Goal: Task Accomplishment & Management: Manage account settings

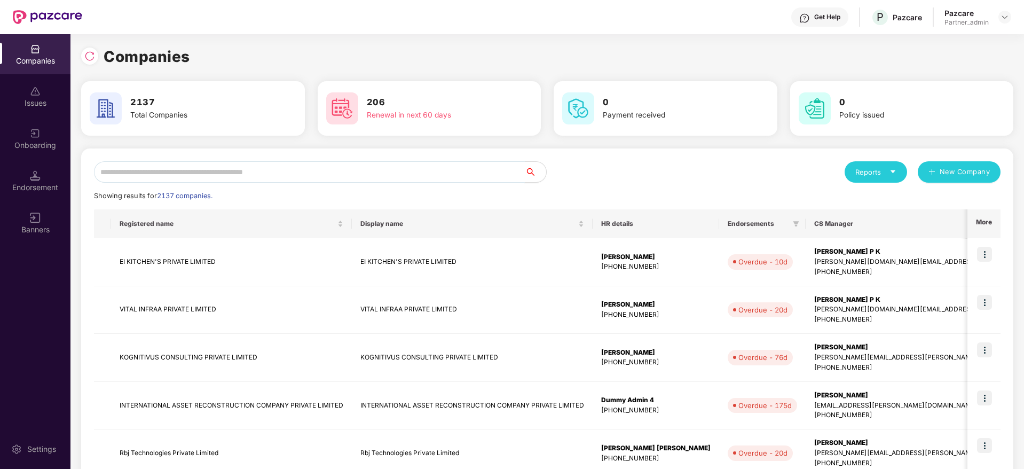
click at [173, 174] on input "text" at bounding box center [309, 171] width 431 height 21
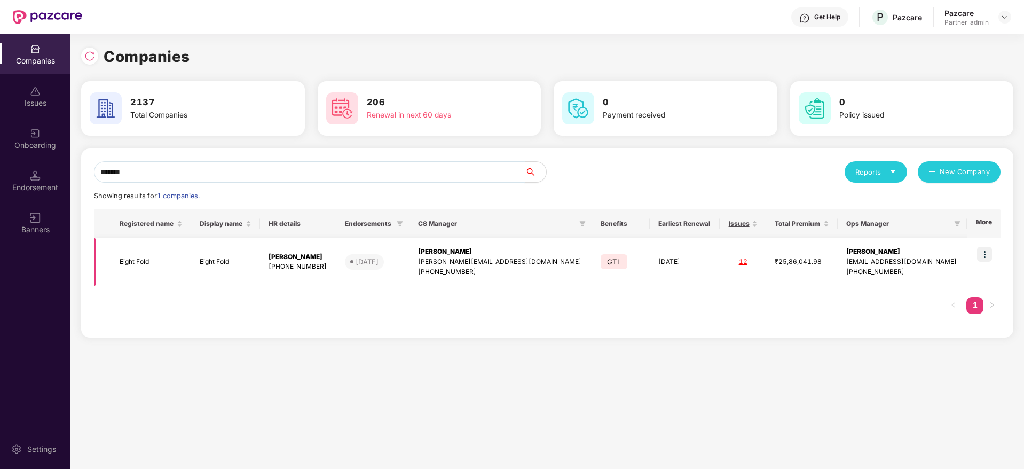
type input "*******"
click at [477, 248] on div "[PERSON_NAME]" at bounding box center [501, 252] width 166 height 10
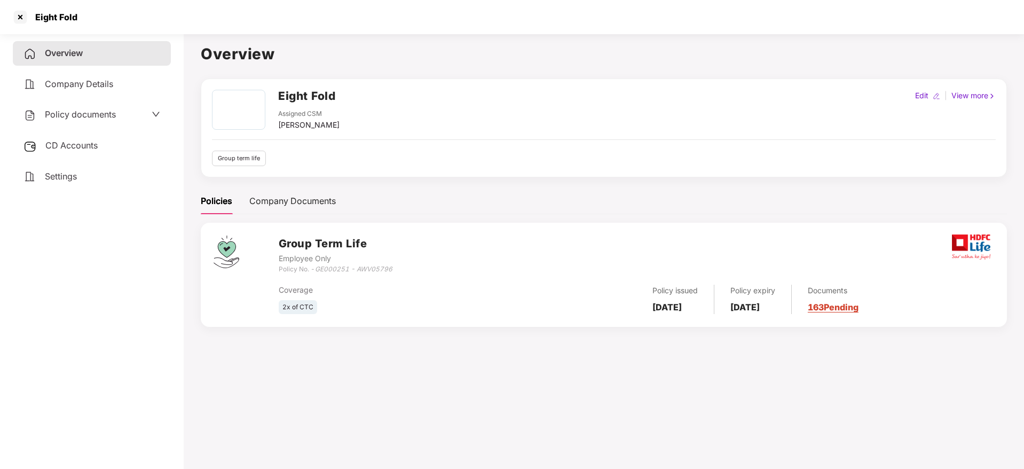
click at [859, 306] on link "163 Pending" at bounding box center [833, 307] width 51 height 11
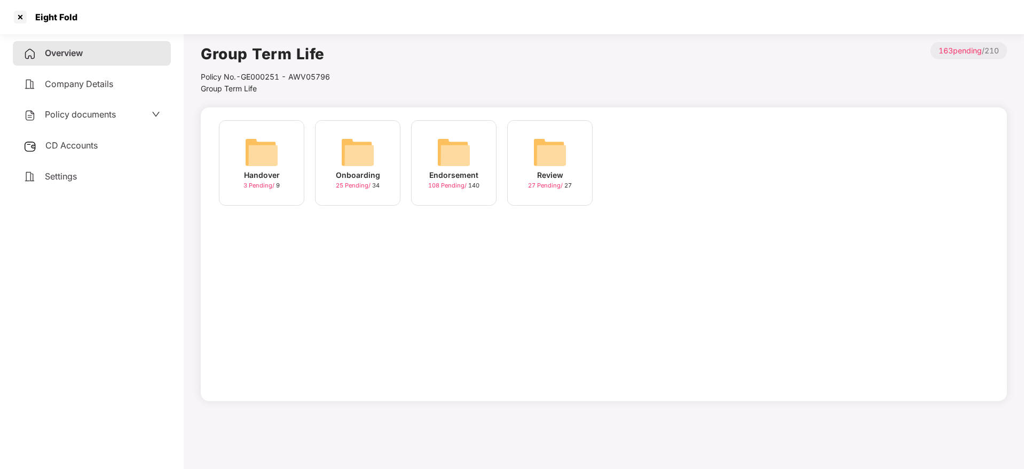
click at [459, 160] on img at bounding box center [454, 152] width 34 height 34
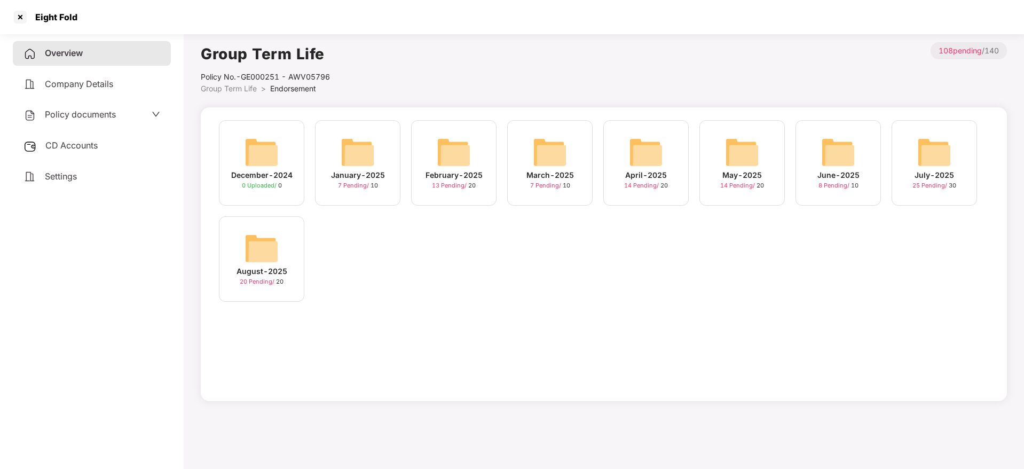
click at [964, 175] on div "July-2025 25 Pending / 30" at bounding box center [934, 162] width 85 height 85
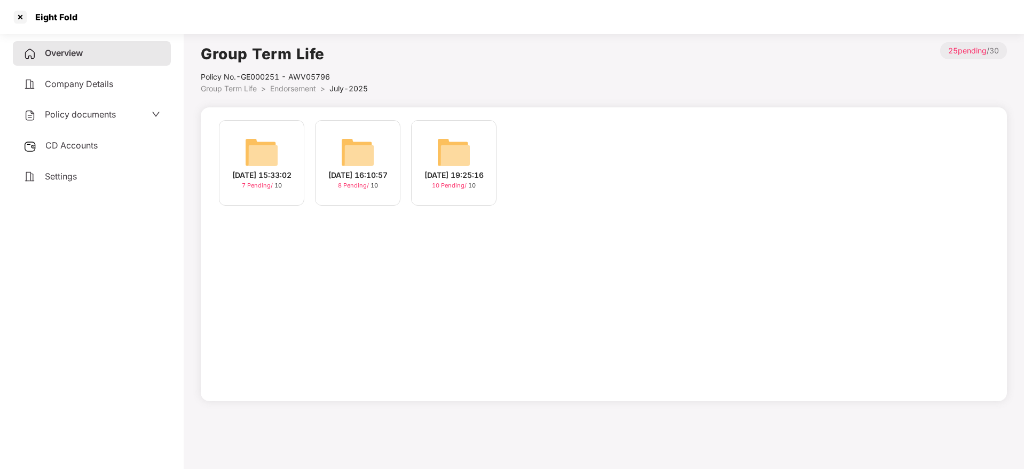
click at [457, 174] on div "[DATE] 19:25:16" at bounding box center [454, 175] width 59 height 12
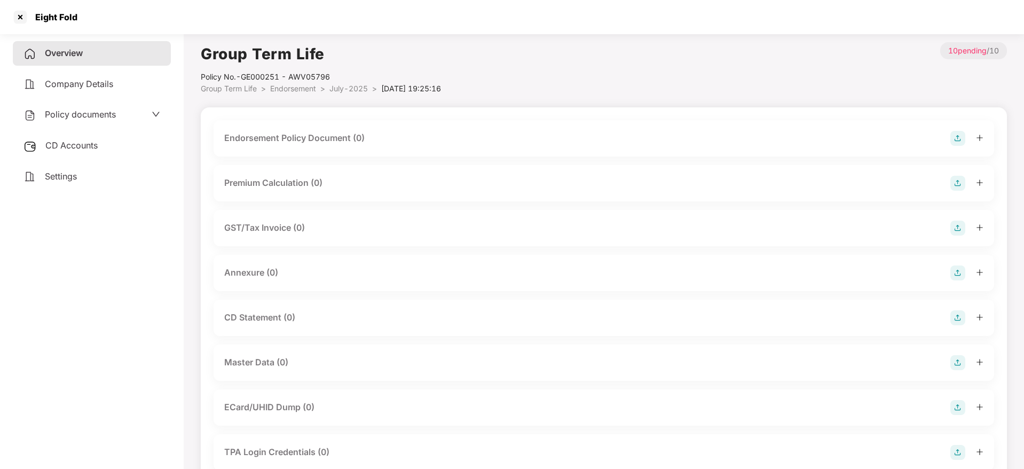
click at [953, 132] on img at bounding box center [958, 138] width 15 height 15
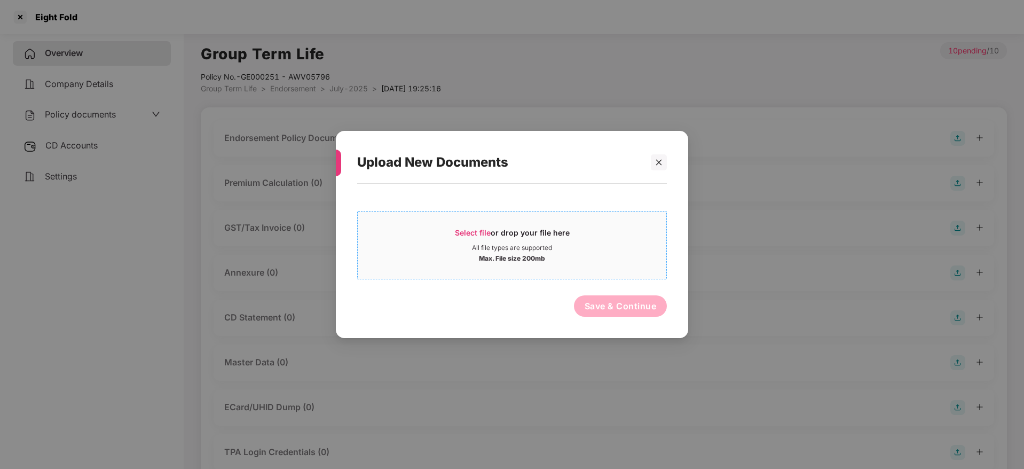
click at [442, 247] on div "All file types are supported" at bounding box center [512, 248] width 309 height 9
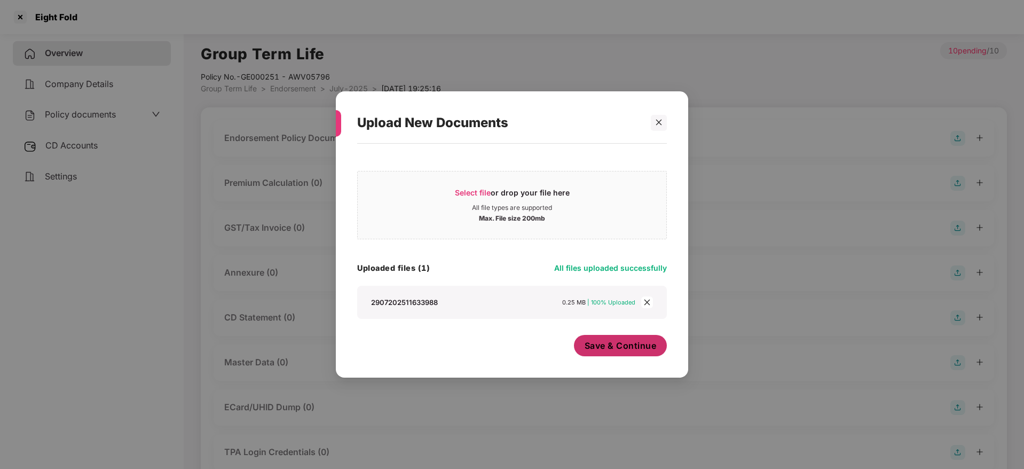
click at [620, 349] on span "Save & Continue" at bounding box center [621, 346] width 72 height 12
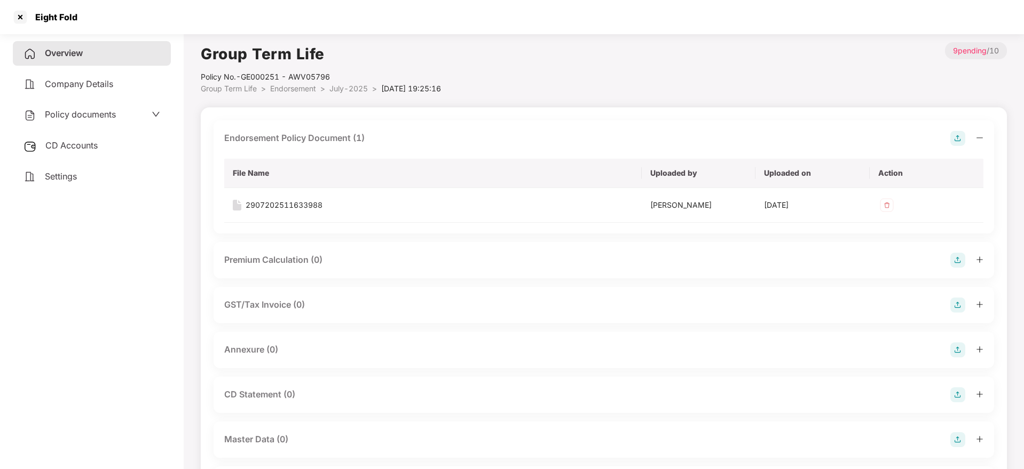
click at [975, 136] on div at bounding box center [967, 138] width 33 height 15
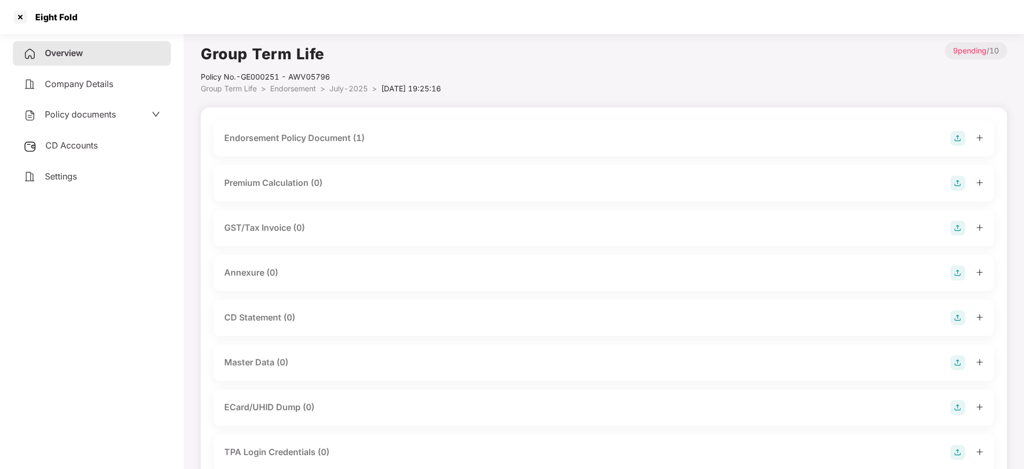
click at [961, 271] on img at bounding box center [958, 272] width 15 height 15
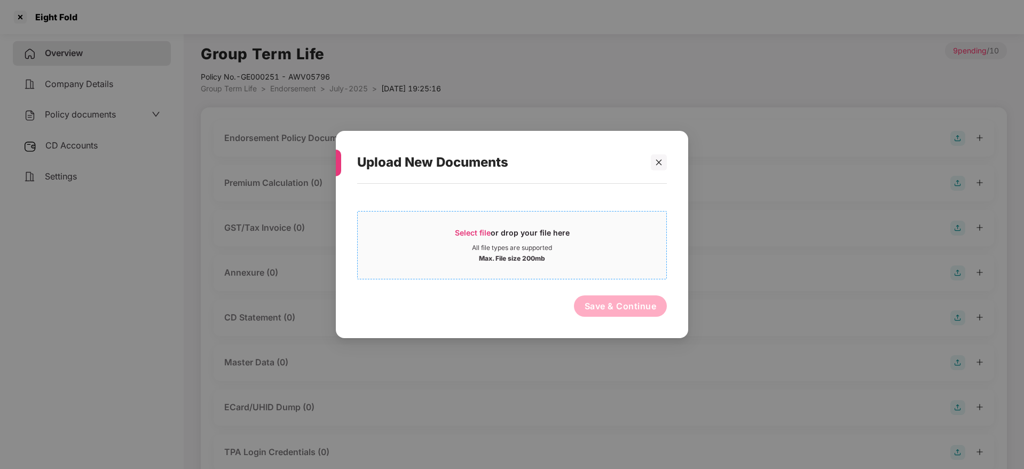
click at [469, 232] on span "Select file" at bounding box center [473, 232] width 36 height 9
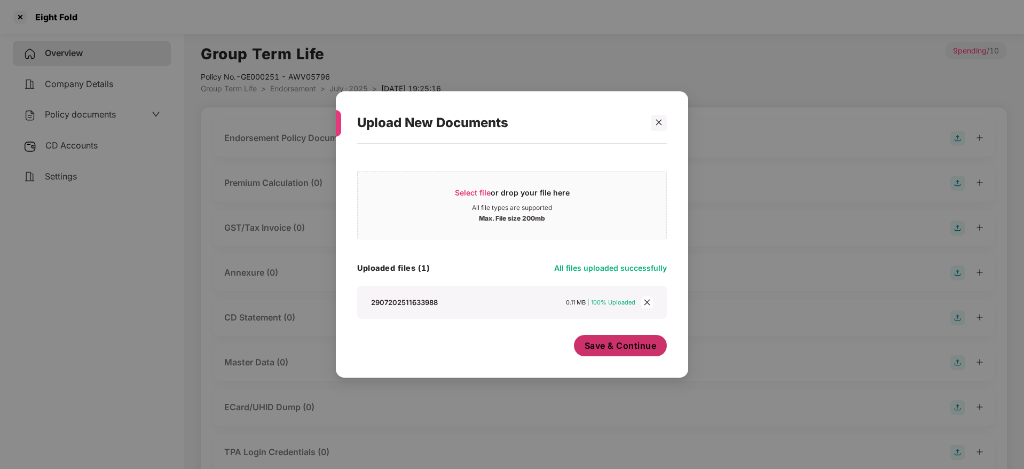
click at [638, 348] on span "Save & Continue" at bounding box center [621, 346] width 72 height 12
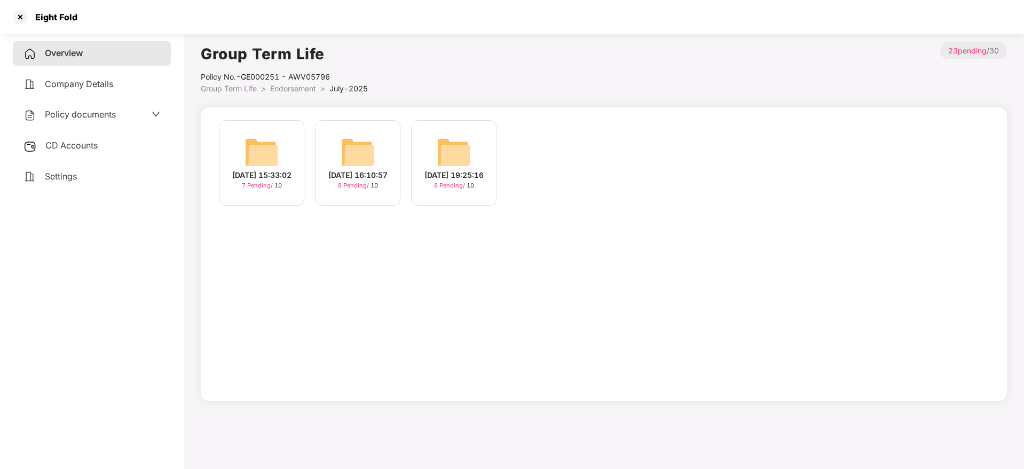
click at [51, 54] on span "Overview" at bounding box center [64, 53] width 38 height 11
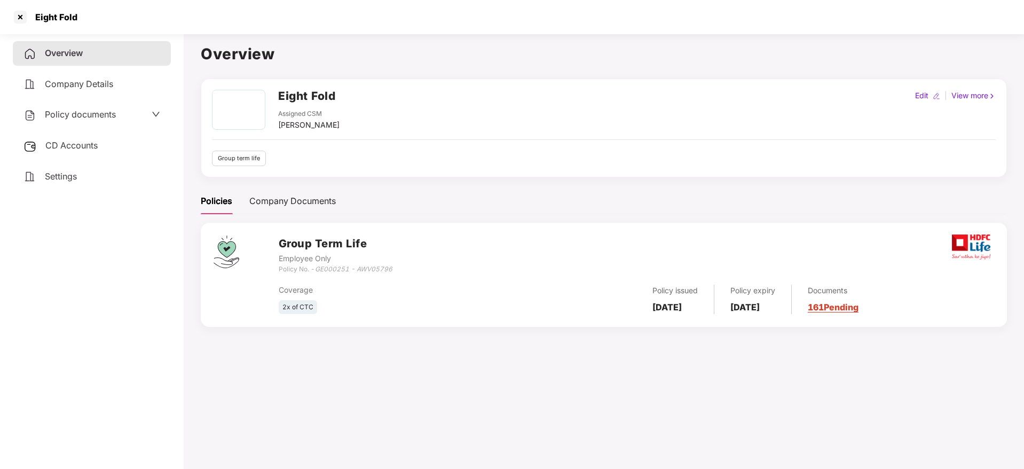
click at [839, 309] on link "161 Pending" at bounding box center [833, 307] width 51 height 11
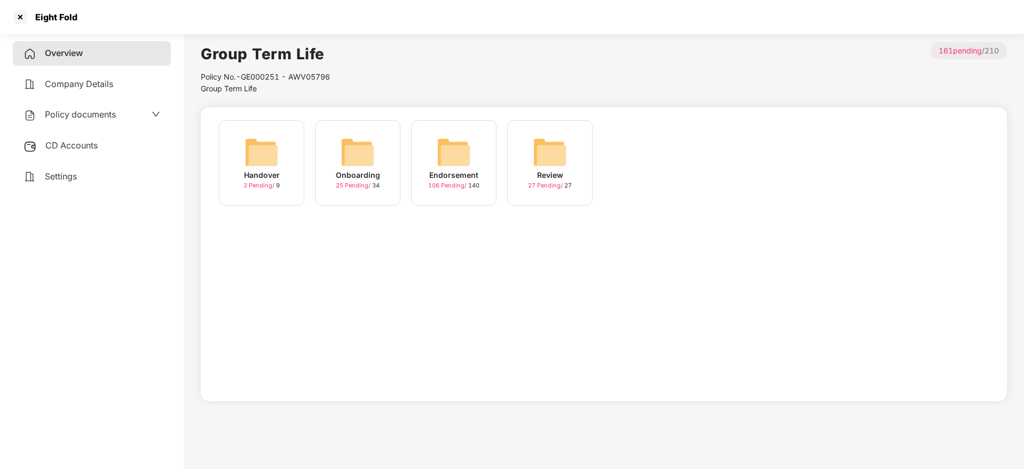
click at [464, 173] on div "Endorsement" at bounding box center [453, 175] width 49 height 12
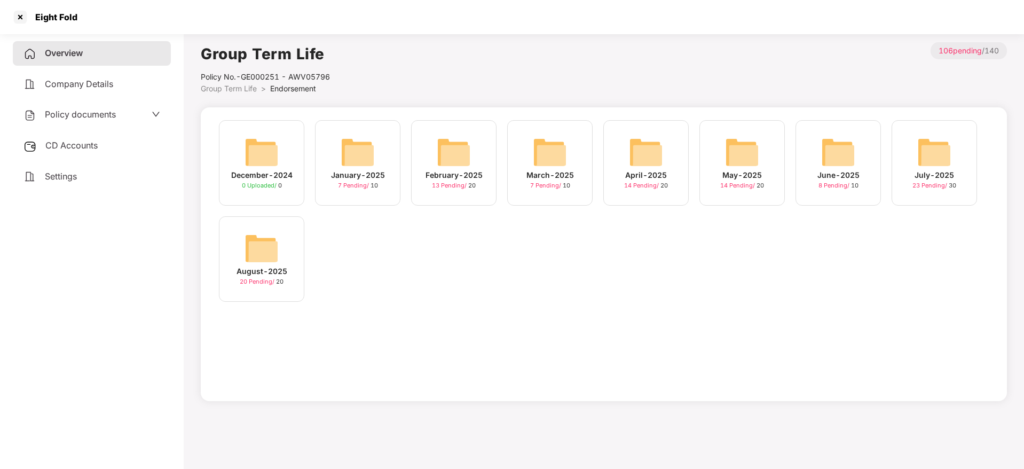
click at [259, 233] on img at bounding box center [262, 248] width 34 height 34
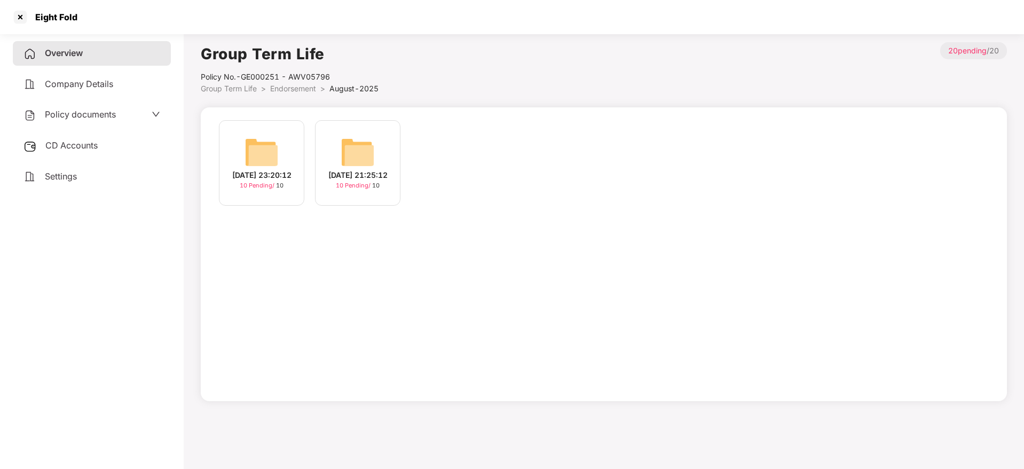
click at [373, 175] on div "[DATE] 21:25:12" at bounding box center [357, 175] width 59 height 12
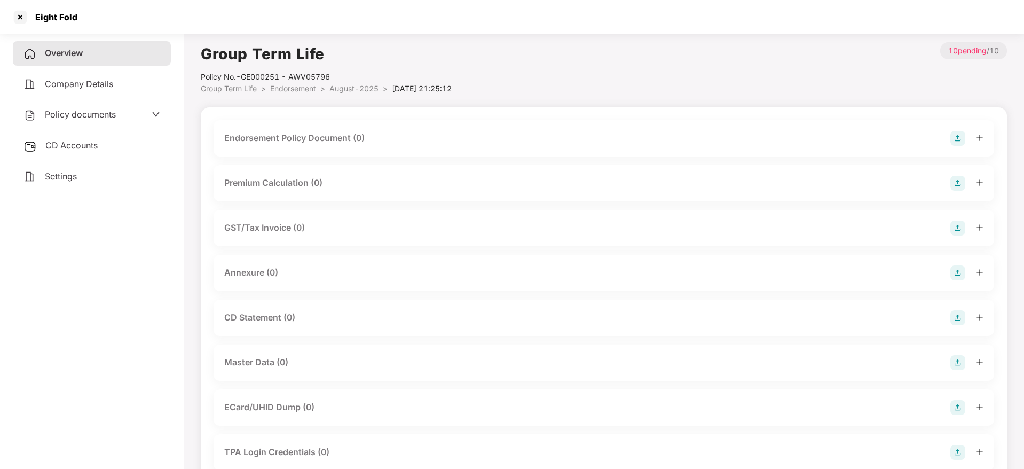
click at [955, 134] on img at bounding box center [958, 138] width 15 height 15
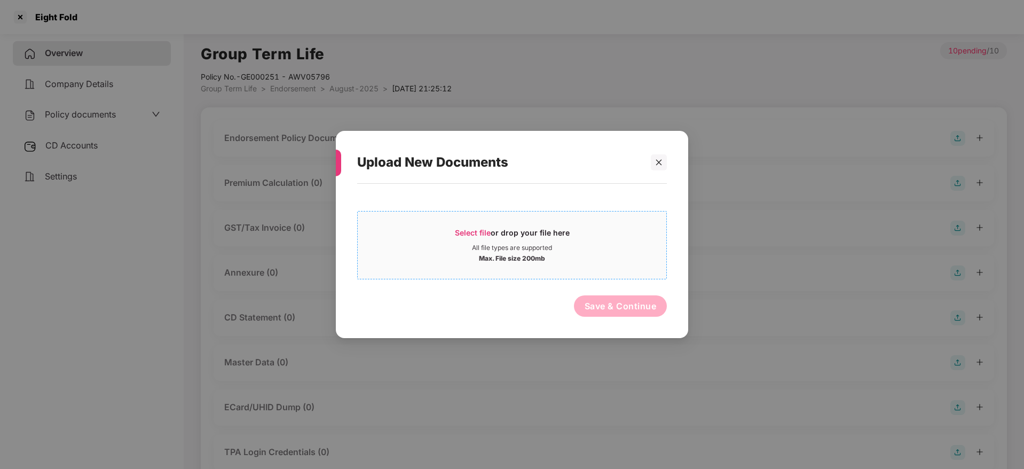
click at [483, 231] on span "Select file" at bounding box center [473, 232] width 36 height 9
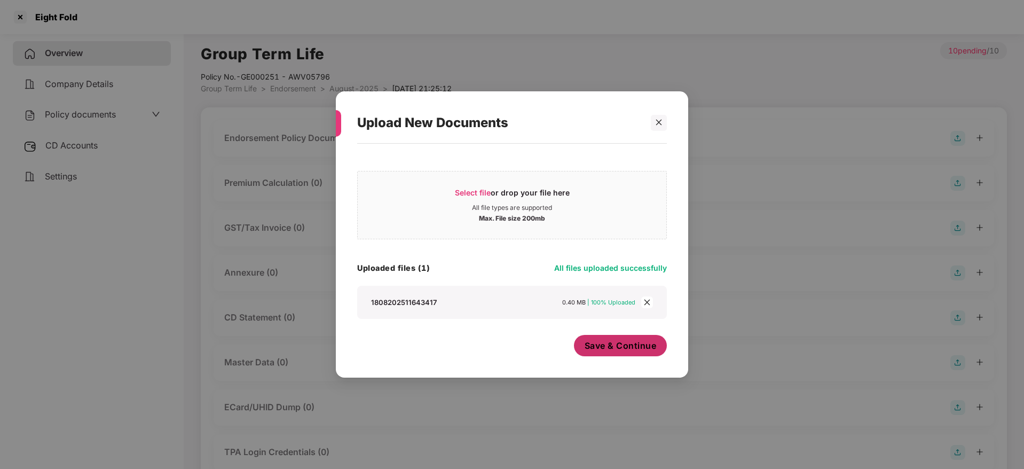
click at [632, 347] on span "Save & Continue" at bounding box center [621, 346] width 72 height 12
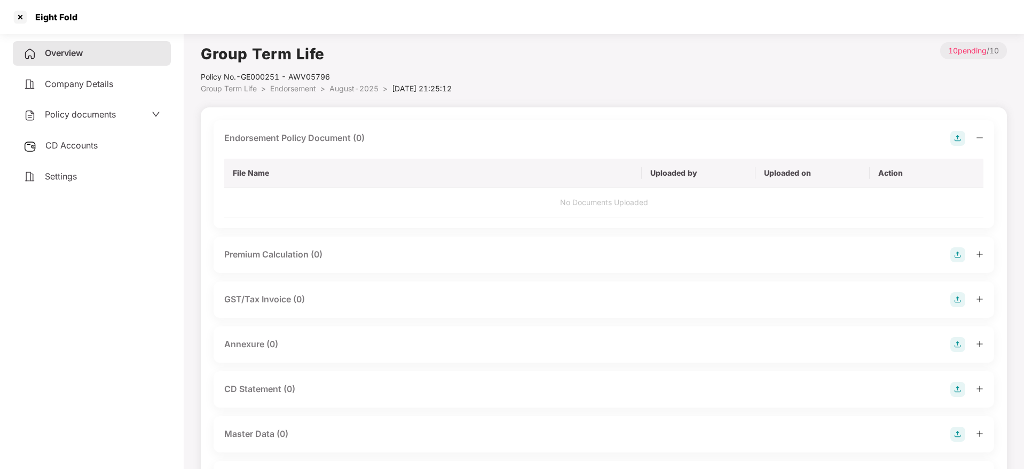
click at [976, 138] on icon "minus" at bounding box center [979, 137] width 7 height 7
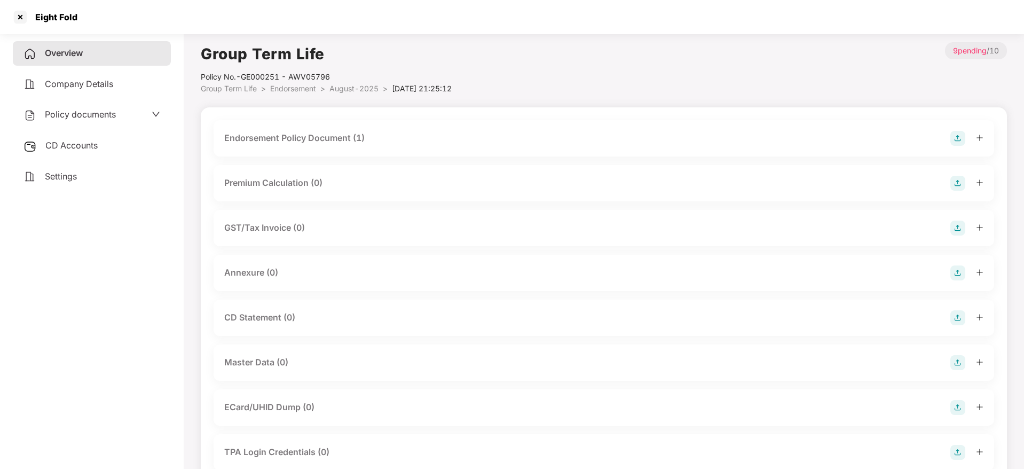
click at [960, 272] on img at bounding box center [958, 272] width 15 height 15
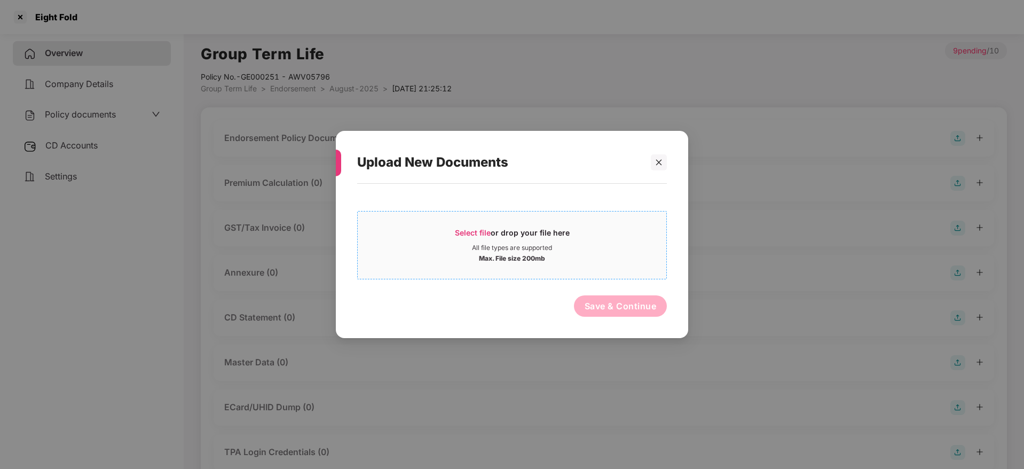
click at [484, 234] on span "Select file" at bounding box center [473, 232] width 36 height 9
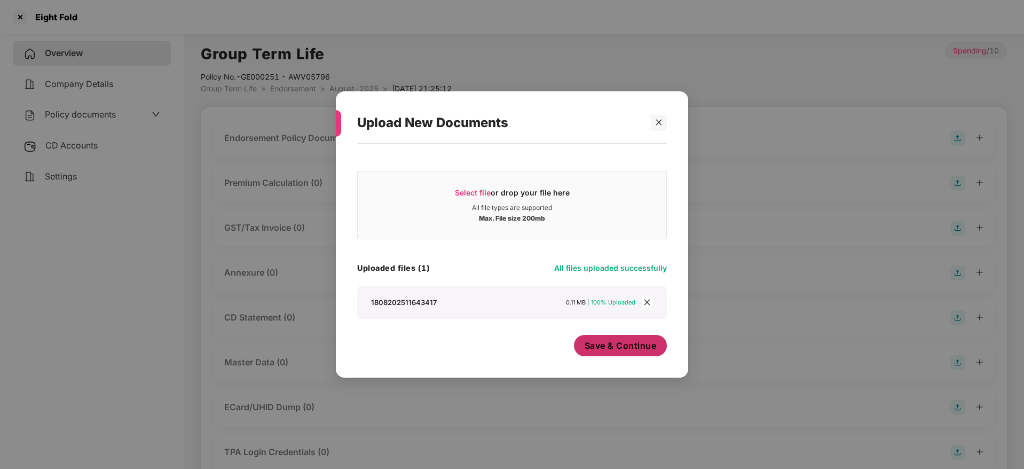
click at [607, 346] on span "Save & Continue" at bounding box center [621, 346] width 72 height 12
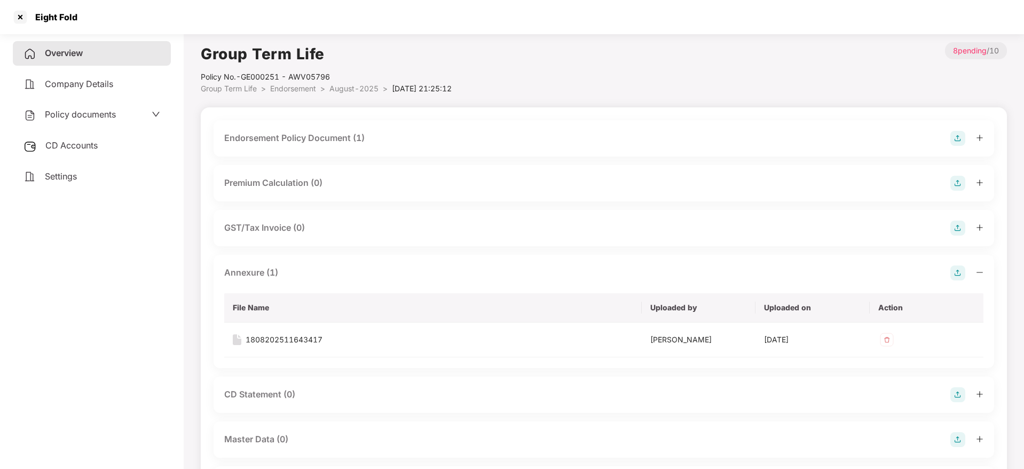
click at [985, 275] on div "Annexure (1) File Name Uploaded by Uploaded on Action 1808202511643417 [PERSON_…" at bounding box center [604, 311] width 781 height 113
click at [981, 270] on icon "minus" at bounding box center [979, 272] width 7 height 7
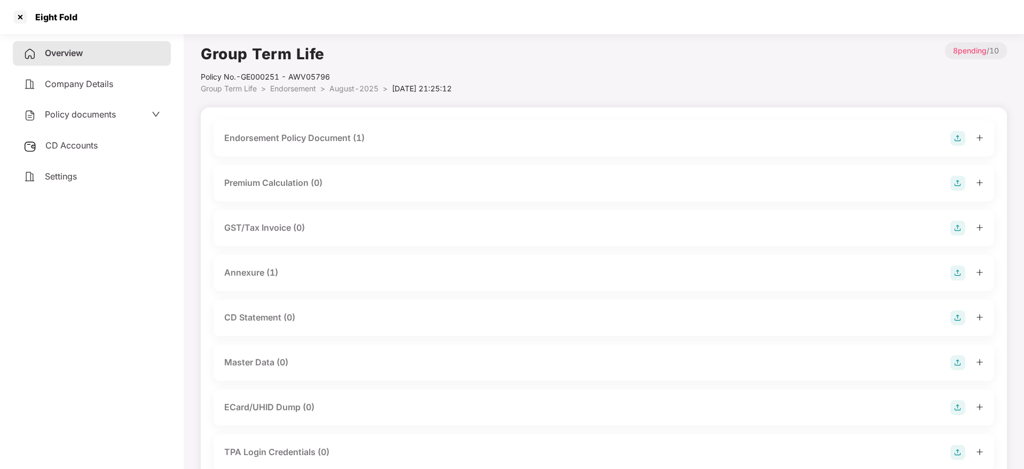
click at [955, 359] on img at bounding box center [958, 362] width 15 height 15
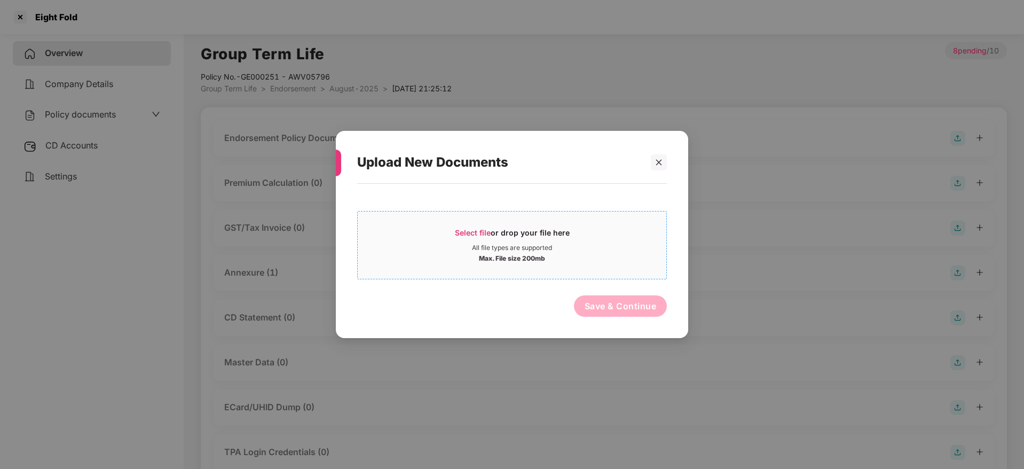
click at [509, 228] on div "Select file or drop your file here" at bounding box center [512, 236] width 115 height 16
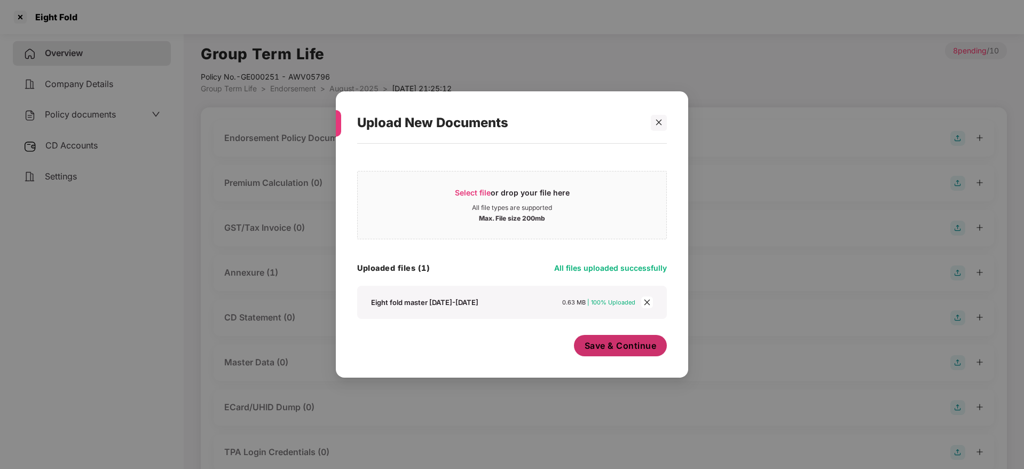
click at [613, 345] on span "Save & Continue" at bounding box center [621, 346] width 72 height 12
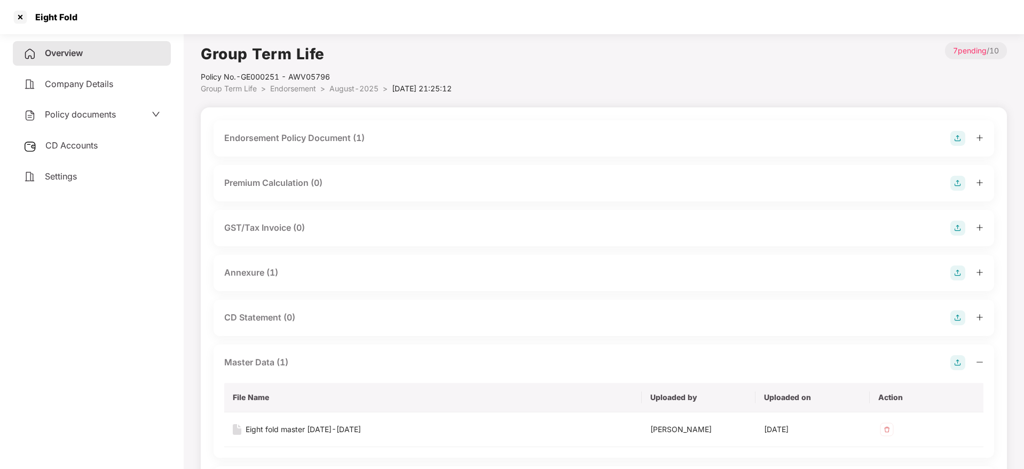
click at [975, 361] on div at bounding box center [967, 362] width 33 height 15
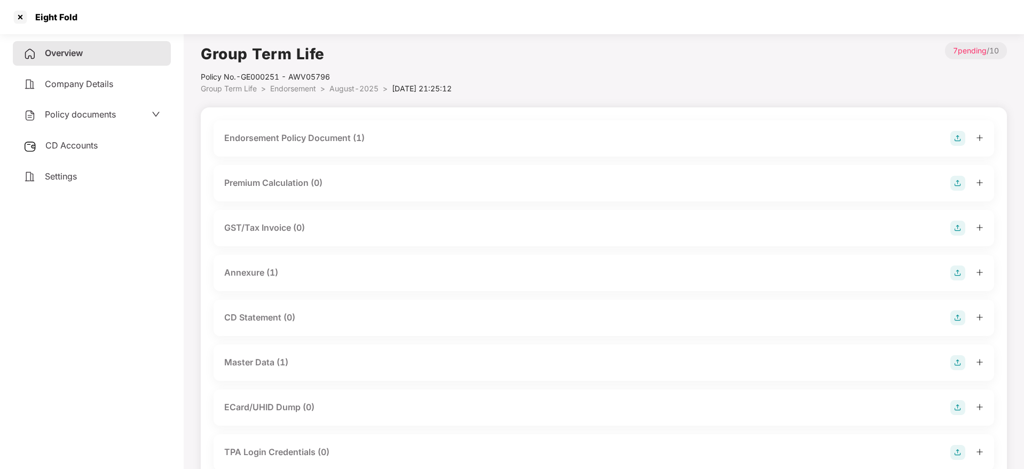
click at [83, 148] on span "CD Accounts" at bounding box center [71, 145] width 52 height 11
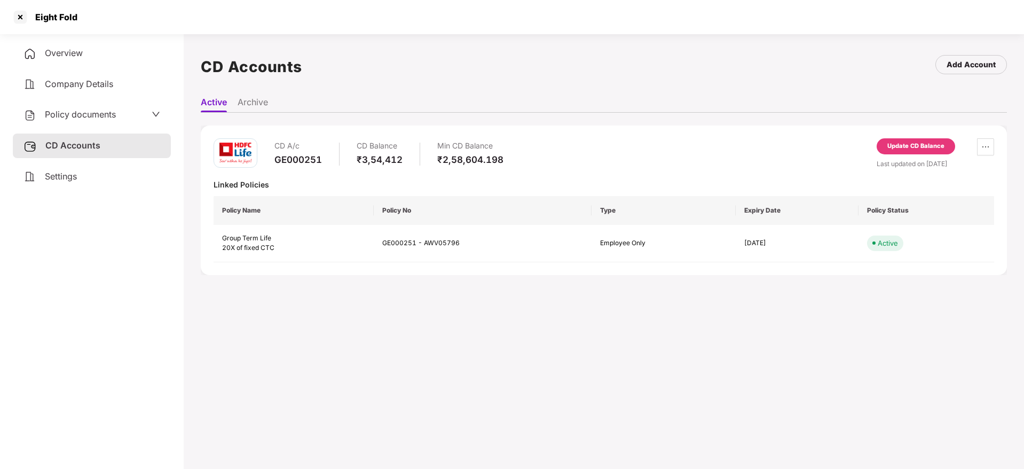
click at [899, 144] on div "Update CD Balance" at bounding box center [916, 147] width 57 height 10
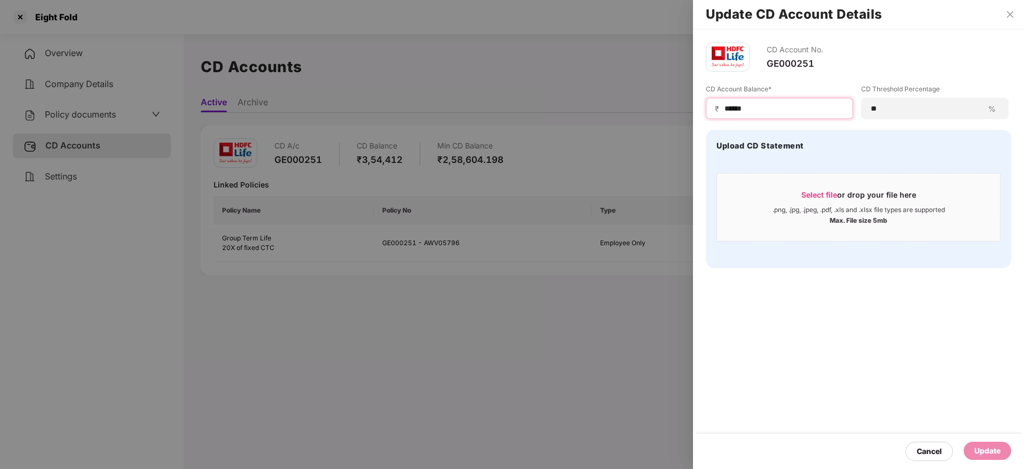
drag, startPoint x: 784, startPoint y: 107, endPoint x: 461, endPoint y: 62, distance: 325.7
click at [461, 62] on div "Update CD Account Details CD Account No. GE000251 CD Account Balance* ₹ ****** …" at bounding box center [512, 234] width 1024 height 469
paste input
type input "******"
click at [826, 191] on span "Select file" at bounding box center [820, 194] width 36 height 9
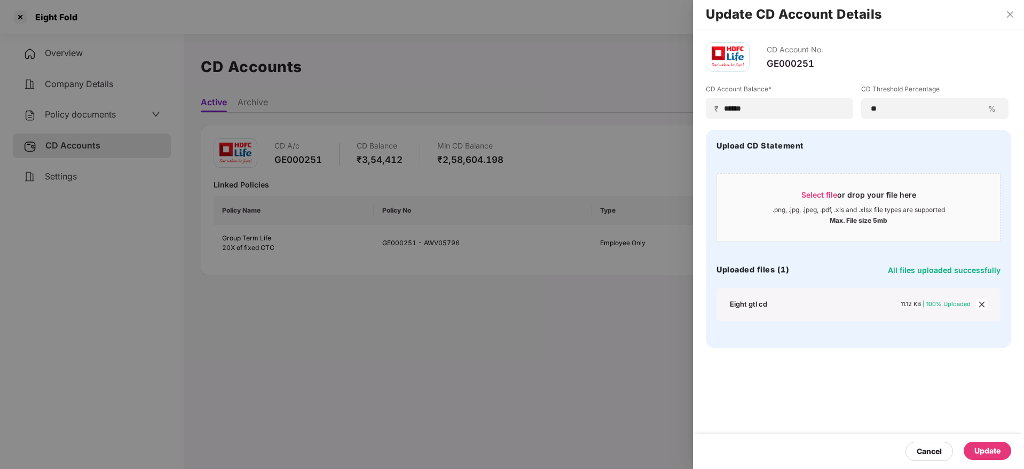
click at [1000, 448] on div "Update" at bounding box center [988, 451] width 26 height 12
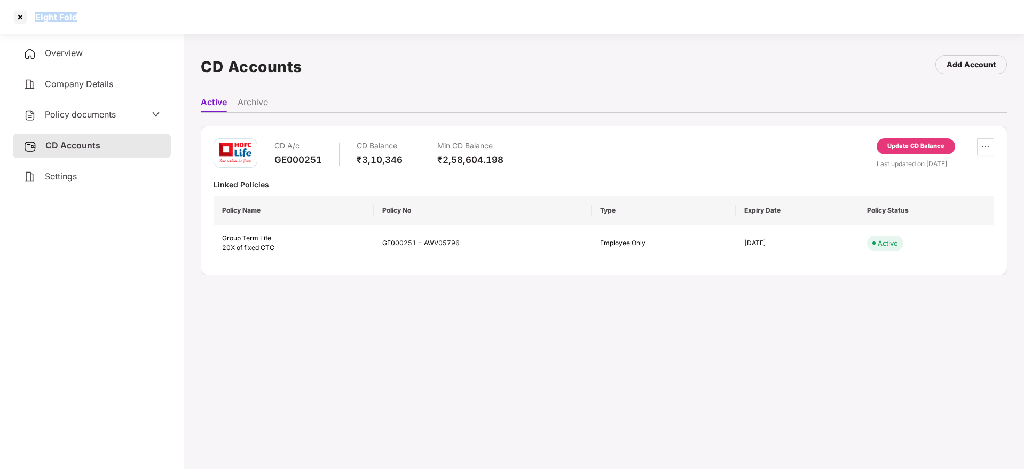
drag, startPoint x: 37, startPoint y: 17, endPoint x: 90, endPoint y: 17, distance: 52.9
click at [90, 17] on div "Eight Fold" at bounding box center [512, 17] width 1024 height 34
copy div "Eight Fold"
click at [20, 18] on div at bounding box center [20, 17] width 17 height 17
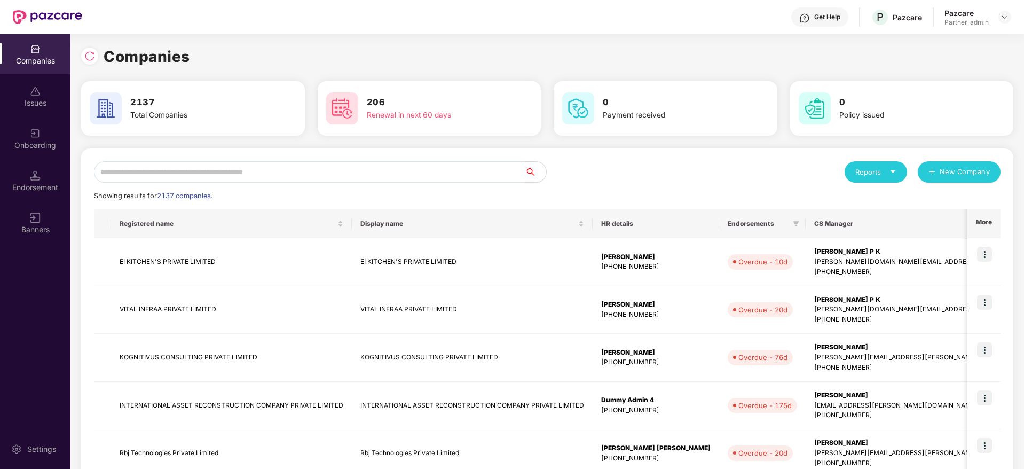
click at [271, 174] on input "text" at bounding box center [309, 171] width 431 height 21
paste input "**********"
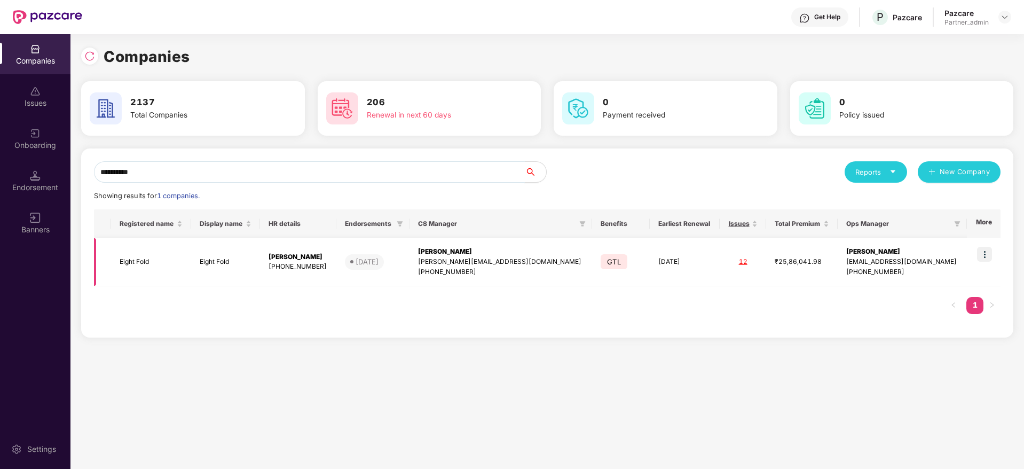
type input "**********"
click at [989, 260] on img at bounding box center [984, 254] width 15 height 15
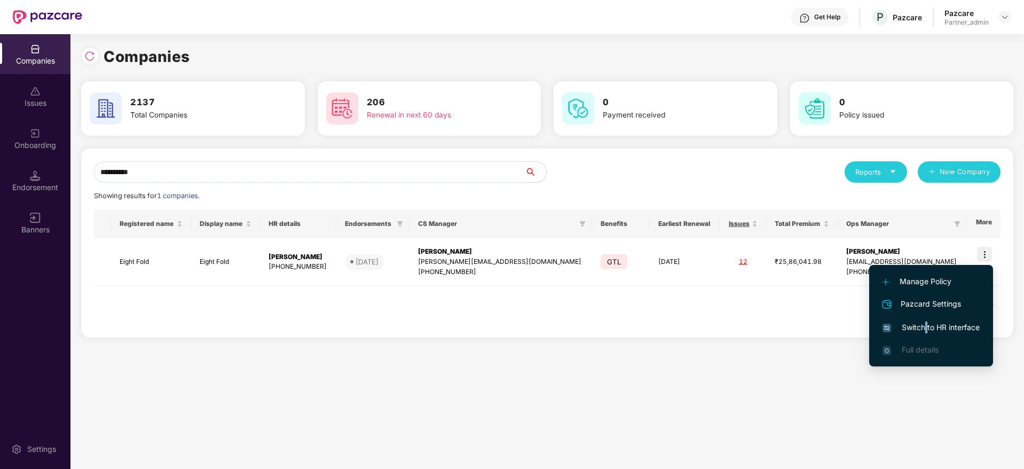
click at [926, 328] on span "Switch to HR interface" at bounding box center [931, 328] width 97 height 12
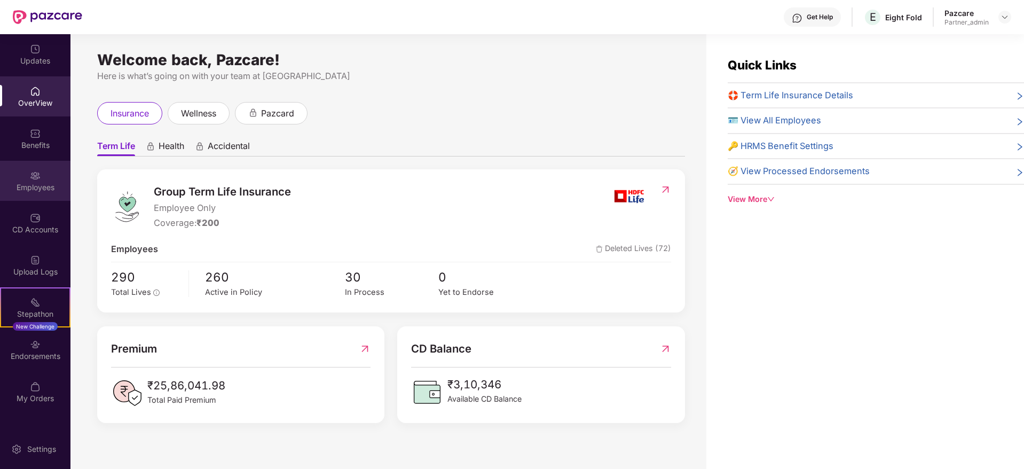
click at [48, 190] on div "Employees" at bounding box center [35, 187] width 71 height 11
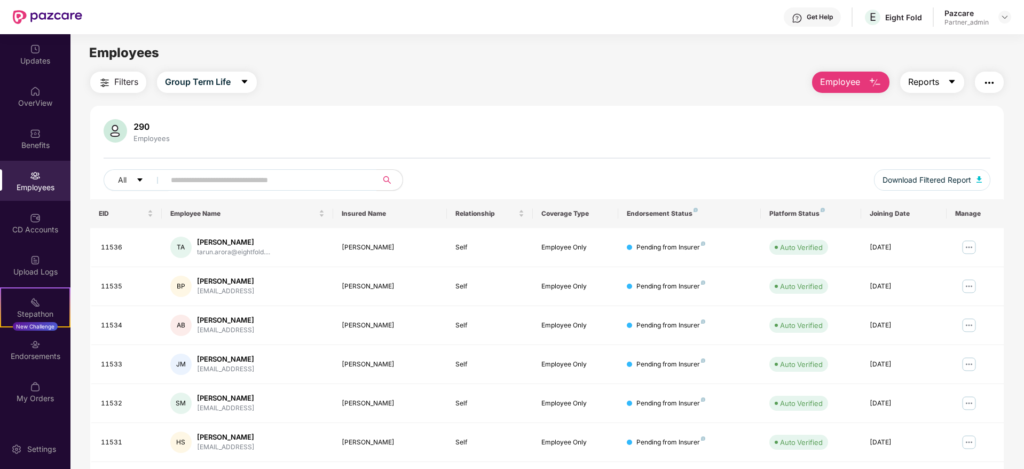
click at [950, 85] on icon "caret-down" at bounding box center [952, 81] width 9 height 9
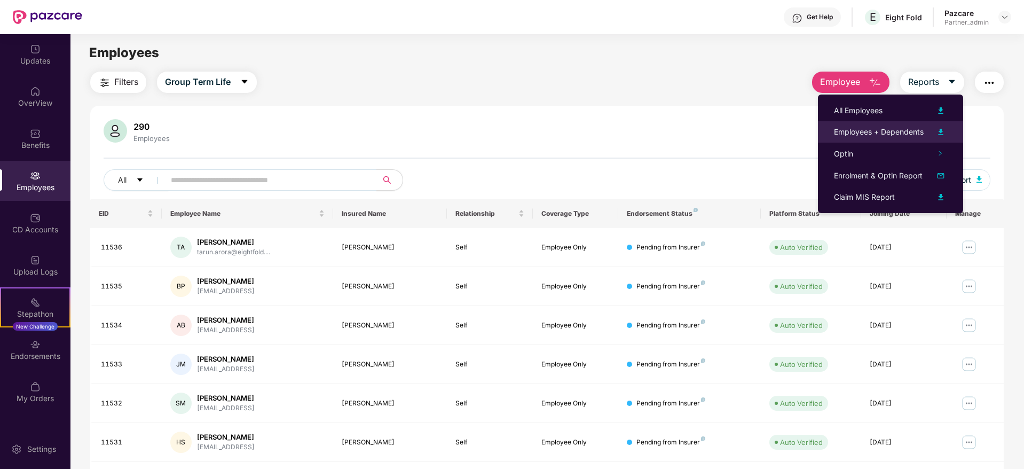
click at [852, 133] on div "Employees + Dependents" at bounding box center [879, 132] width 90 height 12
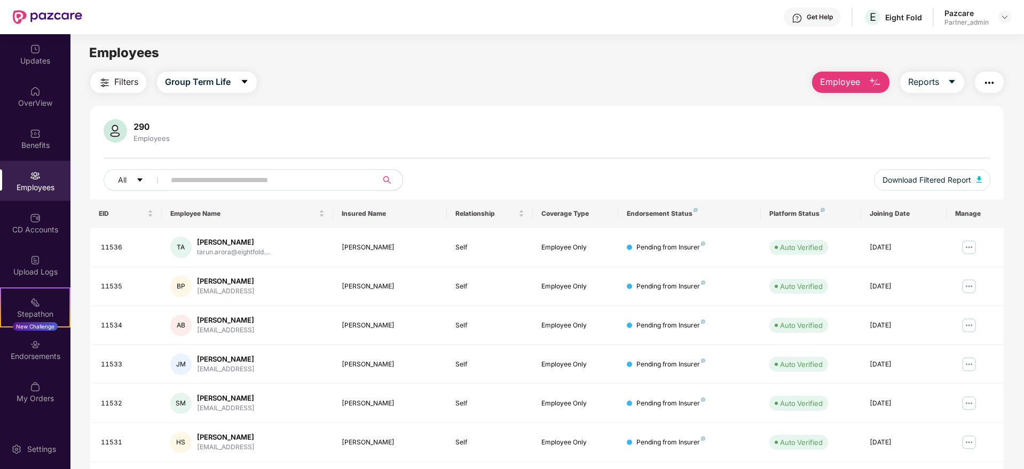
click at [999, 80] on button "button" at bounding box center [989, 82] width 29 height 21
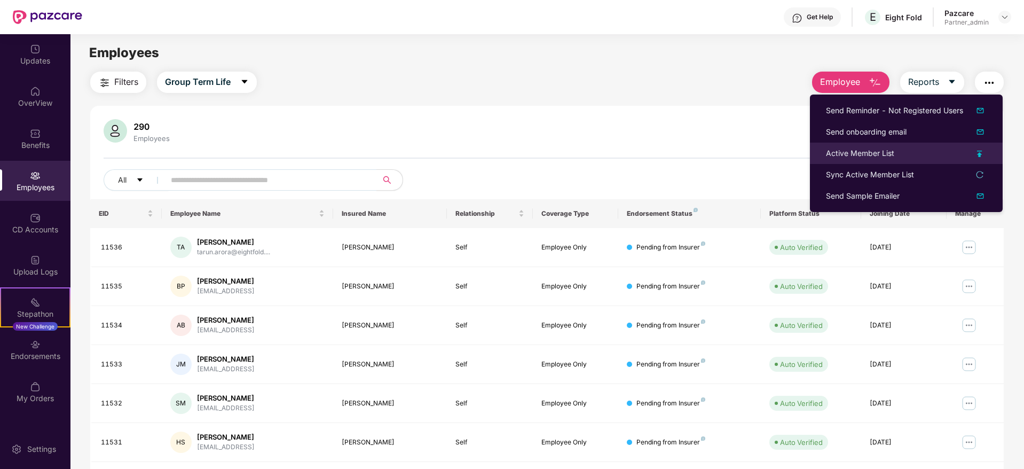
click at [854, 158] on div "Active Member List" at bounding box center [860, 153] width 68 height 12
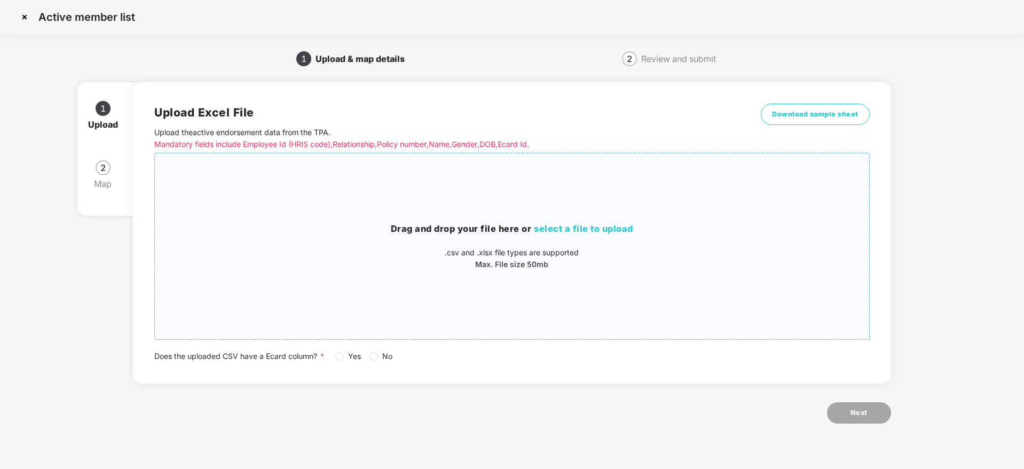
click at [614, 231] on span "select a file to upload" at bounding box center [583, 228] width 99 height 11
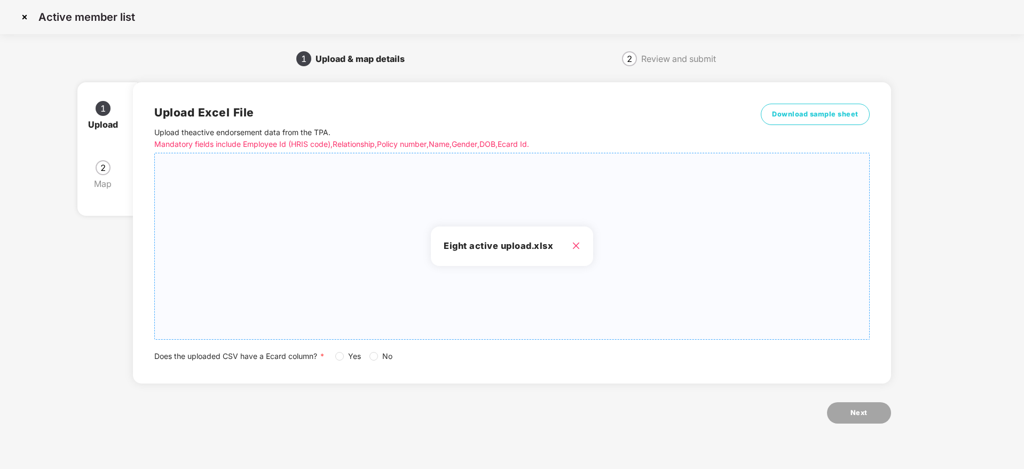
click at [378, 362] on div "Upload Excel File Upload the active endorsement data from the TPA . Mandatory f…" at bounding box center [512, 232] width 758 height 301
click at [375, 350] on label "No" at bounding box center [383, 356] width 27 height 12
click at [842, 412] on button "Next" at bounding box center [859, 412] width 64 height 21
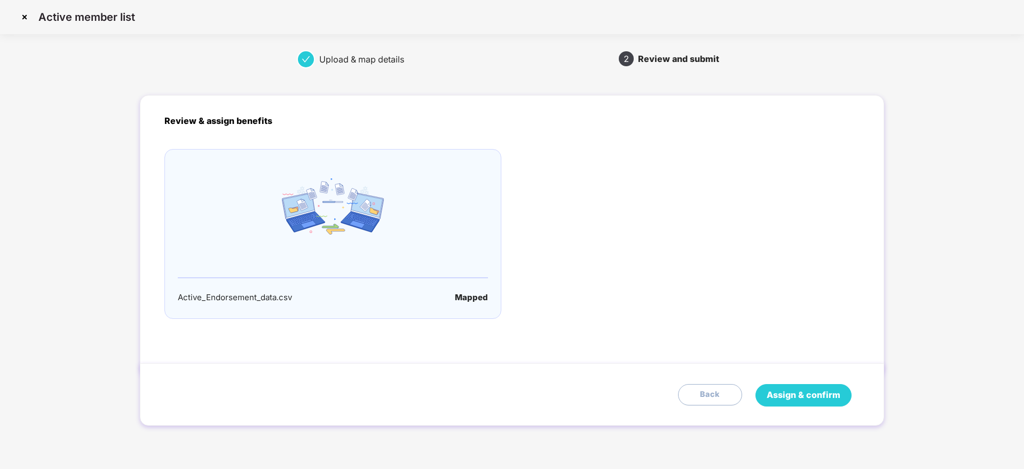
click at [802, 406] on button "Assign & confirm" at bounding box center [804, 395] width 96 height 22
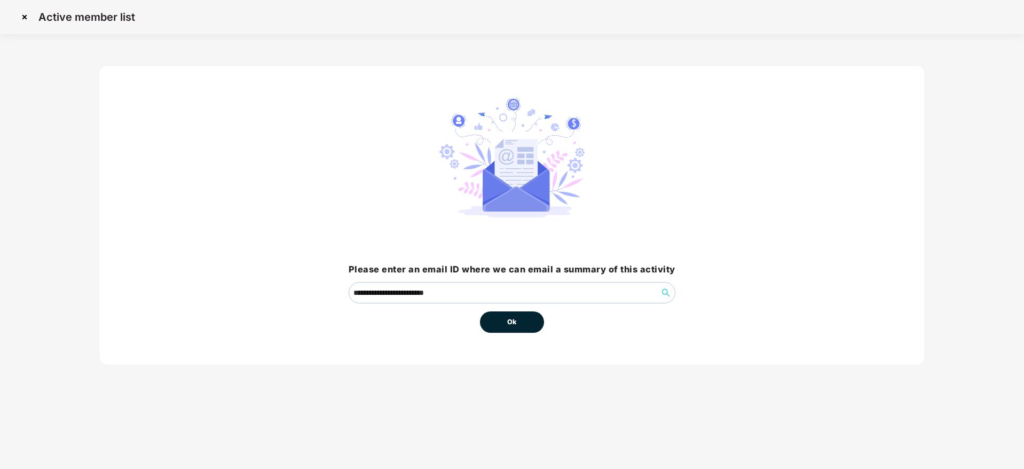
click at [504, 323] on button "Ok" at bounding box center [512, 321] width 64 height 21
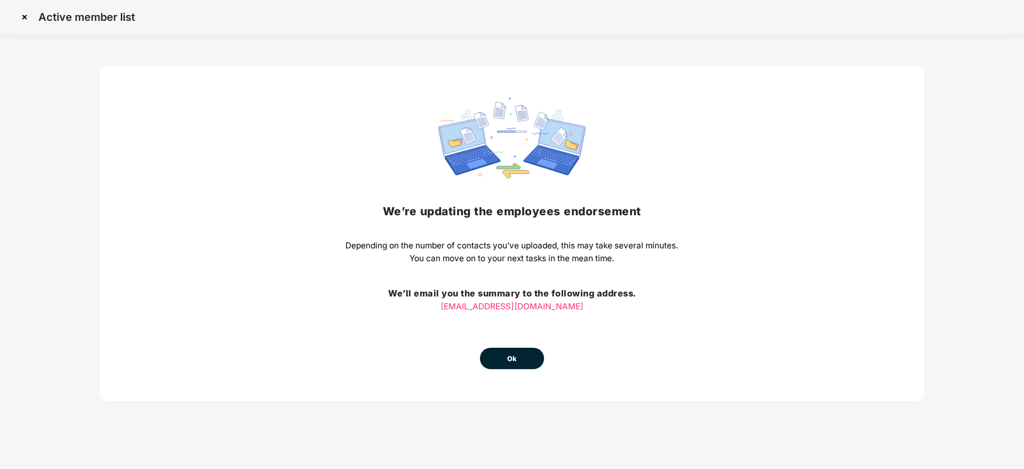
drag, startPoint x: 319, startPoint y: 283, endPoint x: 413, endPoint y: 331, distance: 105.1
click at [319, 283] on div "We’re updating the employees endorsement Depending on the number of contacts yo…" at bounding box center [512, 233] width 827 height 337
click at [511, 357] on span "Ok" at bounding box center [512, 359] width 10 height 11
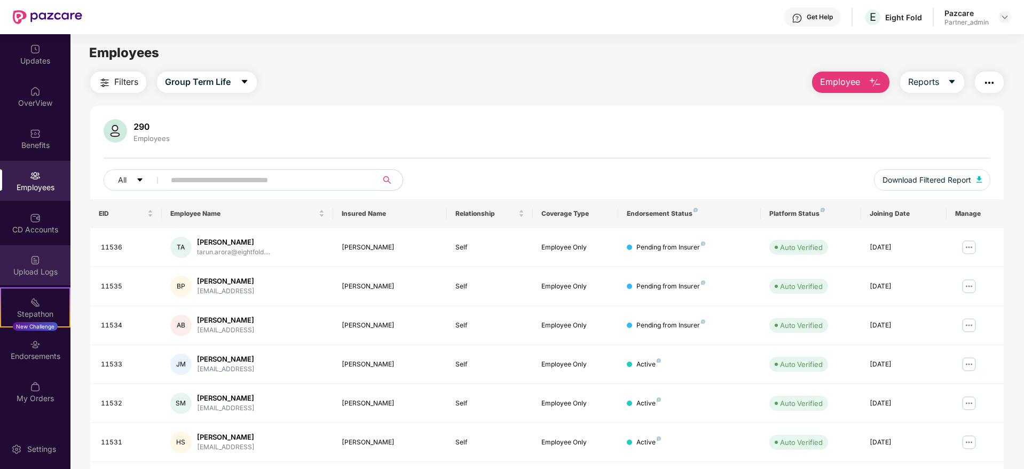
click at [34, 265] on img at bounding box center [35, 260] width 11 height 11
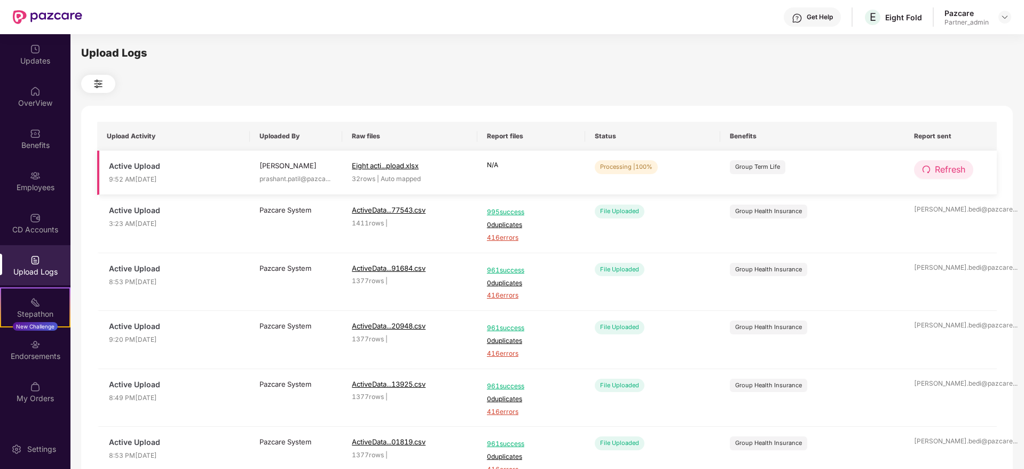
click at [954, 177] on button "Refresh" at bounding box center [943, 169] width 59 height 19
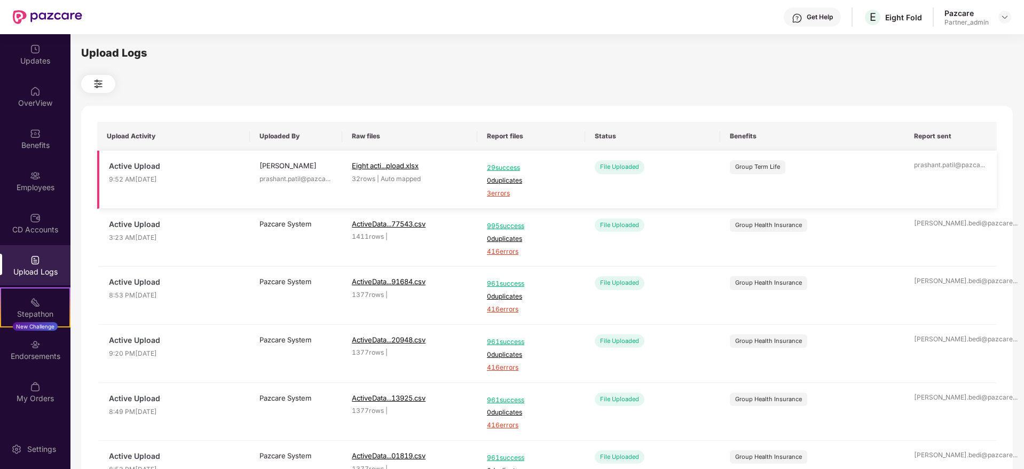
click at [497, 194] on span "3 errors" at bounding box center [531, 194] width 89 height 10
click at [22, 143] on div "Benefits" at bounding box center [35, 145] width 71 height 11
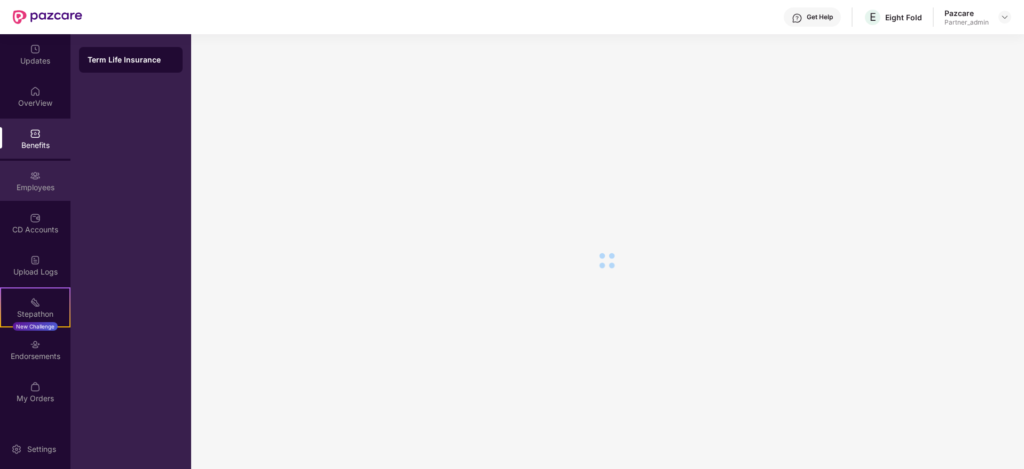
click at [35, 183] on div "Employees" at bounding box center [35, 187] width 71 height 11
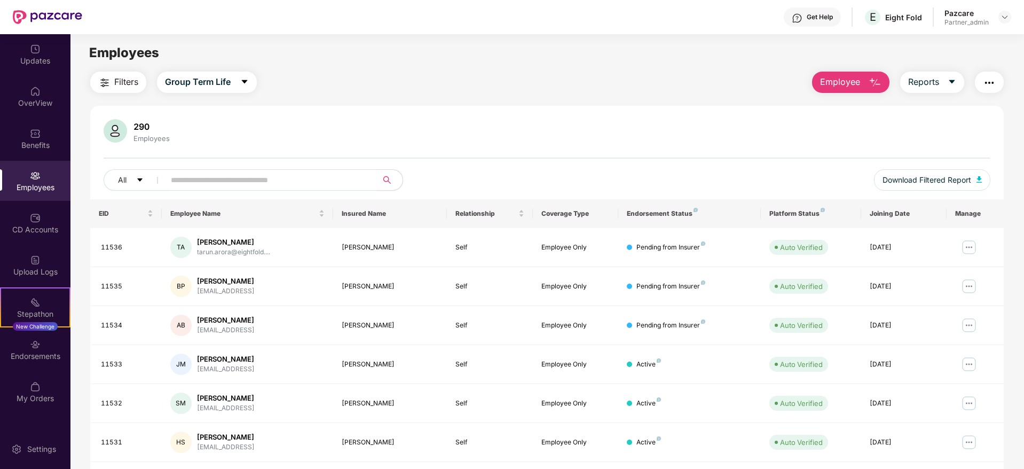
click at [216, 180] on input "text" at bounding box center [267, 180] width 192 height 16
paste input "***"
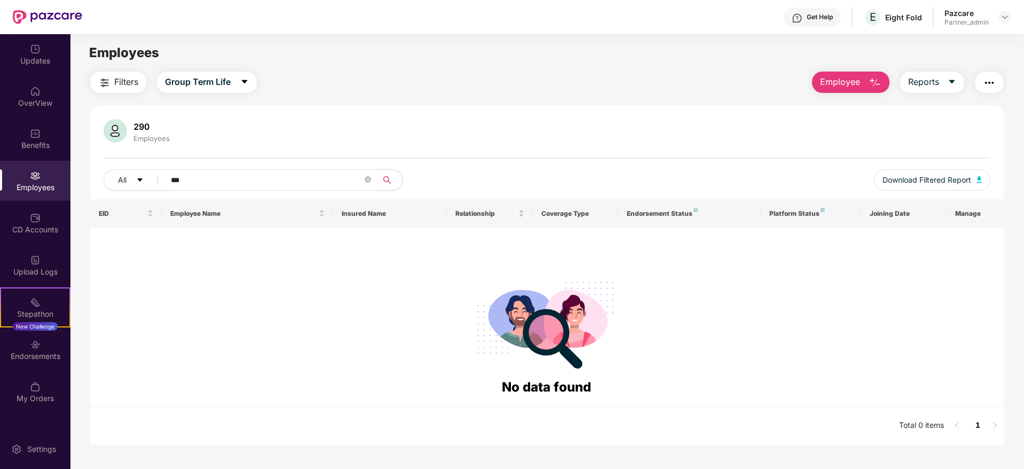
type input "***"
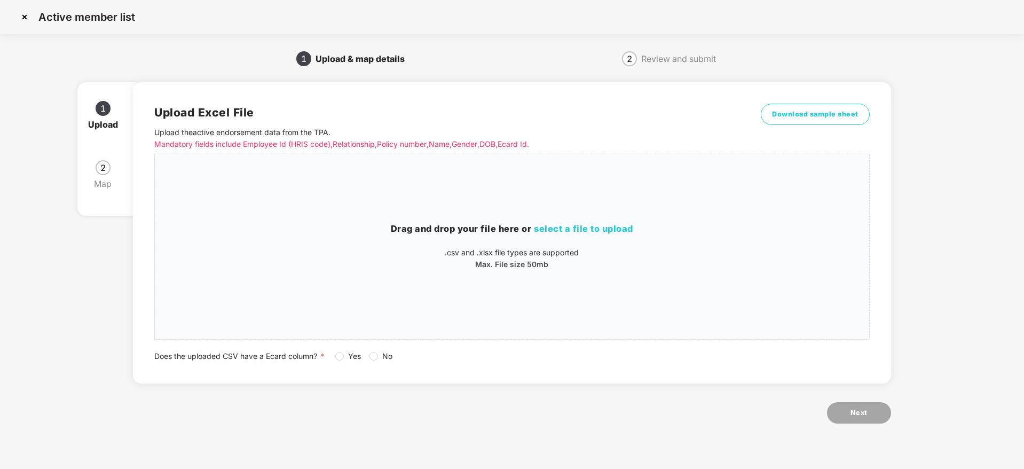
click at [24, 16] on img at bounding box center [24, 17] width 17 height 17
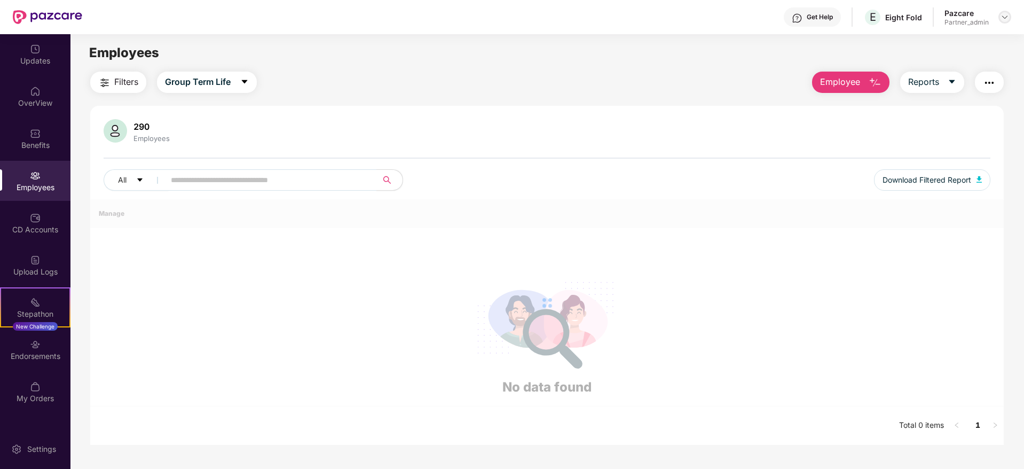
click at [1008, 21] on img at bounding box center [1005, 17] width 9 height 9
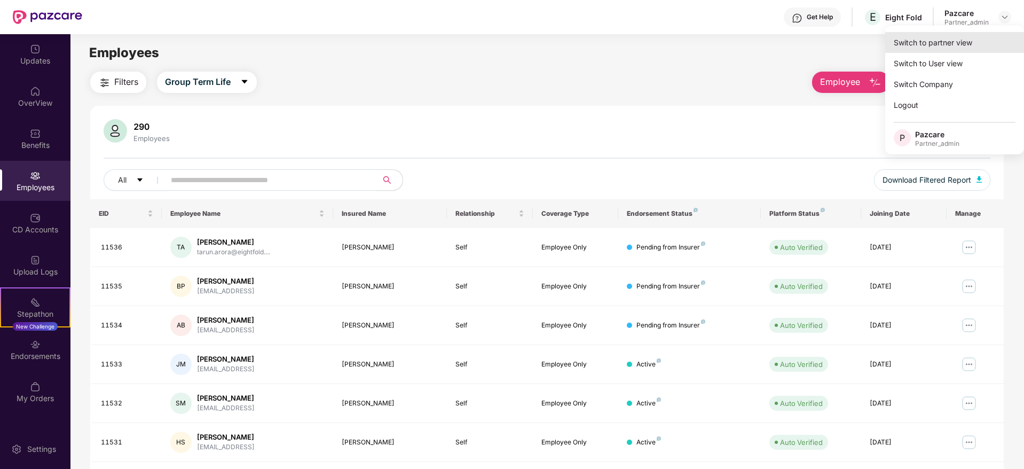
click at [975, 42] on div "Switch to partner view" at bounding box center [955, 42] width 139 height 21
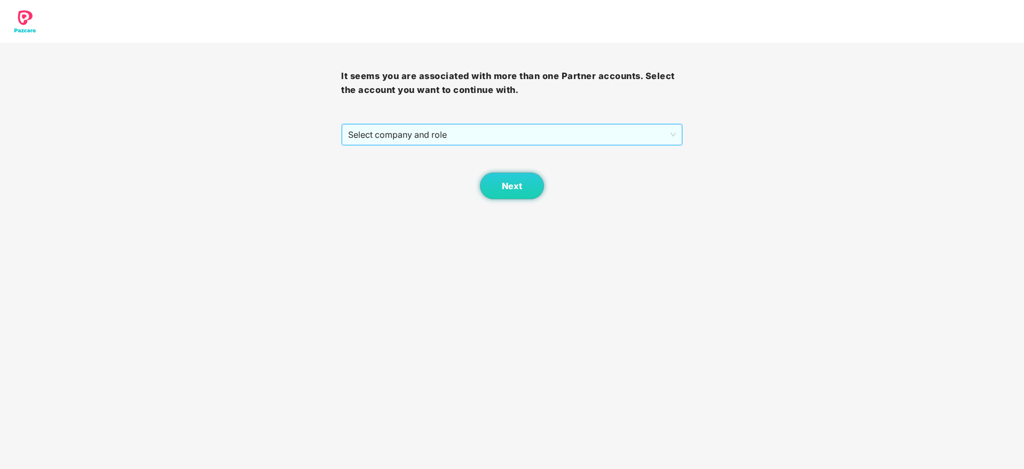
click at [469, 141] on span "Select company and role" at bounding box center [511, 134] width 327 height 20
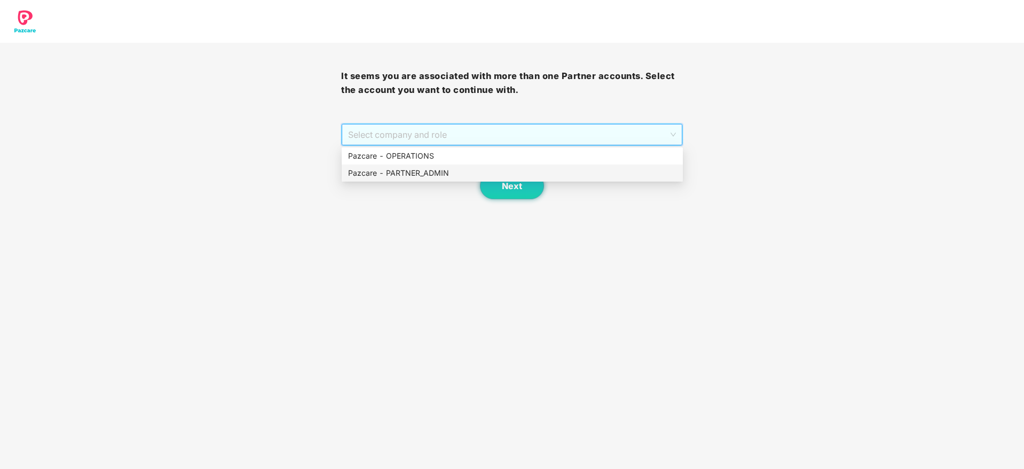
click at [455, 169] on div "Pazcare - PARTNER_ADMIN" at bounding box center [512, 173] width 328 height 12
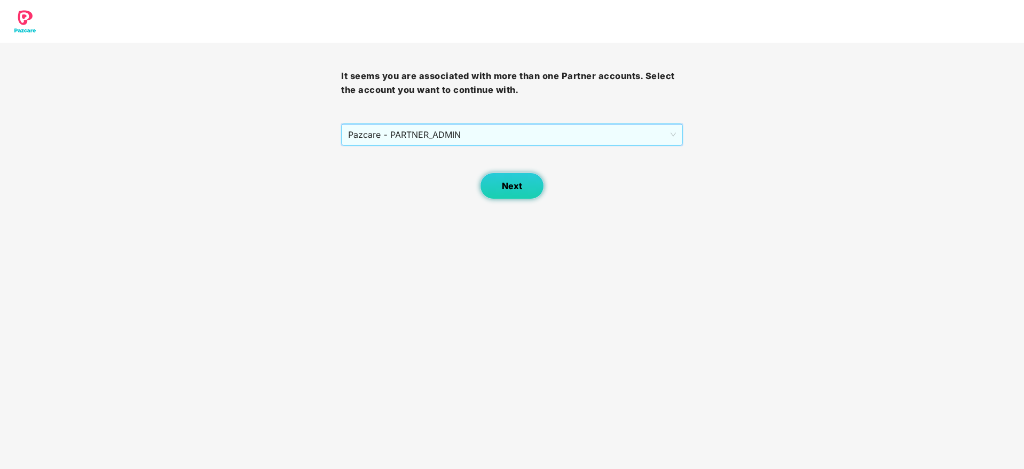
click at [492, 179] on button "Next" at bounding box center [512, 186] width 64 height 27
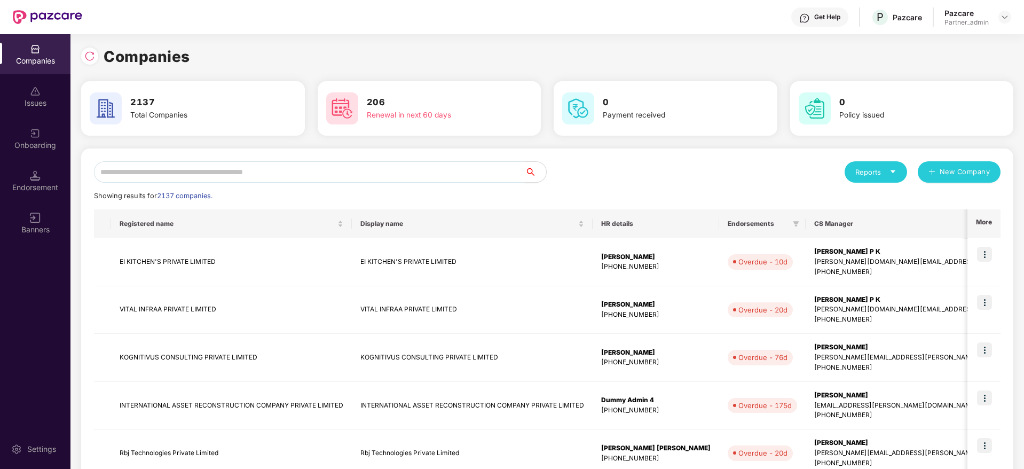
click at [358, 172] on input "text" at bounding box center [309, 171] width 431 height 21
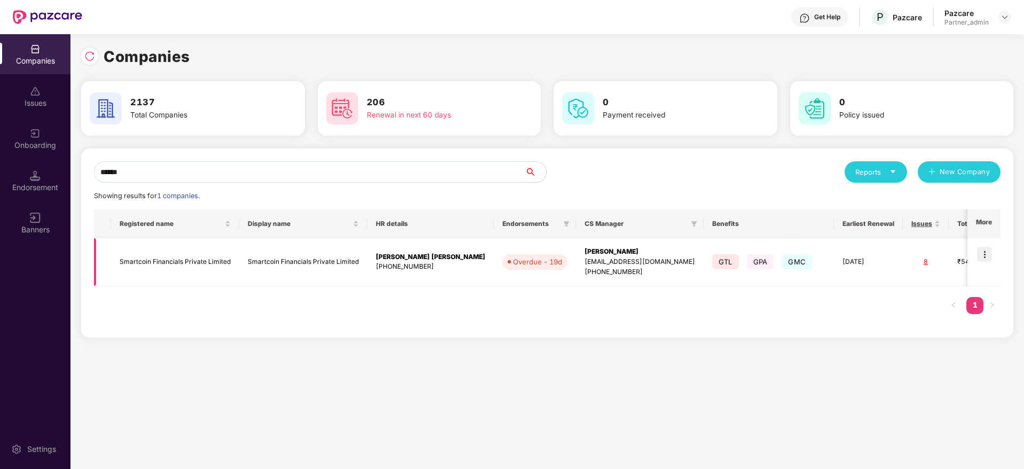
type input "******"
click at [982, 251] on img at bounding box center [984, 254] width 15 height 15
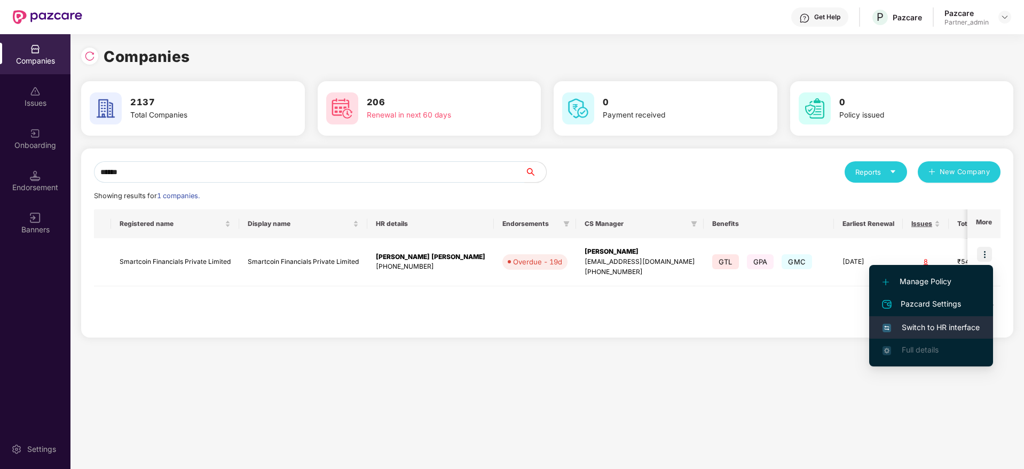
click at [915, 318] on li "Switch to HR interface" at bounding box center [932, 327] width 124 height 22
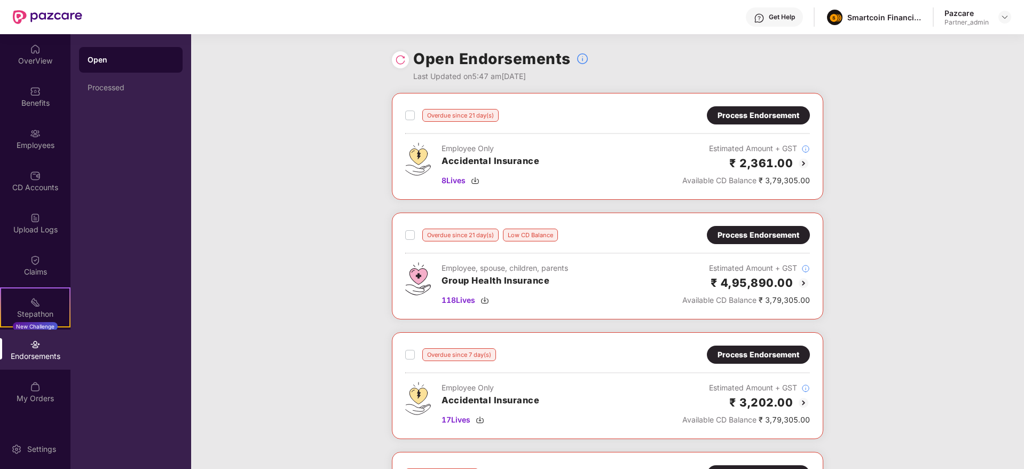
click at [740, 104] on div "Overdue since 21 day(s) Process Endorsement Employee Only Accidental Insurance …" at bounding box center [608, 146] width 432 height 107
click at [736, 111] on div "Process Endorsement" at bounding box center [759, 115] width 82 height 12
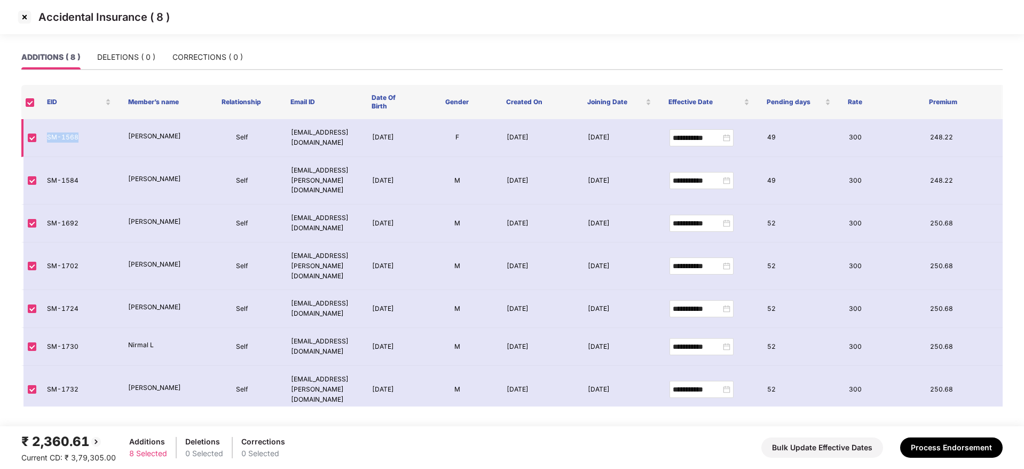
drag, startPoint x: 43, startPoint y: 136, endPoint x: 96, endPoint y: 134, distance: 52.9
click at [96, 134] on td "SM-1568" at bounding box center [78, 138] width 81 height 38
copy td "SM-1568"
click at [25, 19] on img at bounding box center [24, 17] width 17 height 17
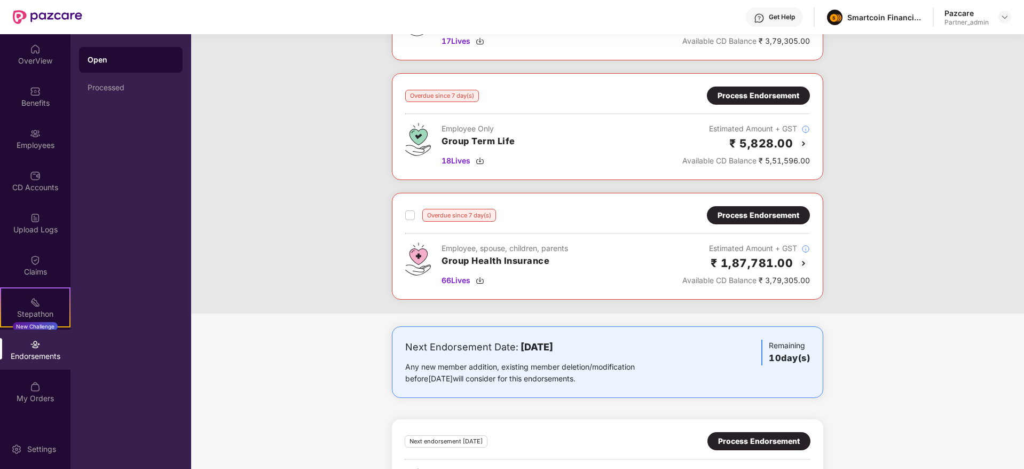
scroll to position [401, 0]
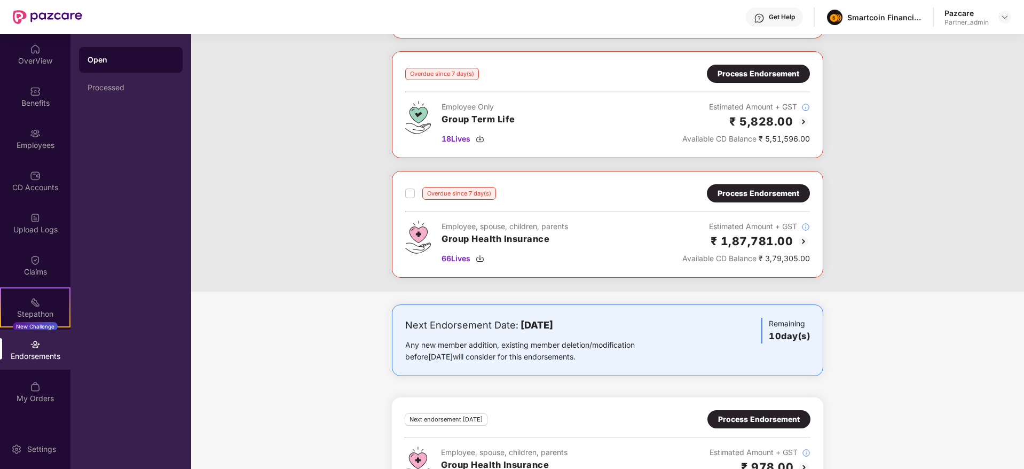
click at [752, 192] on div "Process Endorsement" at bounding box center [759, 193] width 82 height 12
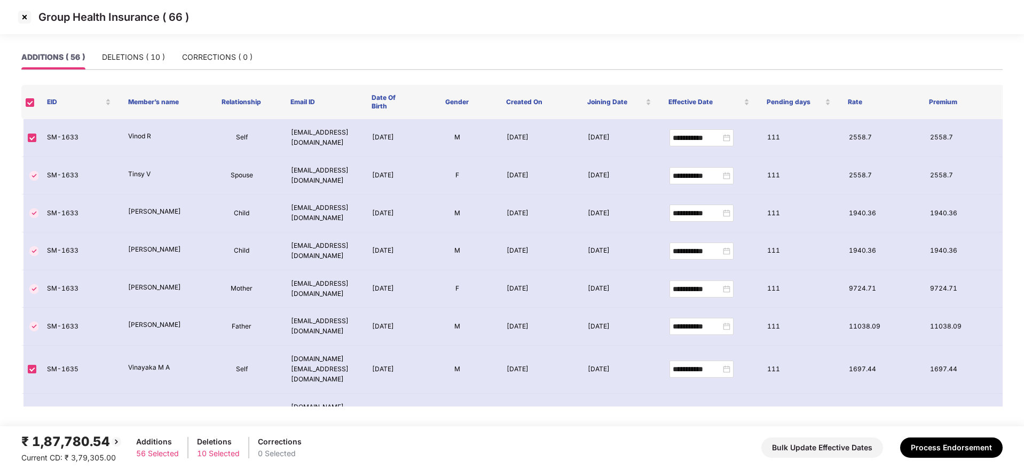
click at [24, 20] on img at bounding box center [24, 17] width 17 height 17
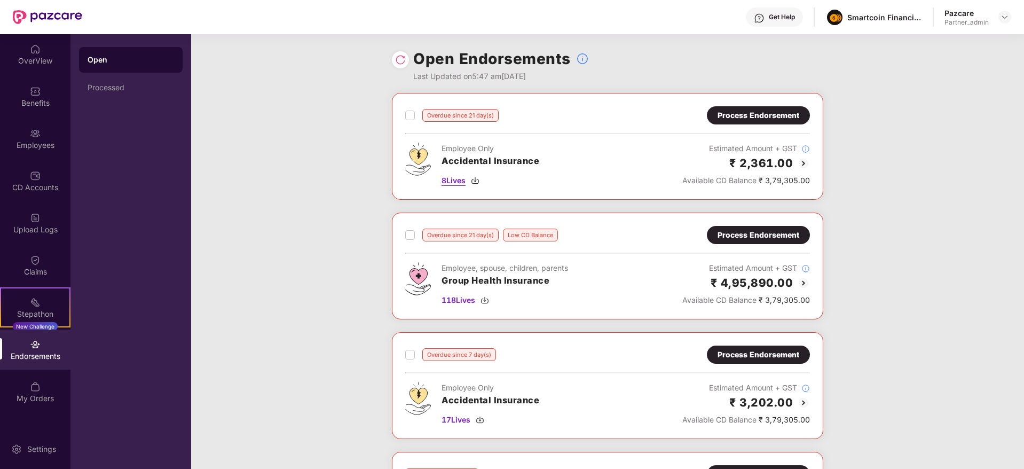
click at [474, 182] on img at bounding box center [475, 180] width 9 height 9
click at [770, 106] on div "Process Endorsement" at bounding box center [758, 115] width 103 height 18
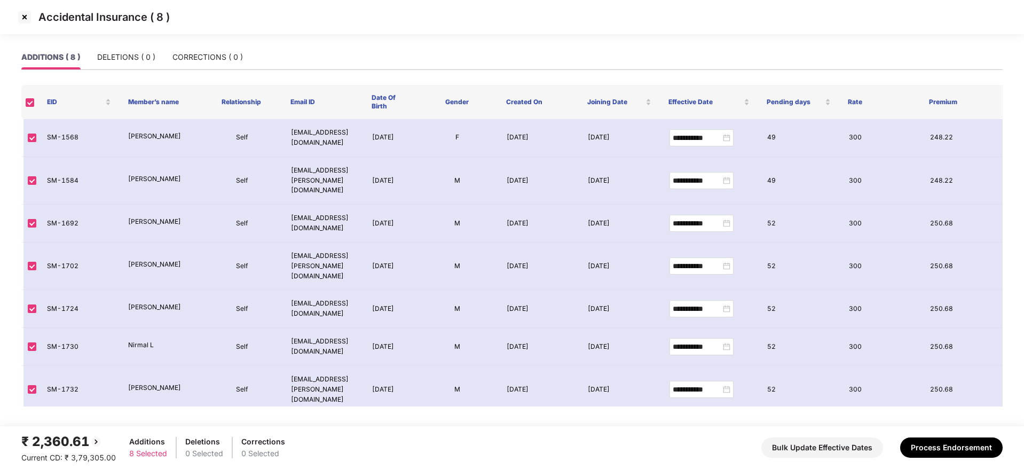
click at [25, 15] on img at bounding box center [24, 17] width 17 height 17
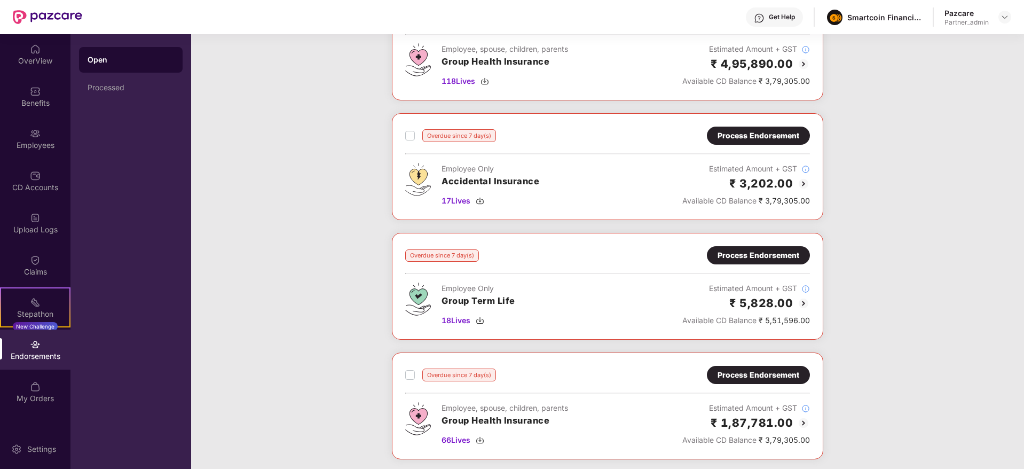
scroll to position [240, 0]
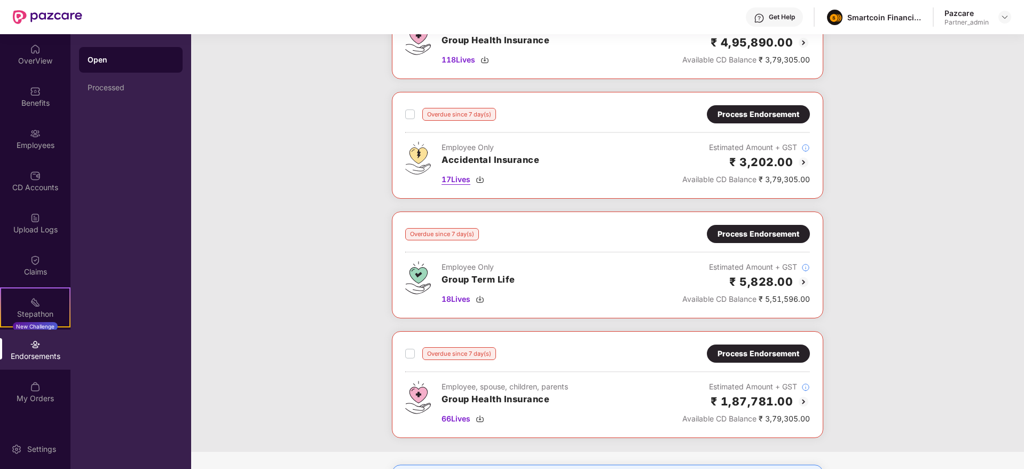
click at [479, 181] on img at bounding box center [480, 179] width 9 height 9
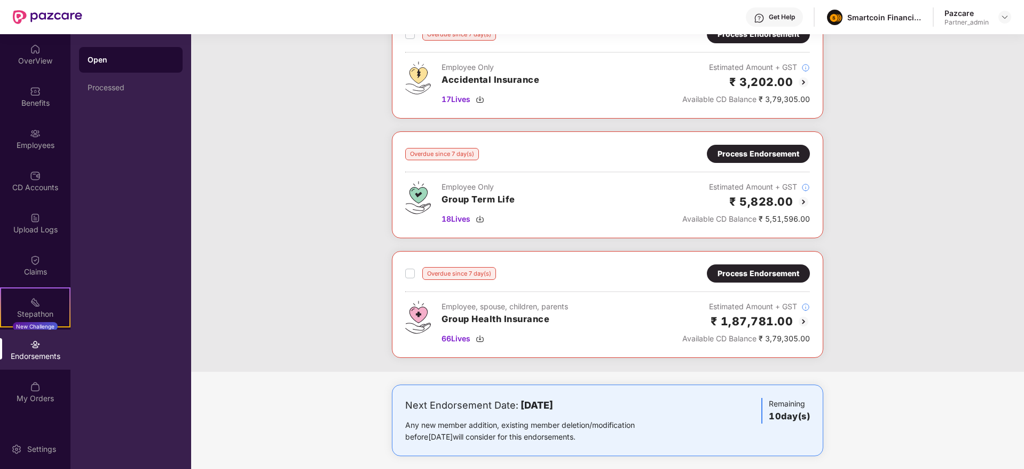
scroll to position [401, 0]
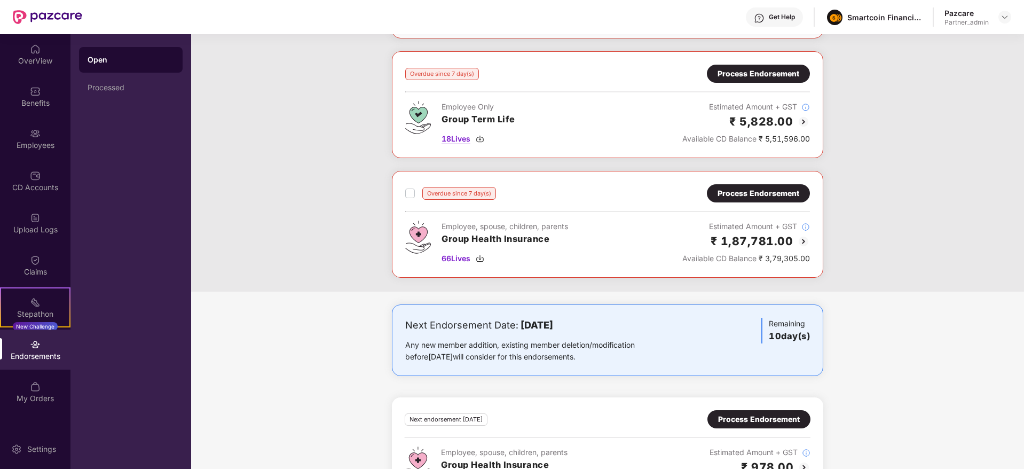
click at [484, 138] on img at bounding box center [480, 139] width 9 height 9
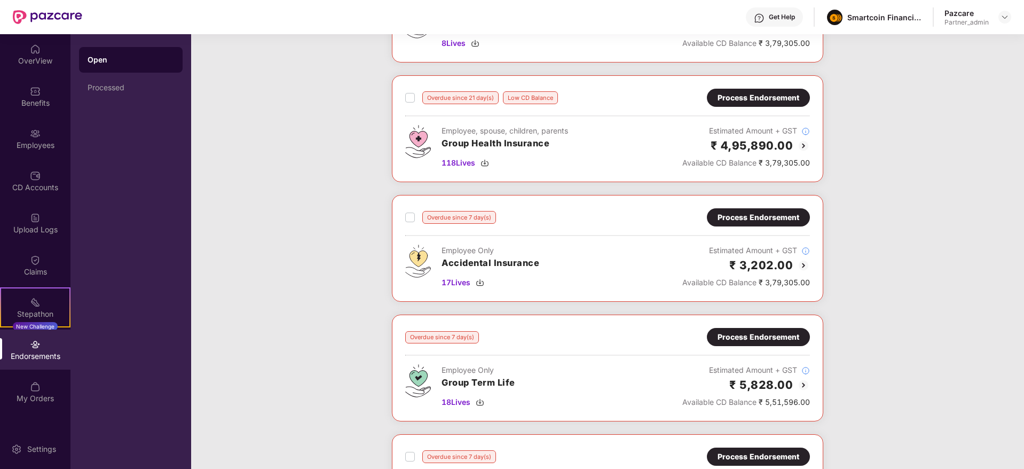
scroll to position [0, 0]
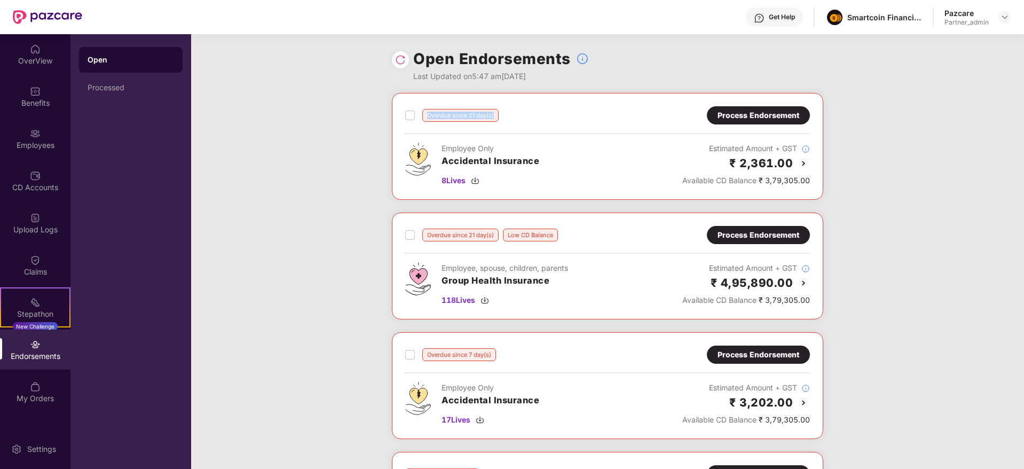
drag, startPoint x: 424, startPoint y: 111, endPoint x: 511, endPoint y: 113, distance: 87.6
click at [511, 113] on div "Overdue since 21 day(s) Process Endorsement" at bounding box center [607, 115] width 405 height 18
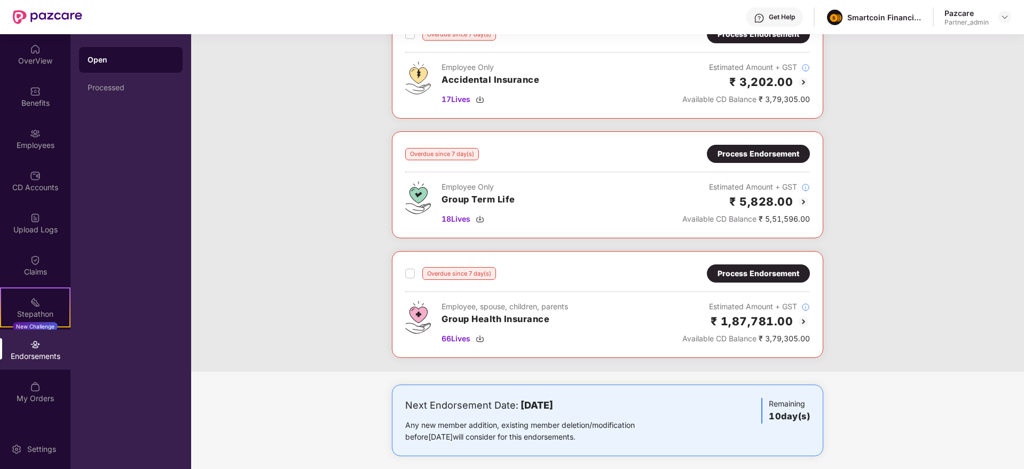
scroll to position [240, 0]
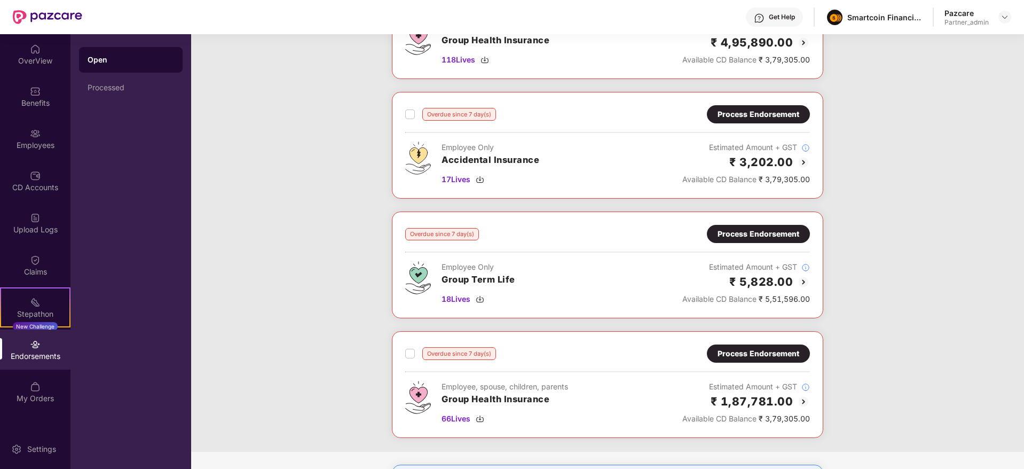
click at [739, 240] on div "Process Endorsement" at bounding box center [758, 234] width 103 height 18
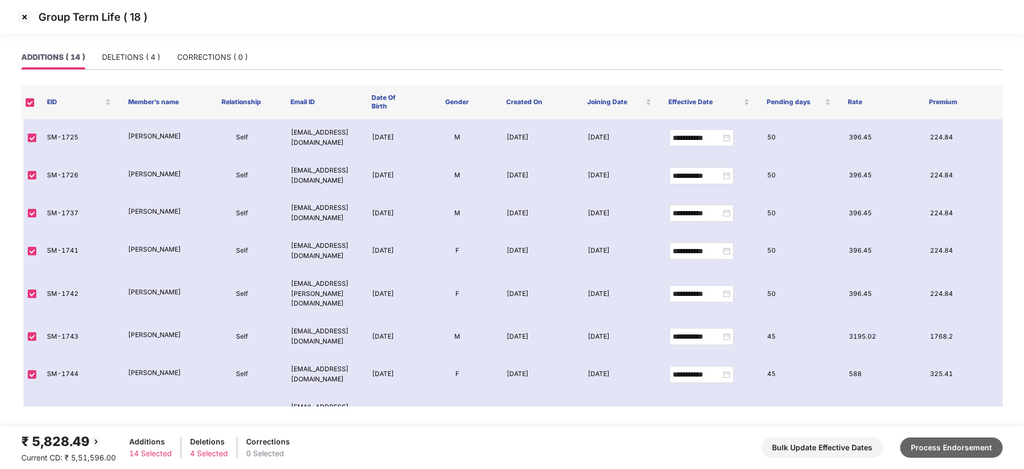
click at [938, 447] on button "Process Endorsement" at bounding box center [952, 447] width 103 height 20
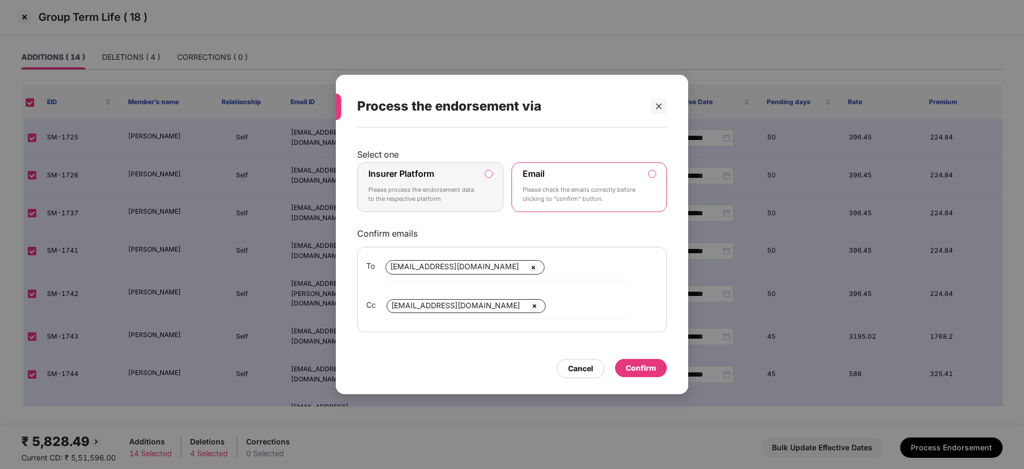
click at [465, 187] on p "Please process the endorsement data to the respective platform" at bounding box center [423, 194] width 109 height 19
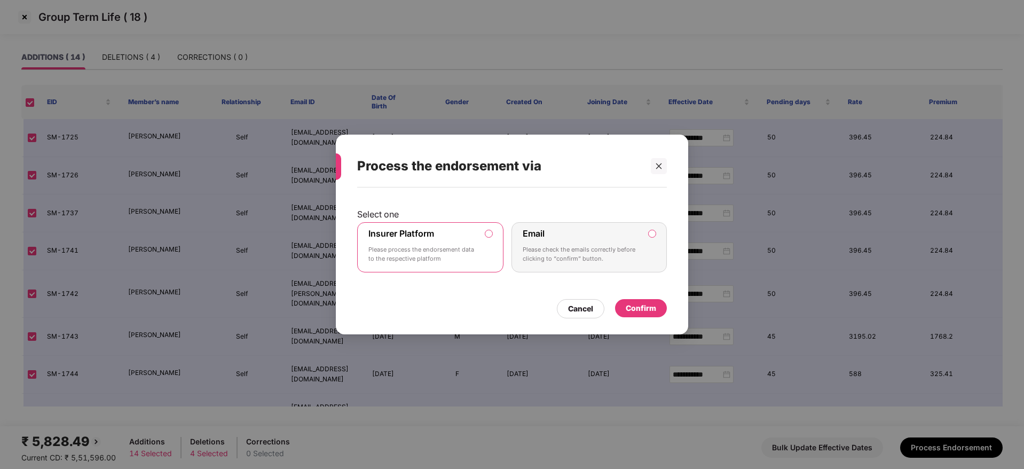
click at [644, 308] on div "Confirm" at bounding box center [641, 308] width 30 height 12
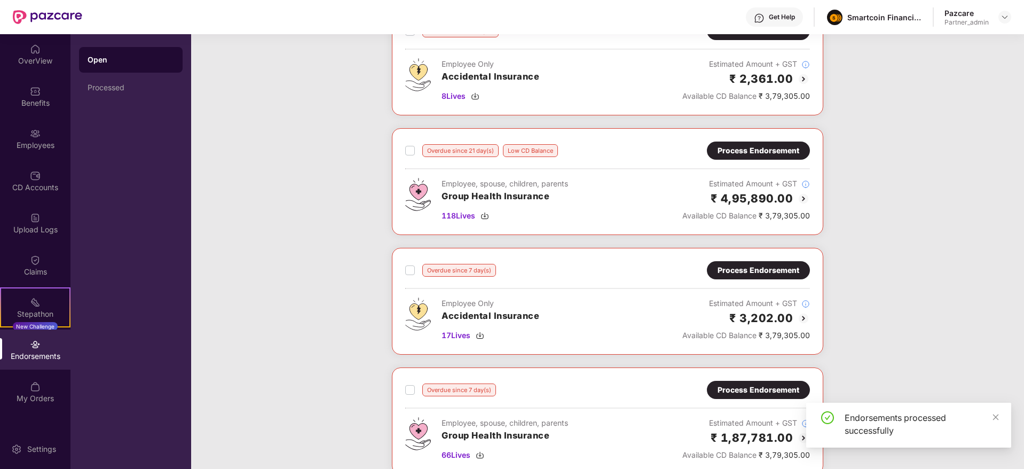
scroll to position [240, 0]
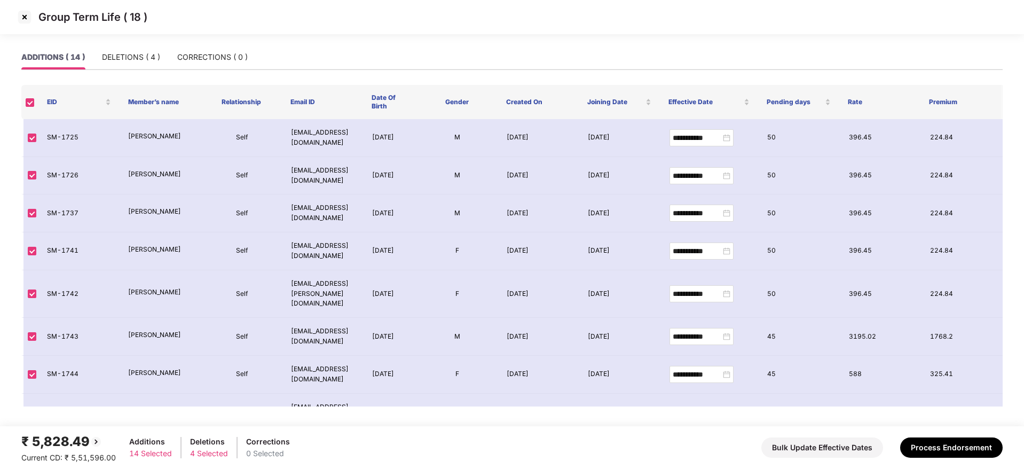
click at [31, 14] on img at bounding box center [24, 17] width 17 height 17
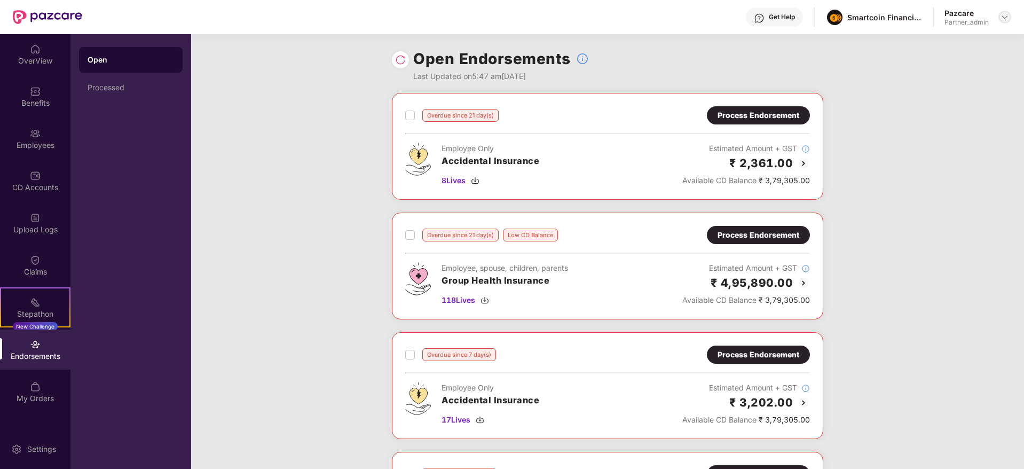
click at [1004, 18] on img at bounding box center [1005, 17] width 9 height 9
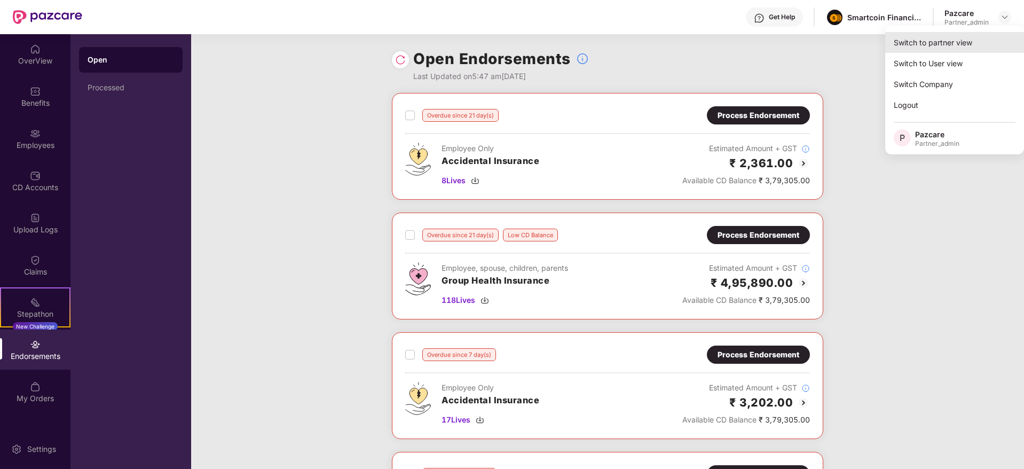
click at [983, 34] on div "Switch to partner view" at bounding box center [955, 42] width 139 height 21
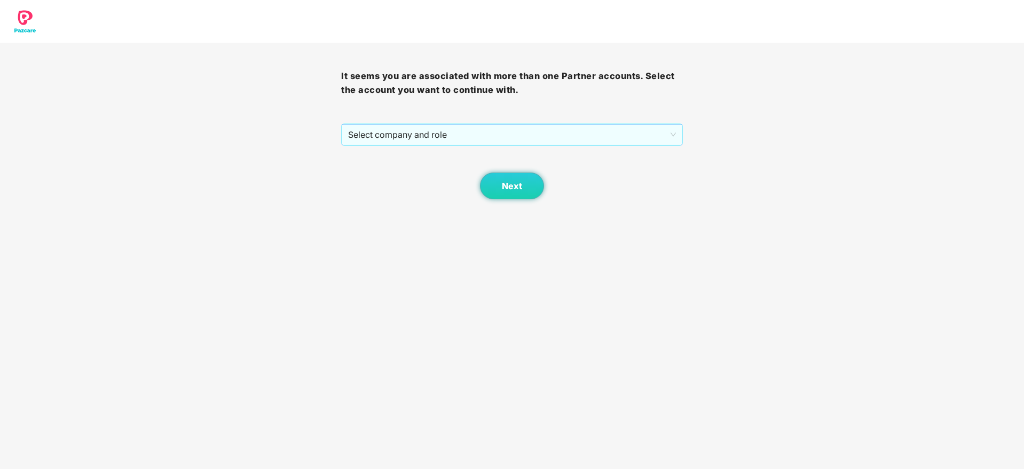
click at [486, 137] on span "Select company and role" at bounding box center [511, 134] width 327 height 20
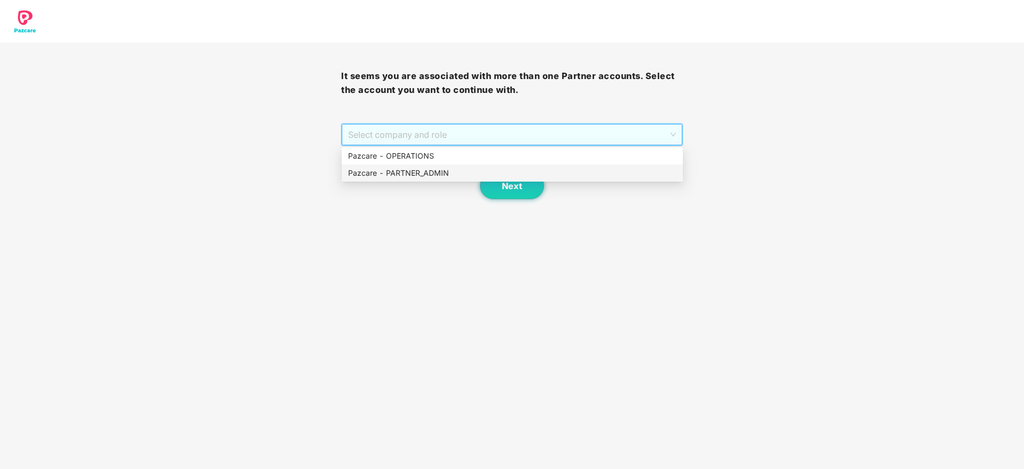
drag, startPoint x: 437, startPoint y: 179, endPoint x: 461, endPoint y: 171, distance: 25.3
click at [437, 178] on div "Pazcare - PARTNER_ADMIN" at bounding box center [512, 173] width 341 height 17
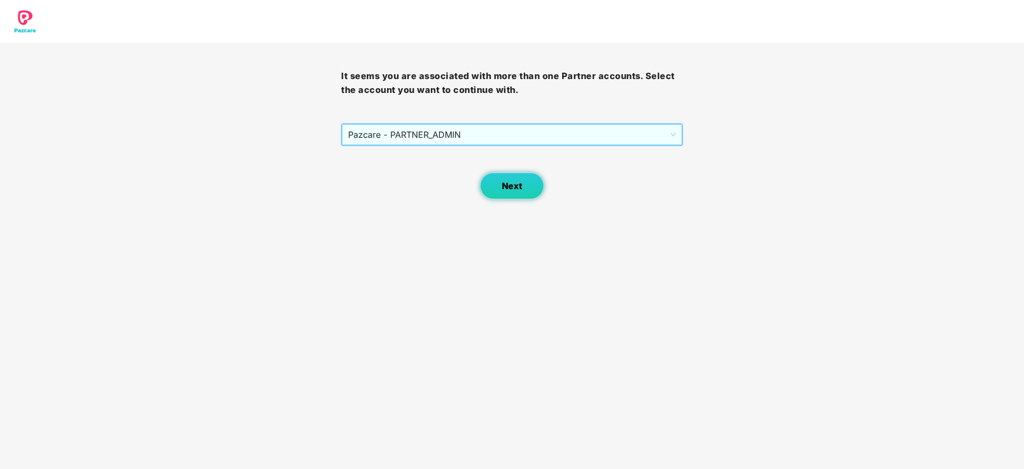
click at [497, 178] on button "Next" at bounding box center [512, 186] width 64 height 27
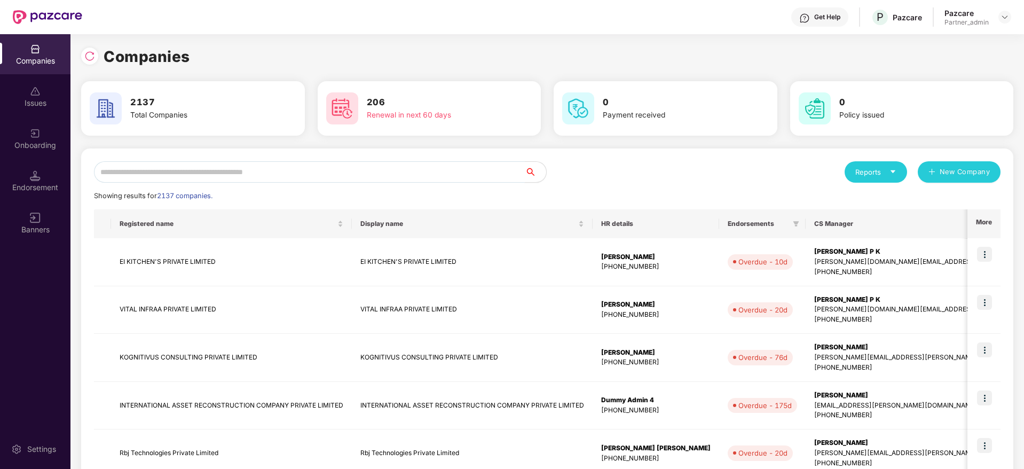
click at [284, 167] on input "text" at bounding box center [309, 171] width 431 height 21
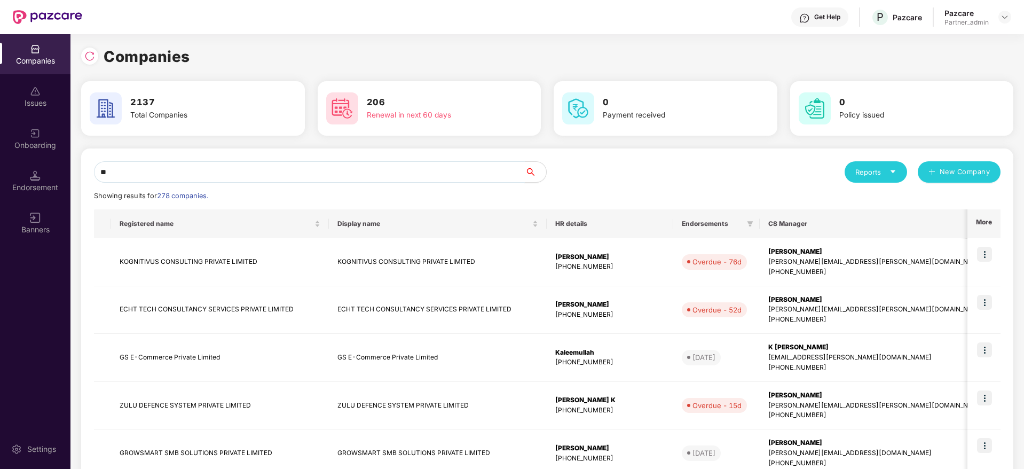
type input "*"
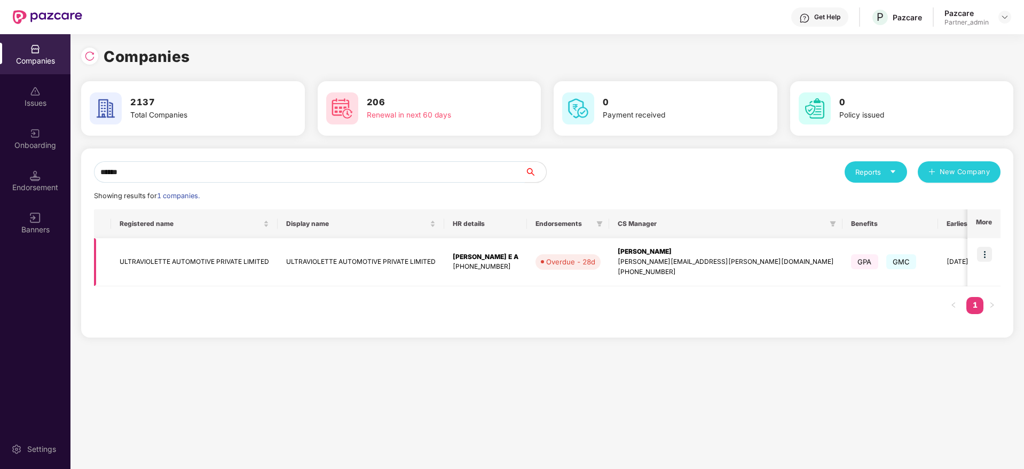
type input "******"
click at [981, 255] on img at bounding box center [984, 254] width 15 height 15
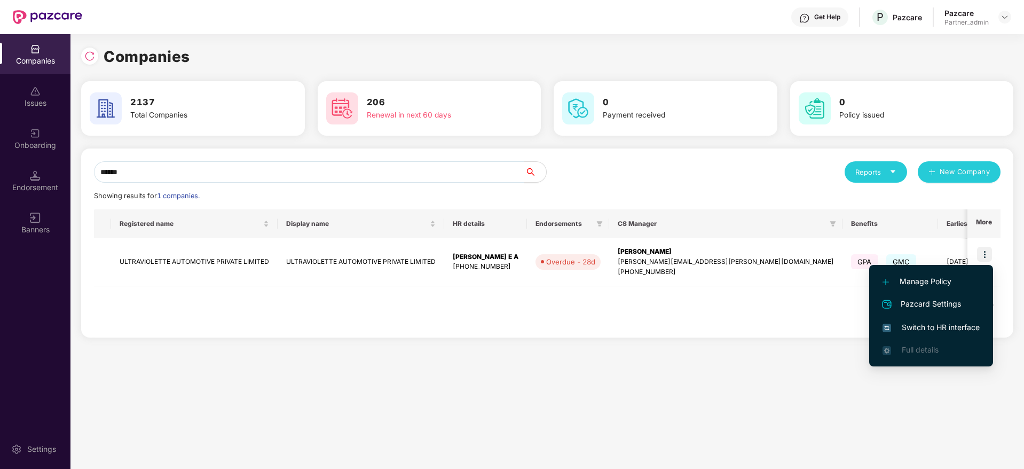
click at [934, 331] on span "Switch to HR interface" at bounding box center [931, 328] width 97 height 12
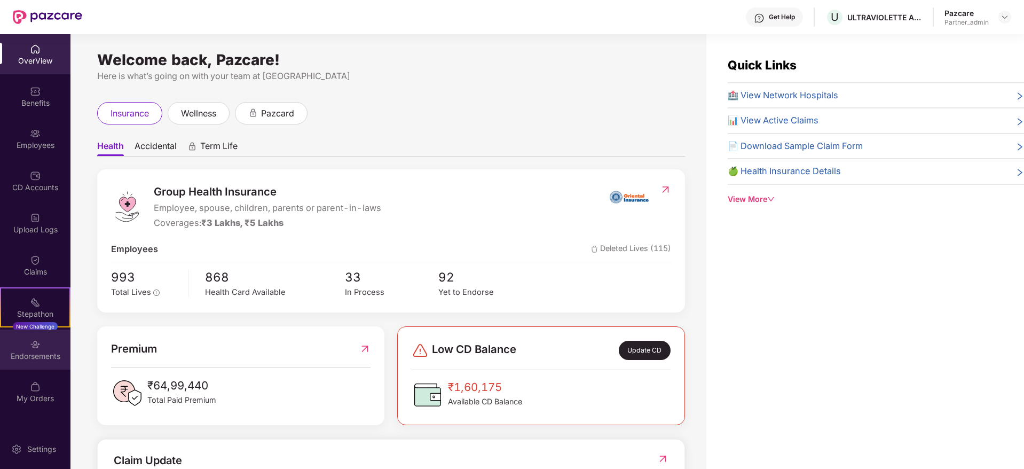
click at [37, 351] on div "Endorsements" at bounding box center [35, 356] width 71 height 11
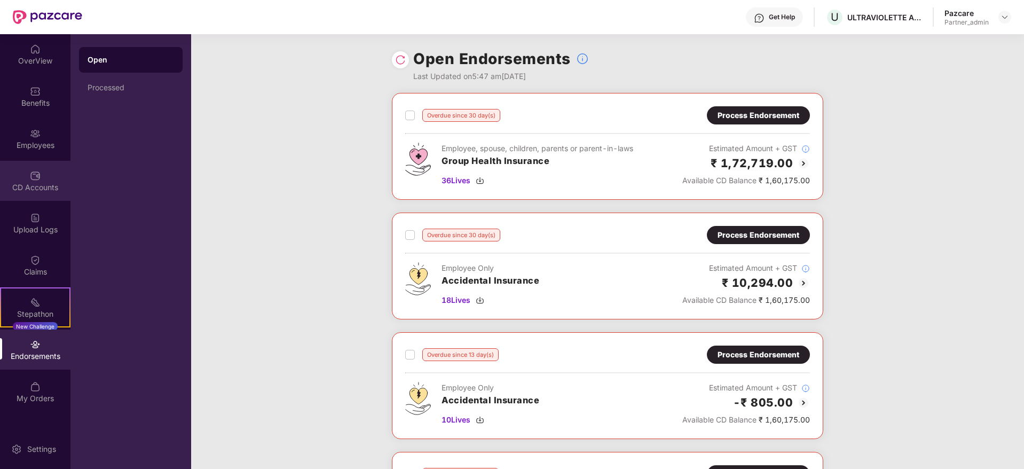
click at [34, 189] on div "CD Accounts" at bounding box center [35, 187] width 71 height 11
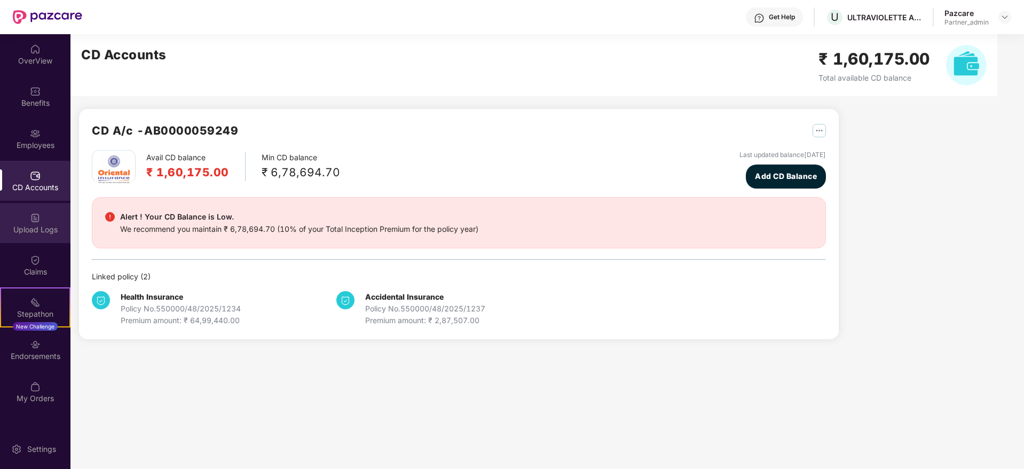
click at [45, 242] on div "Upload Logs" at bounding box center [35, 223] width 71 height 40
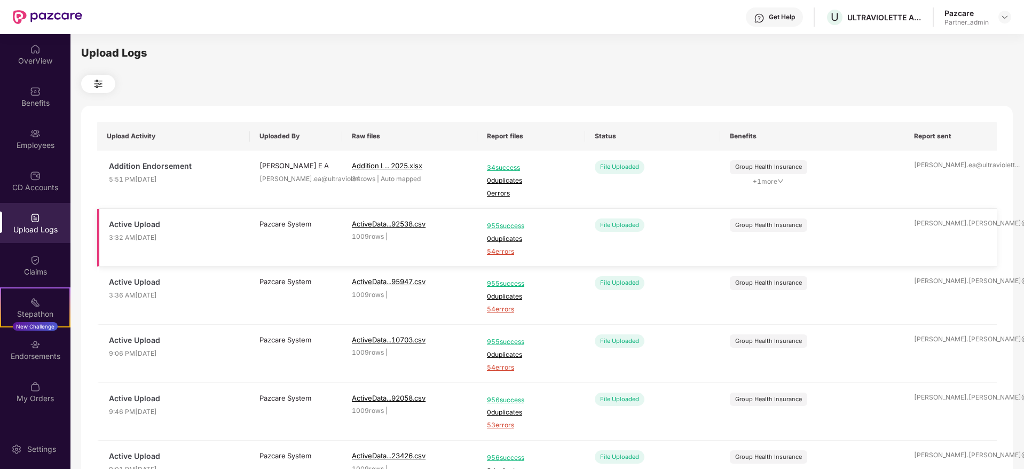
click at [501, 249] on span "54 errors" at bounding box center [531, 252] width 89 height 10
click at [18, 136] on div "Employees" at bounding box center [35, 139] width 71 height 40
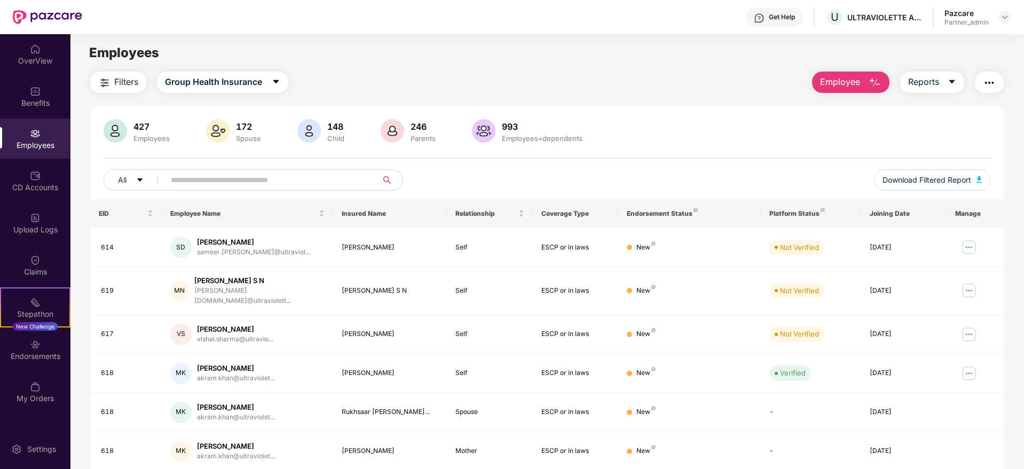
click at [190, 177] on input "text" at bounding box center [267, 180] width 192 height 16
paste input "***"
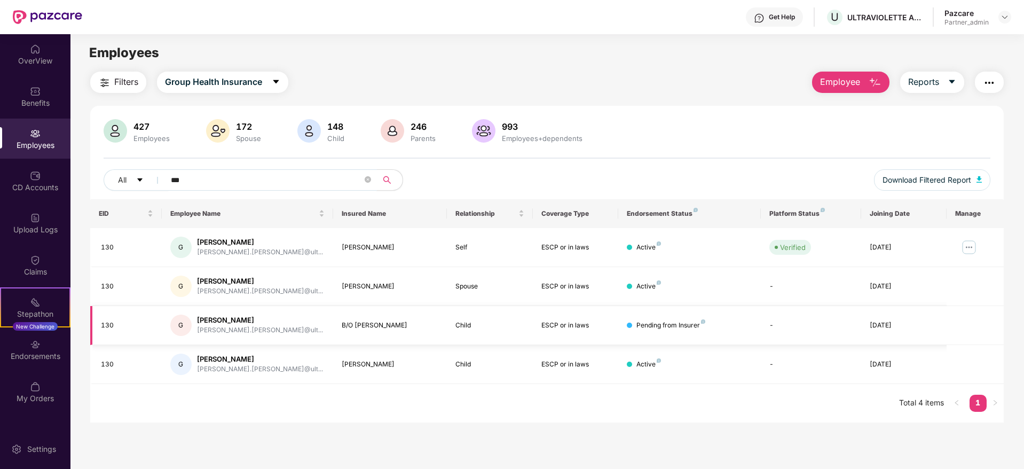
type input "***"
click at [949, 77] on icon "caret-down" at bounding box center [952, 81] width 9 height 9
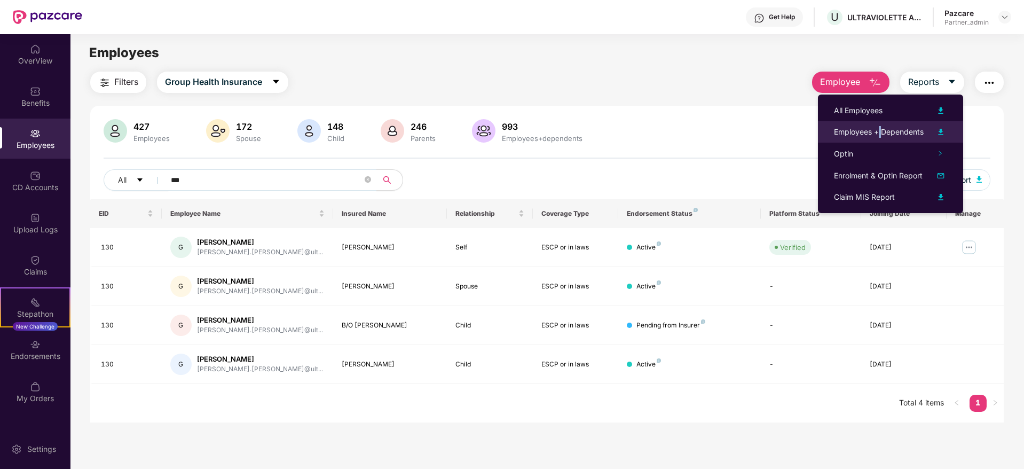
click at [880, 127] on div "Employees + Dependents" at bounding box center [879, 132] width 90 height 12
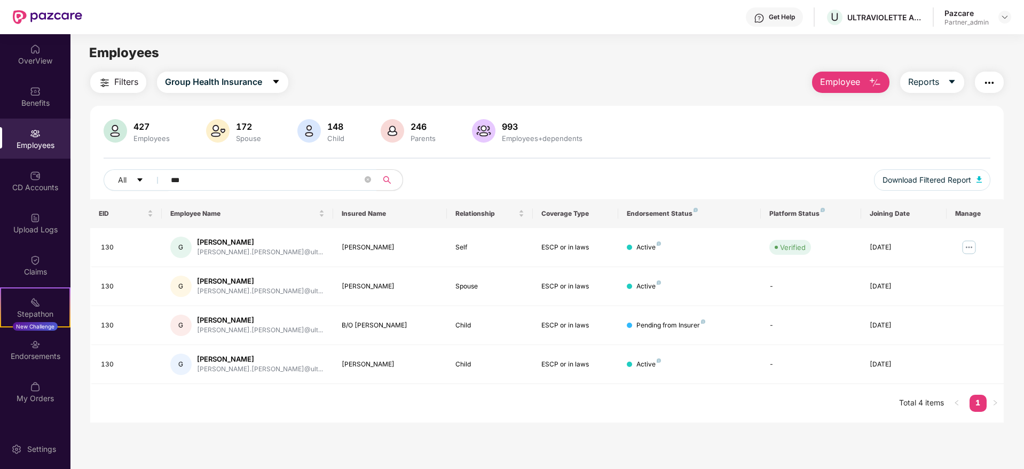
click at [981, 75] on button "button" at bounding box center [989, 82] width 29 height 21
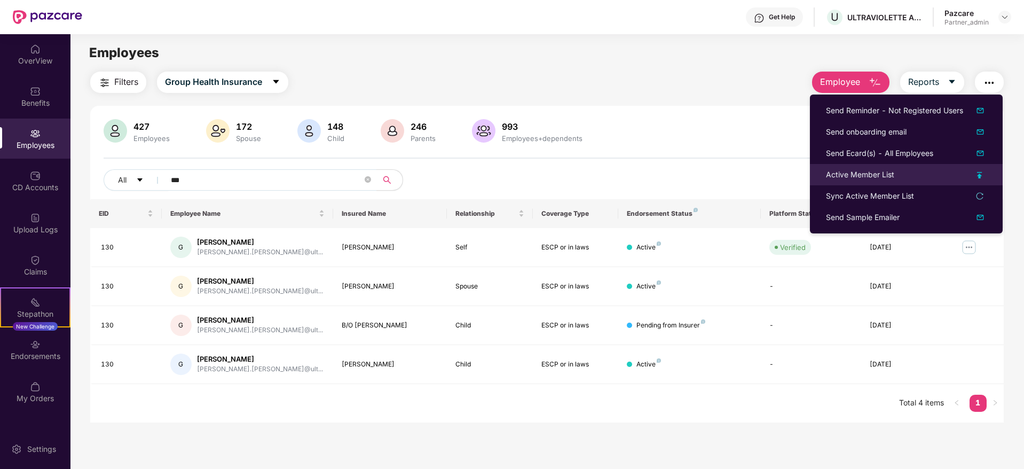
click at [848, 176] on div "Active Member List" at bounding box center [860, 175] width 68 height 12
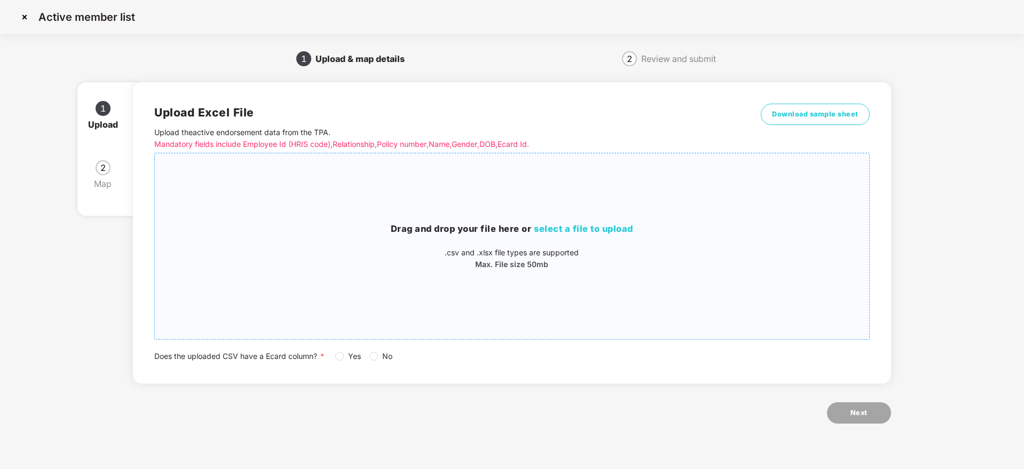
click at [585, 227] on span "select a file to upload" at bounding box center [583, 228] width 99 height 11
click at [346, 358] on span "Yes" at bounding box center [354, 356] width 21 height 12
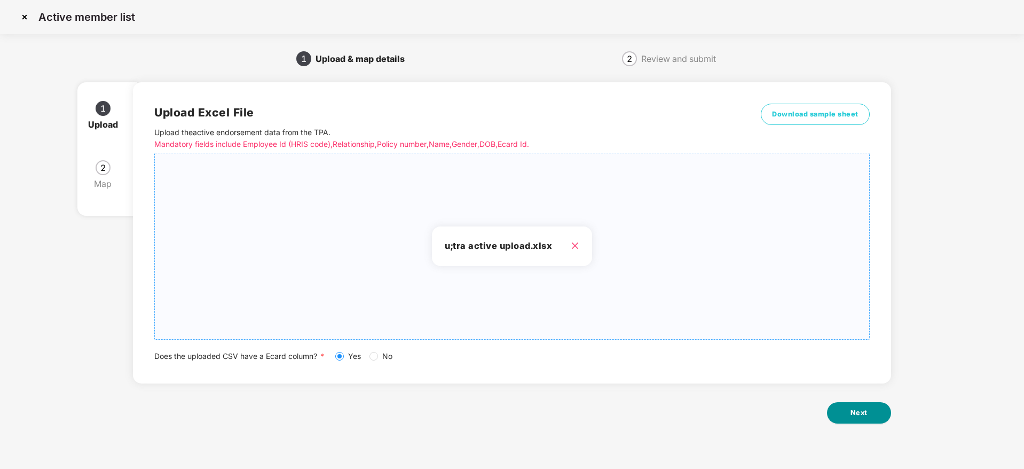
click at [859, 403] on button "Next" at bounding box center [859, 412] width 64 height 21
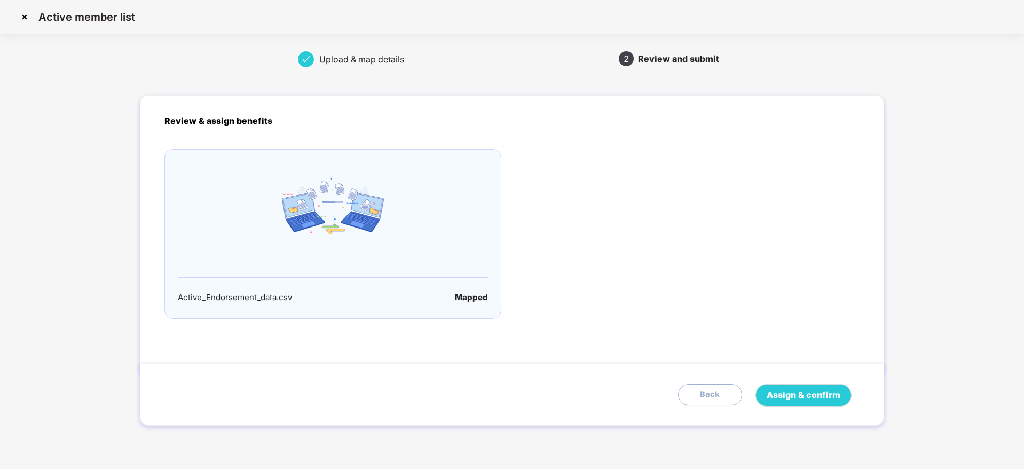
click at [804, 372] on div "Assign & confirm Back" at bounding box center [512, 394] width 744 height 62
click at [811, 393] on span "Assign & confirm" at bounding box center [804, 394] width 74 height 13
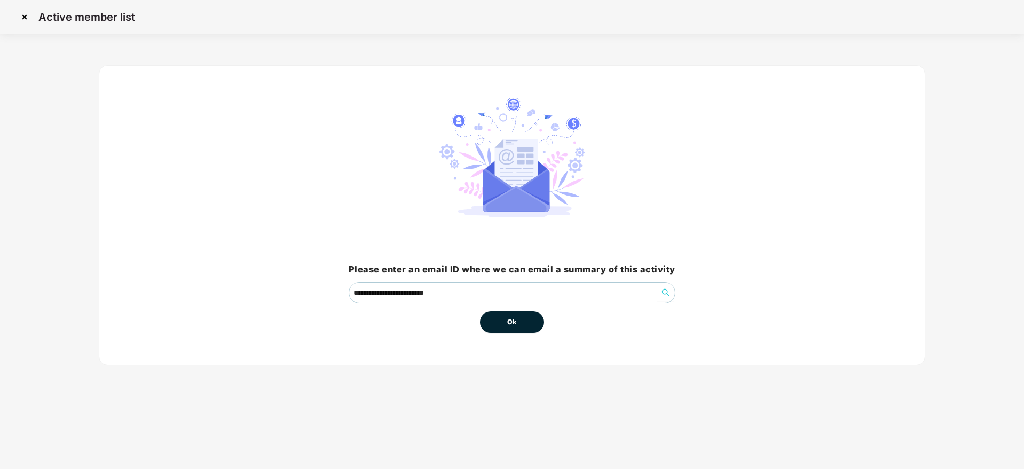
click at [518, 319] on button "Ok" at bounding box center [512, 321] width 64 height 21
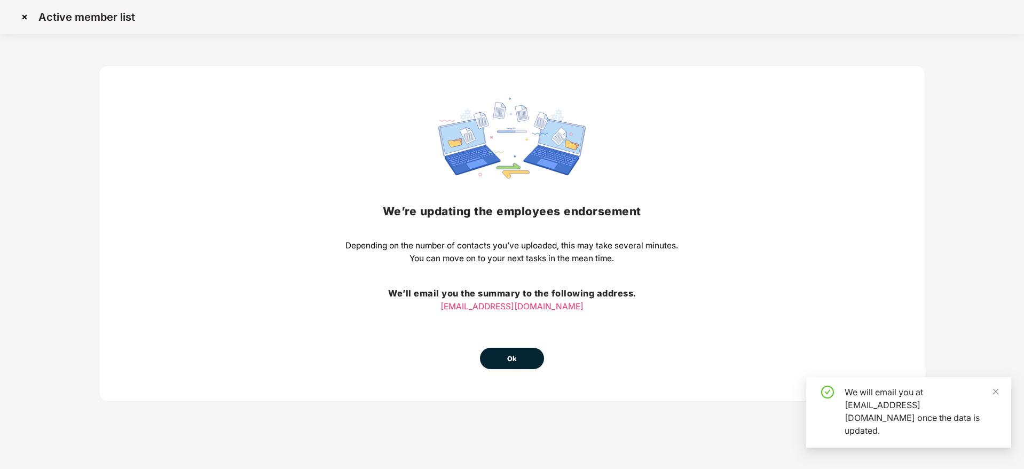
click at [525, 351] on button "Ok" at bounding box center [512, 358] width 64 height 21
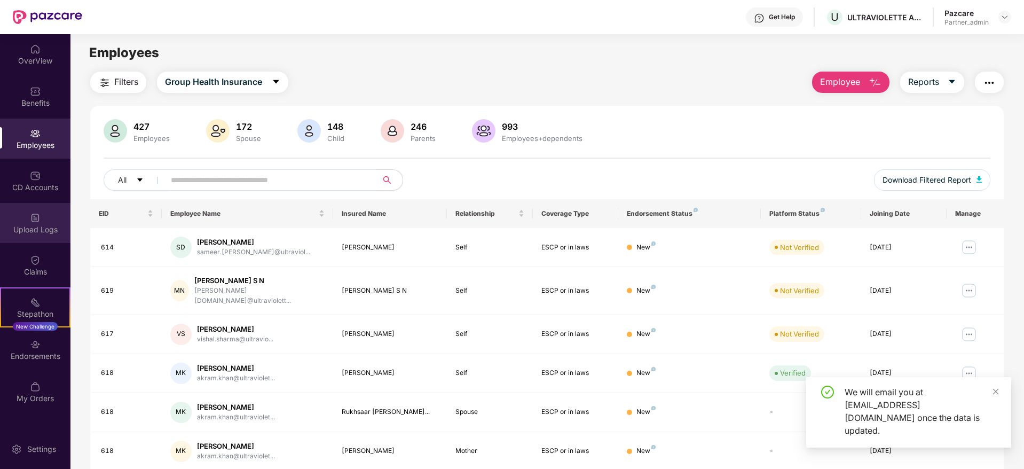
click at [37, 224] on div "Upload Logs" at bounding box center [35, 229] width 71 height 11
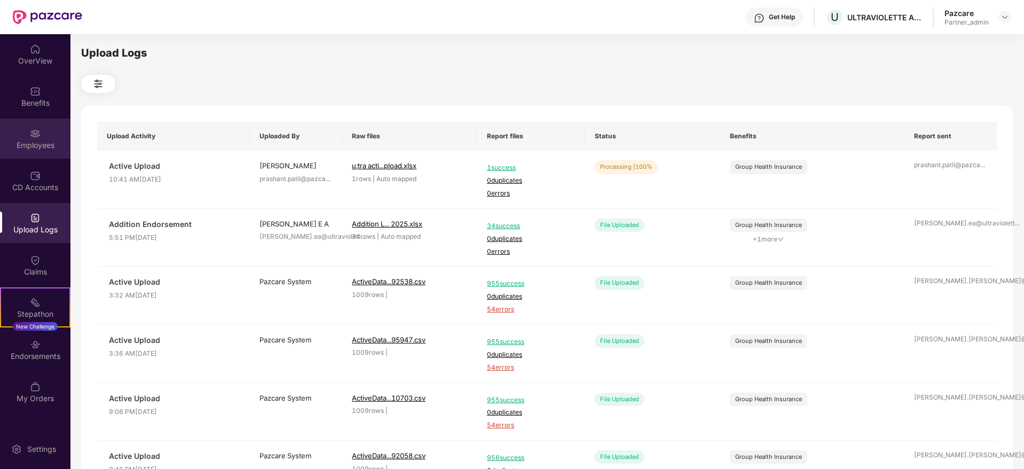
click at [49, 138] on div "Employees" at bounding box center [35, 139] width 71 height 40
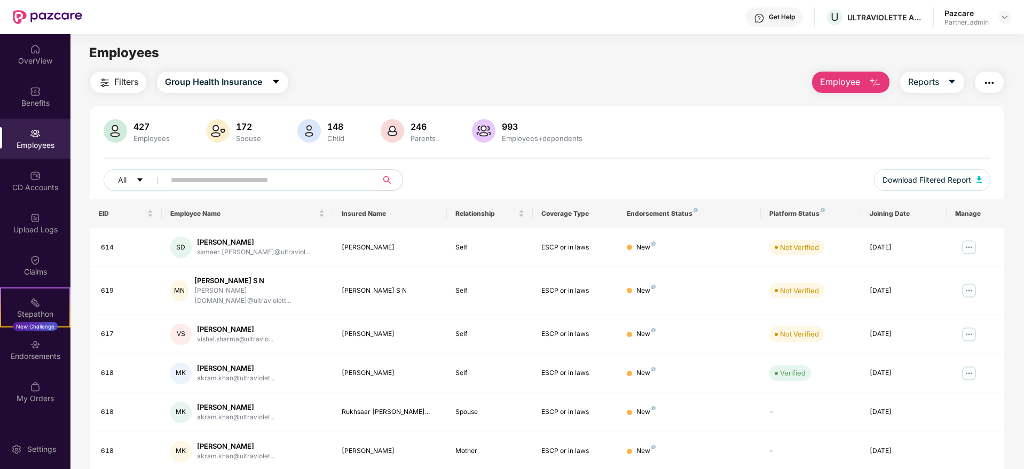
click at [208, 184] on input "text" at bounding box center [267, 180] width 192 height 16
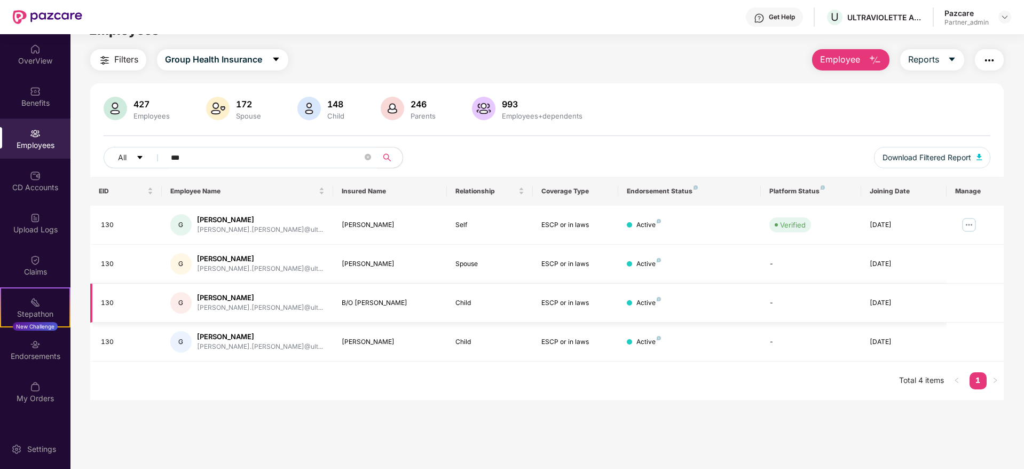
scroll to position [34, 0]
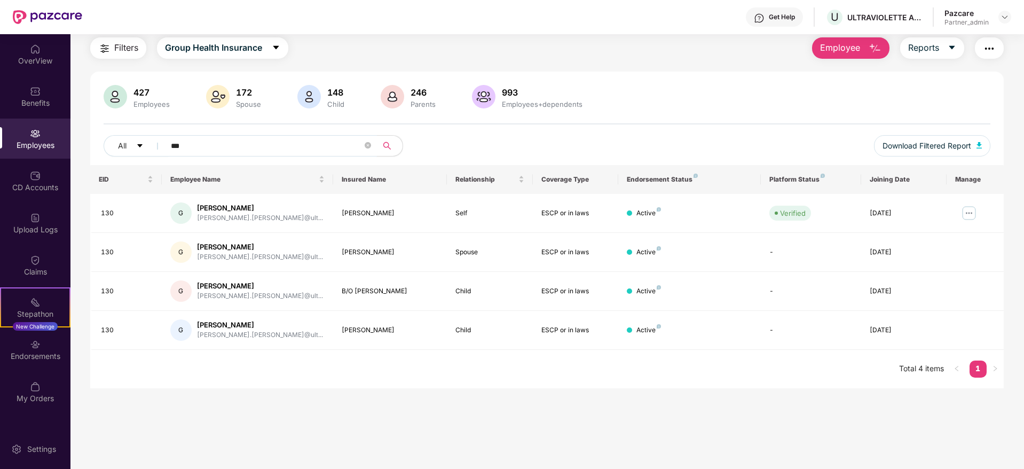
type input "***"
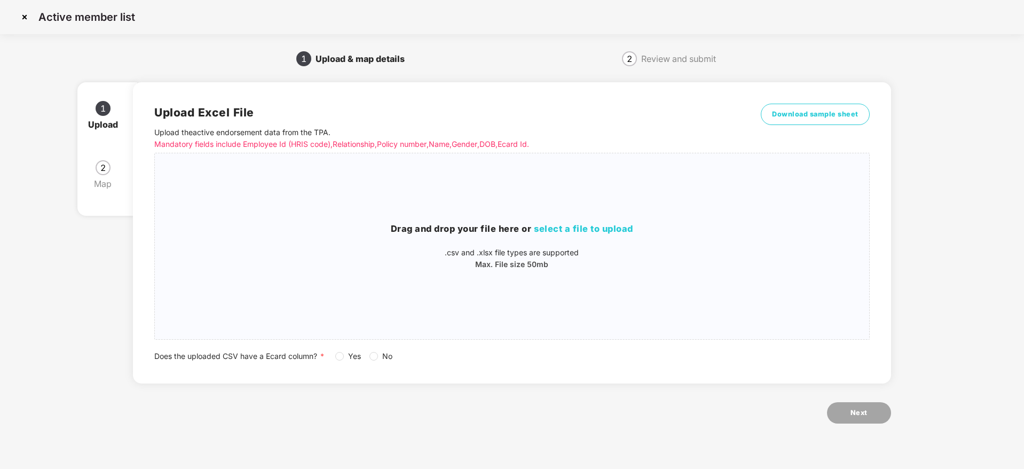
click at [24, 15] on img at bounding box center [24, 17] width 17 height 17
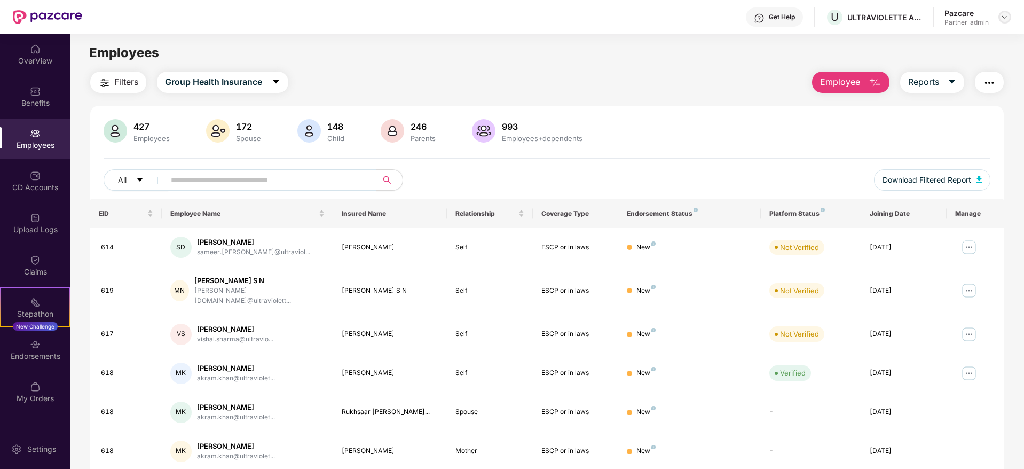
click at [1003, 17] on img at bounding box center [1005, 17] width 9 height 9
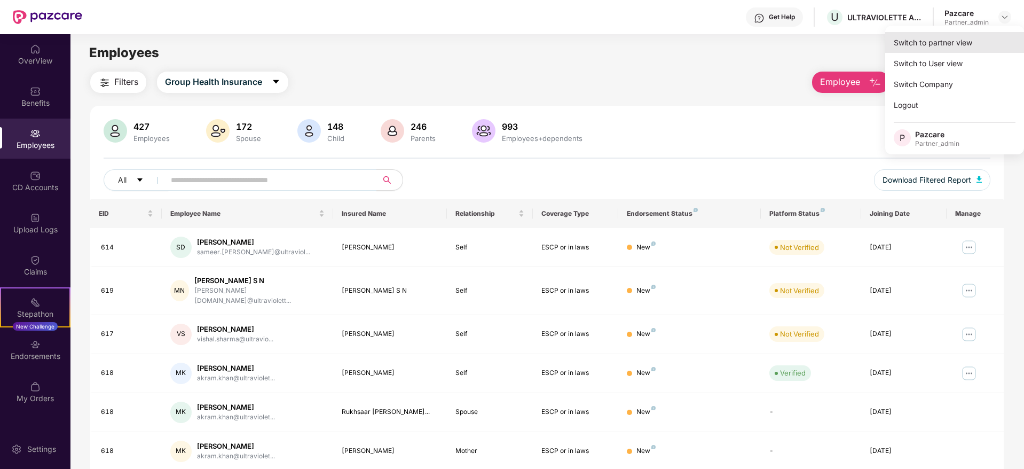
click at [952, 45] on div "Switch to partner view" at bounding box center [955, 42] width 139 height 21
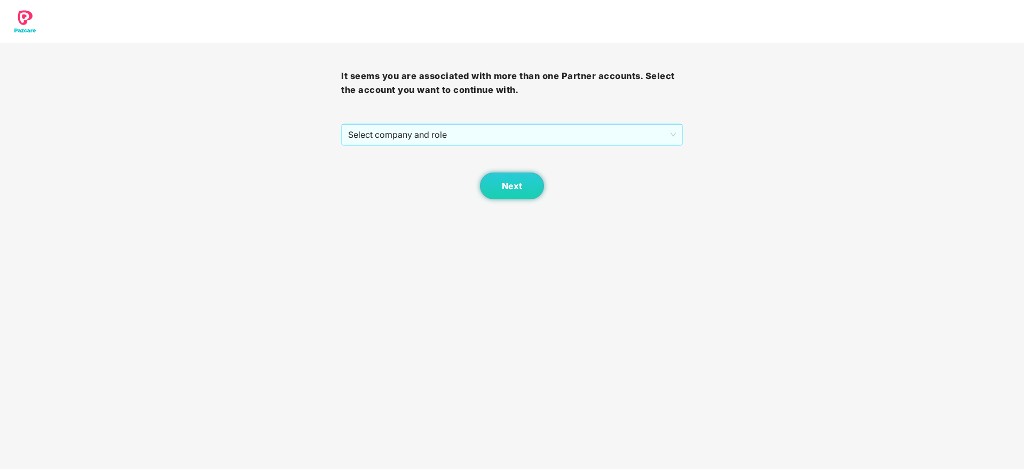
click at [460, 134] on span "Select company and role" at bounding box center [511, 134] width 327 height 20
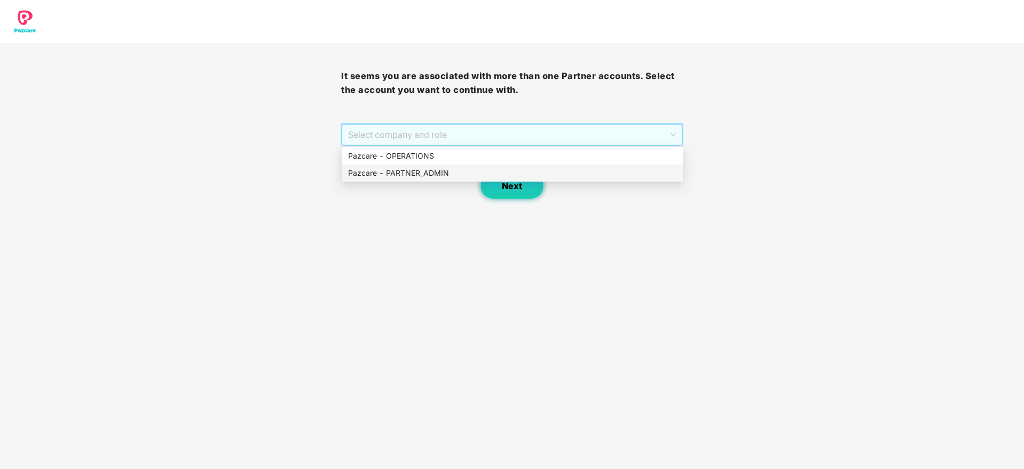
drag, startPoint x: 382, startPoint y: 169, endPoint x: 506, endPoint y: 179, distance: 124.4
click at [384, 169] on div "Pazcare - PARTNER_ADMIN" at bounding box center [512, 173] width 328 height 12
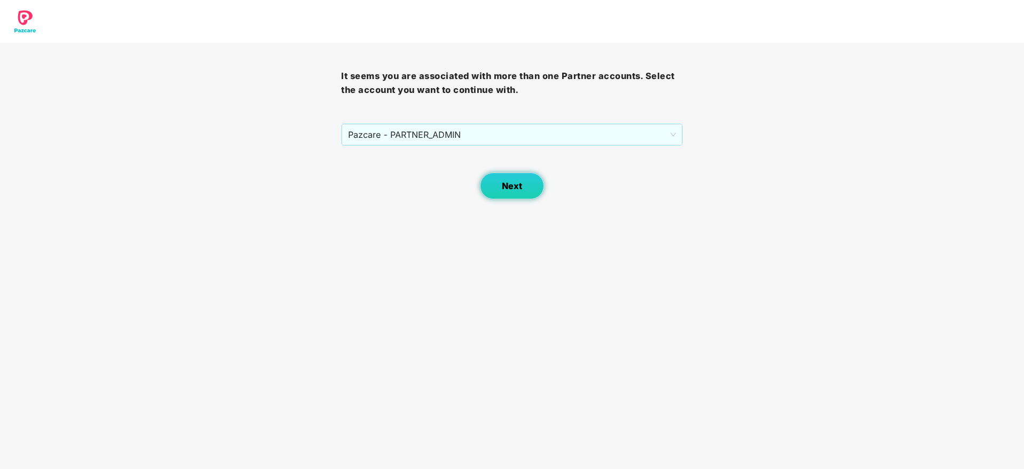
click at [515, 179] on button "Next" at bounding box center [512, 186] width 64 height 27
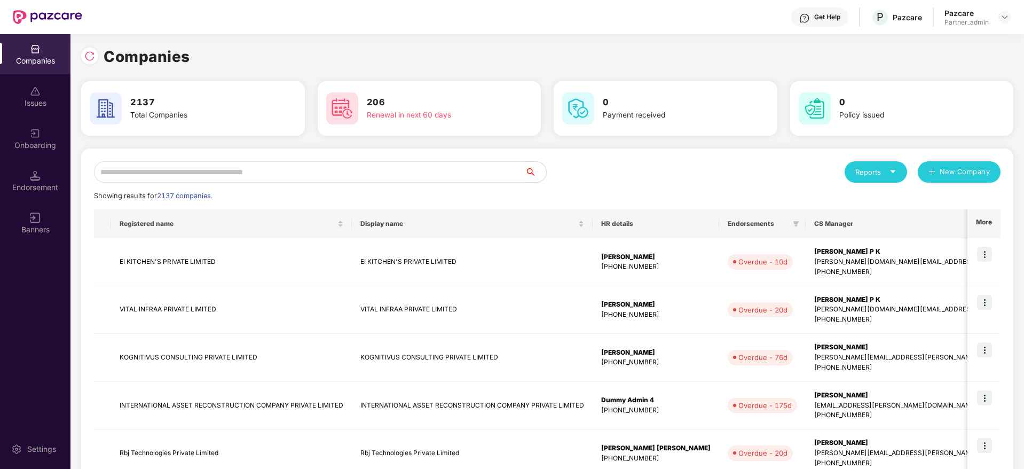
click at [242, 167] on input "text" at bounding box center [309, 171] width 431 height 21
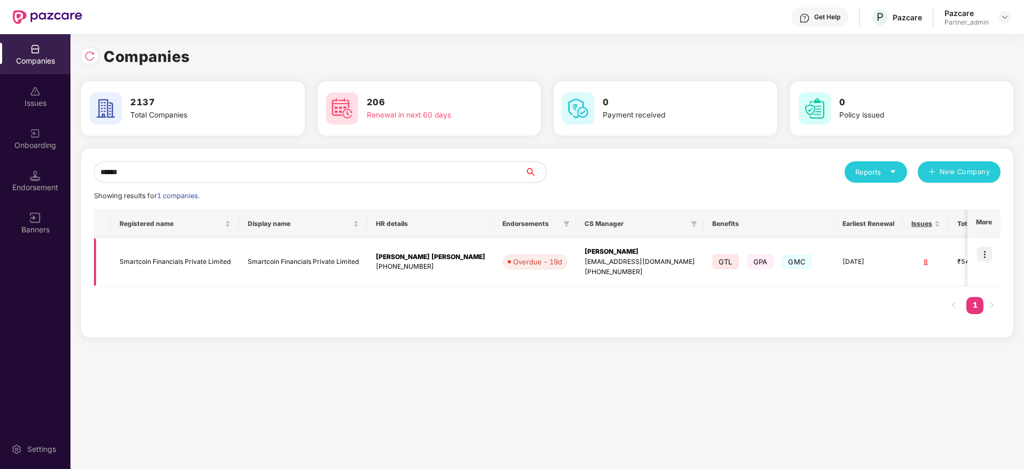
type input "******"
click at [993, 249] on td at bounding box center [984, 262] width 33 height 48
click at [983, 249] on img at bounding box center [984, 254] width 15 height 15
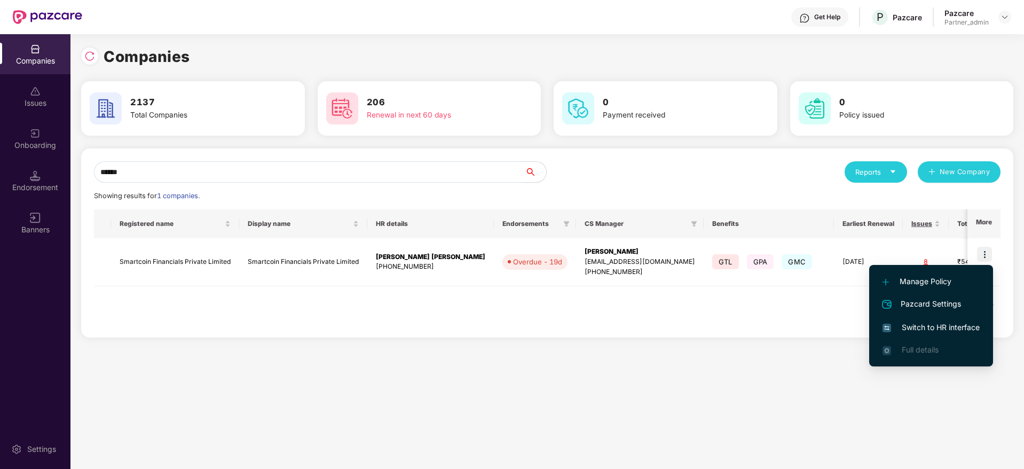
click at [929, 330] on span "Switch to HR interface" at bounding box center [931, 328] width 97 height 12
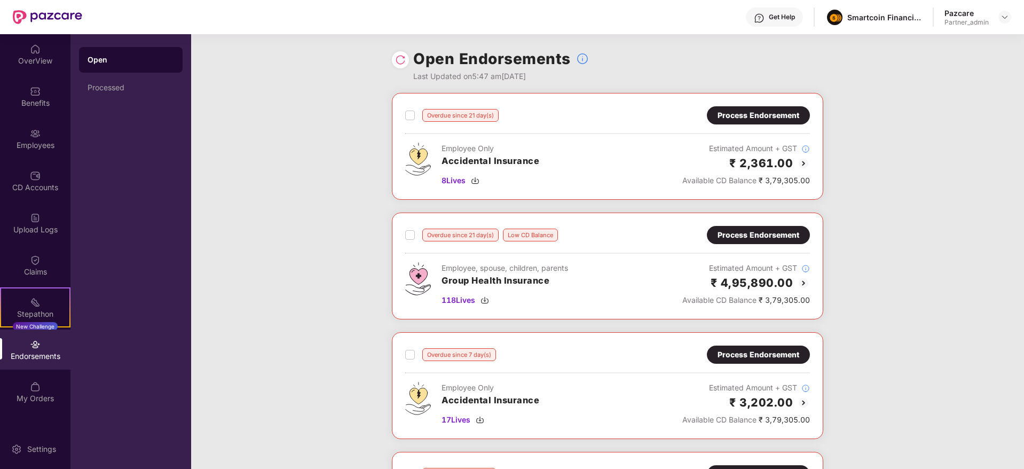
click at [37, 354] on div "Endorsements" at bounding box center [35, 356] width 71 height 11
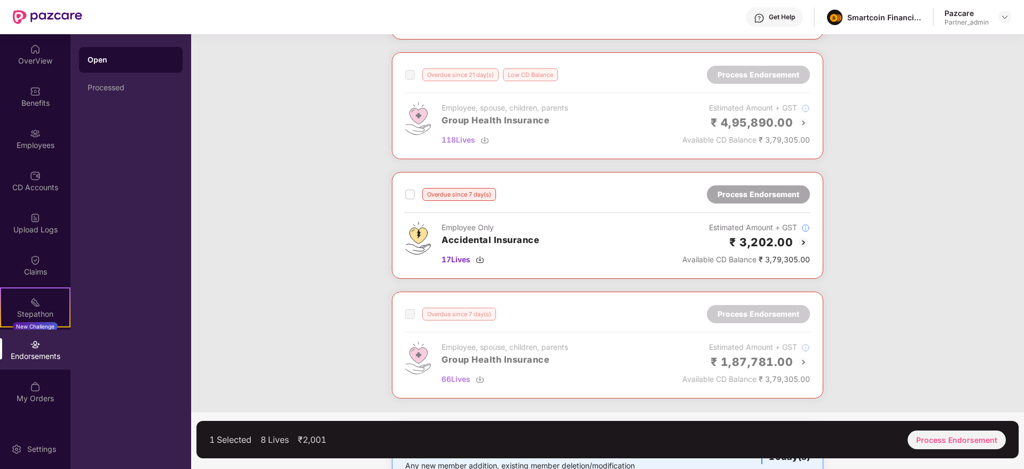
scroll to position [320, 0]
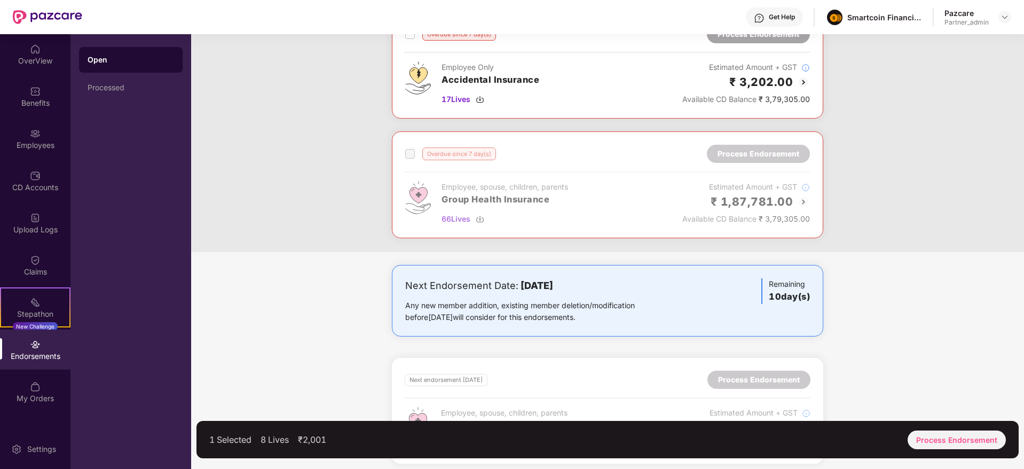
click at [407, 155] on span at bounding box center [410, 154] width 10 height 10
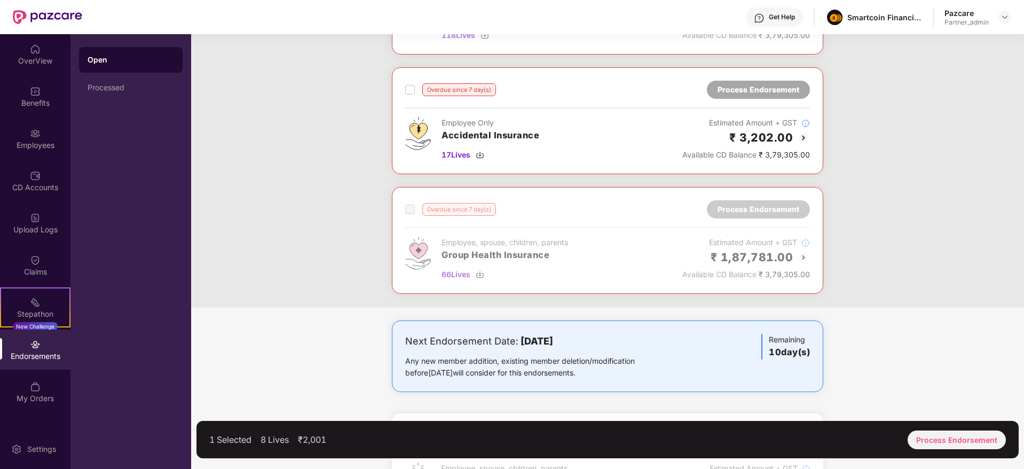
scroll to position [240, 0]
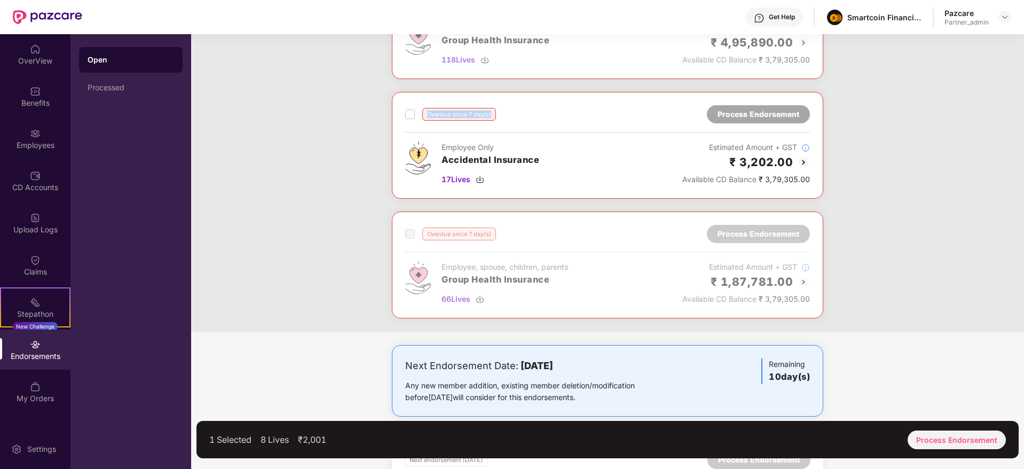
drag, startPoint x: 428, startPoint y: 113, endPoint x: 499, endPoint y: 112, distance: 71.6
click at [499, 112] on div "Overdue since 7 day(s) Process Endorsement" at bounding box center [607, 114] width 405 height 18
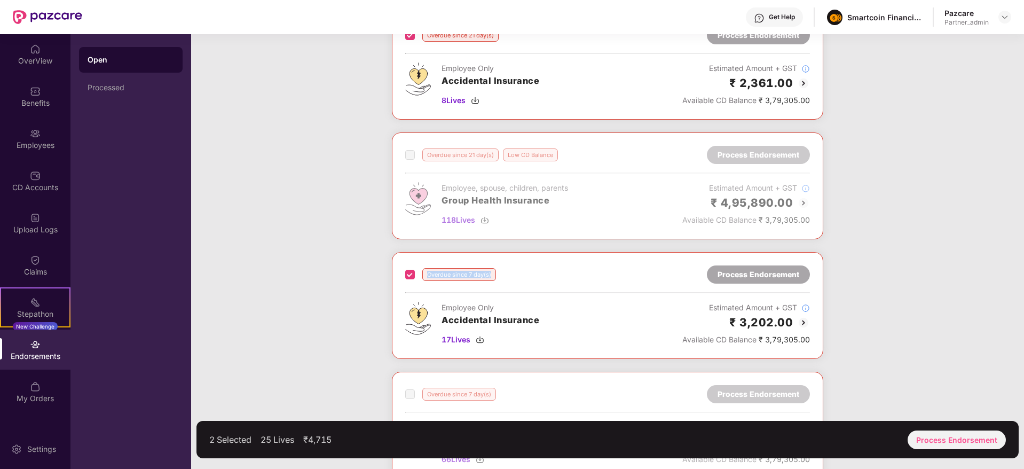
scroll to position [0, 0]
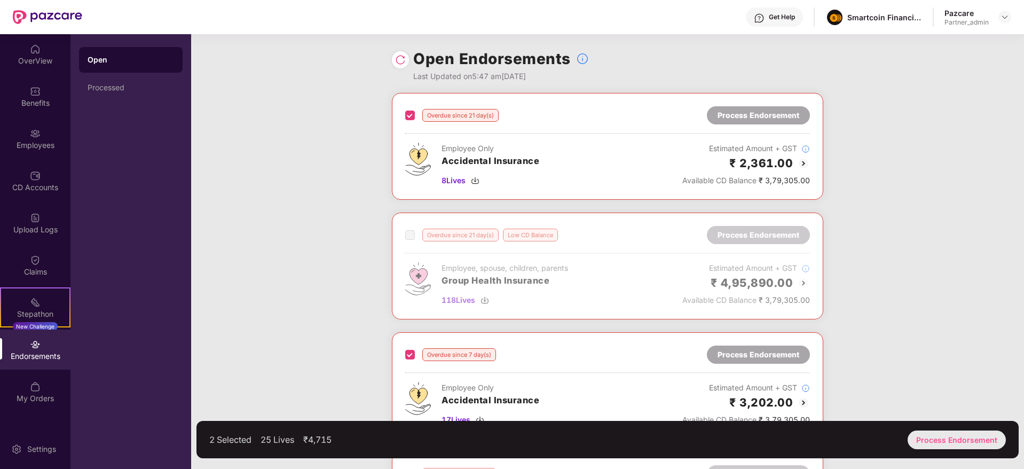
click at [982, 441] on div "Process Endorsement" at bounding box center [957, 440] width 98 height 19
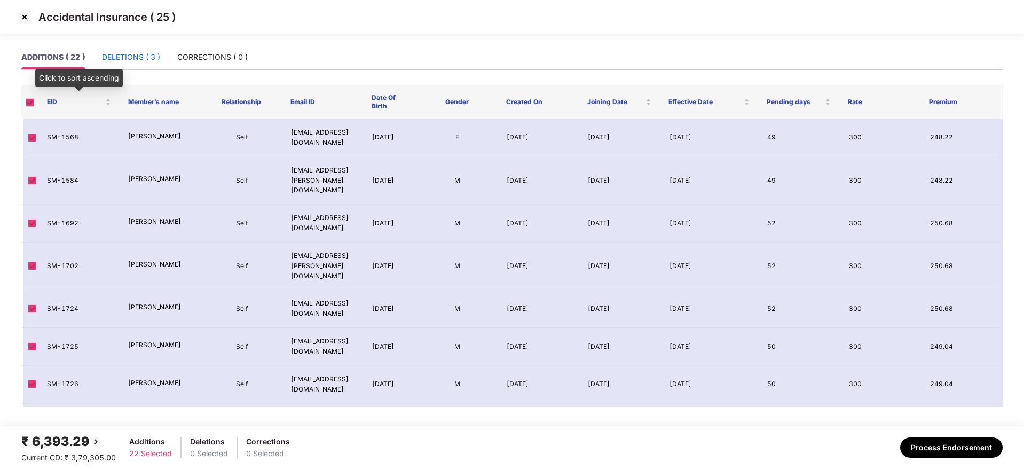
click at [132, 59] on div "DELETIONS ( 3 )" at bounding box center [131, 57] width 58 height 12
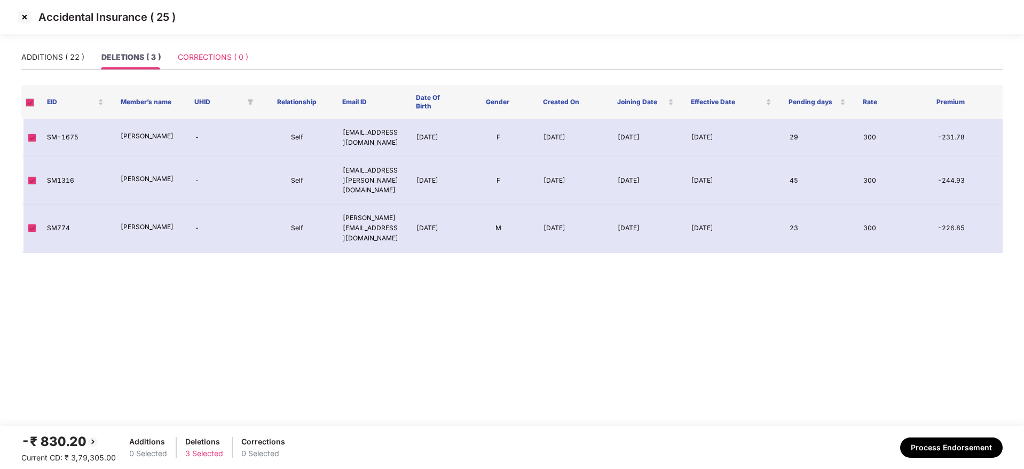
click at [234, 49] on div "CORRECTIONS ( 0 )" at bounding box center [213, 57] width 71 height 25
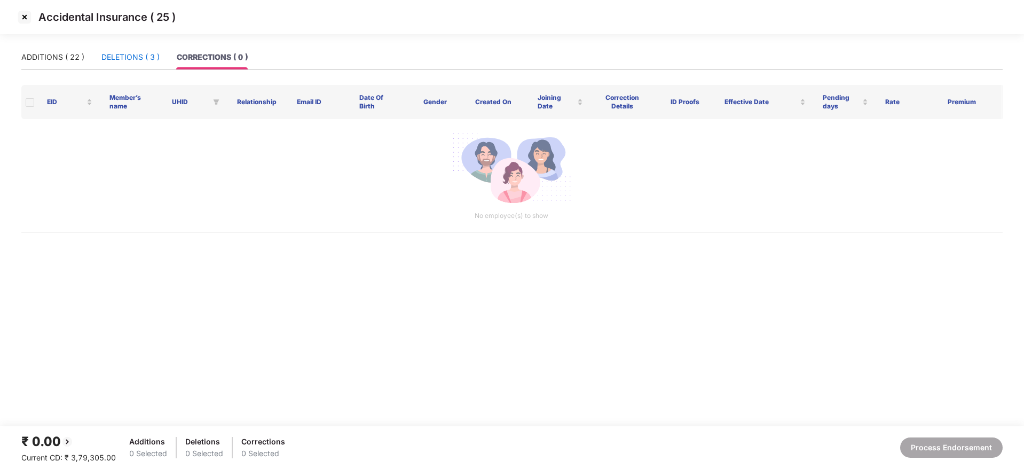
click at [120, 53] on div "DELETIONS ( 3 )" at bounding box center [130, 57] width 58 height 12
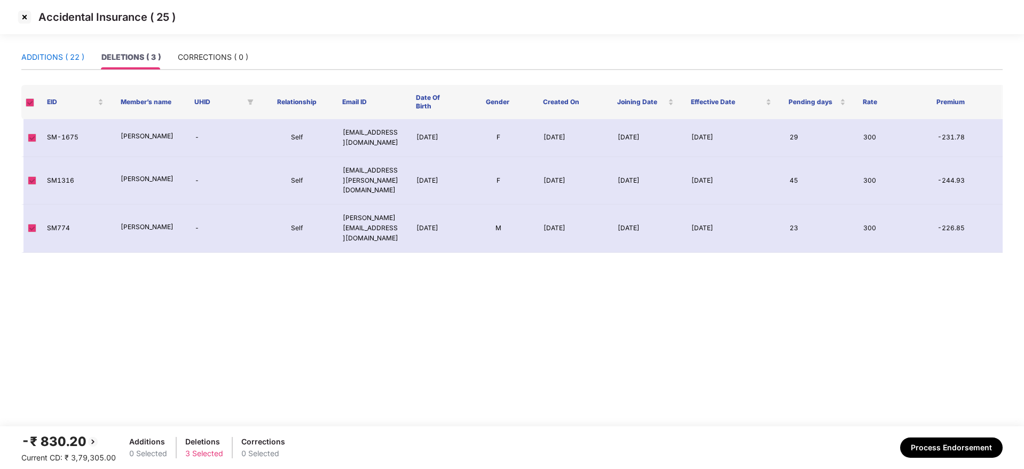
click at [53, 52] on div "ADDITIONS ( 22 )" at bounding box center [52, 57] width 63 height 12
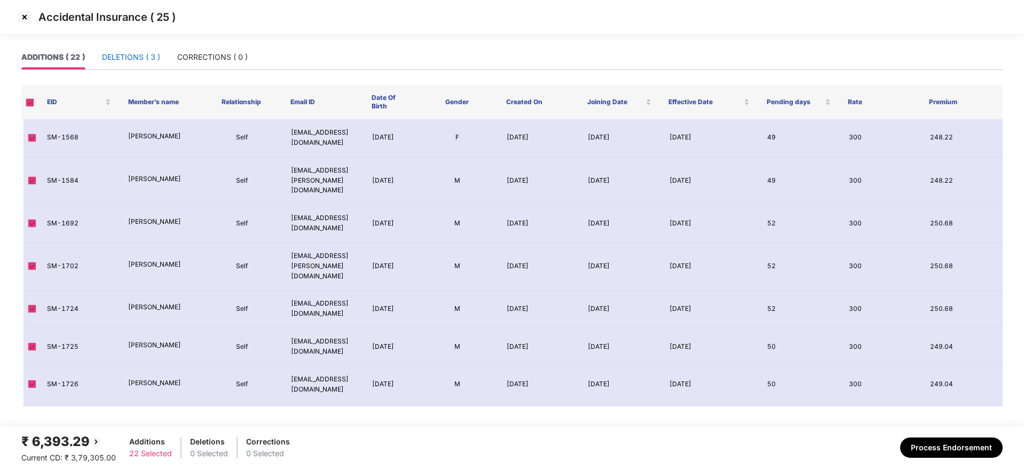
click at [137, 58] on div "DELETIONS ( 3 )" at bounding box center [131, 57] width 58 height 12
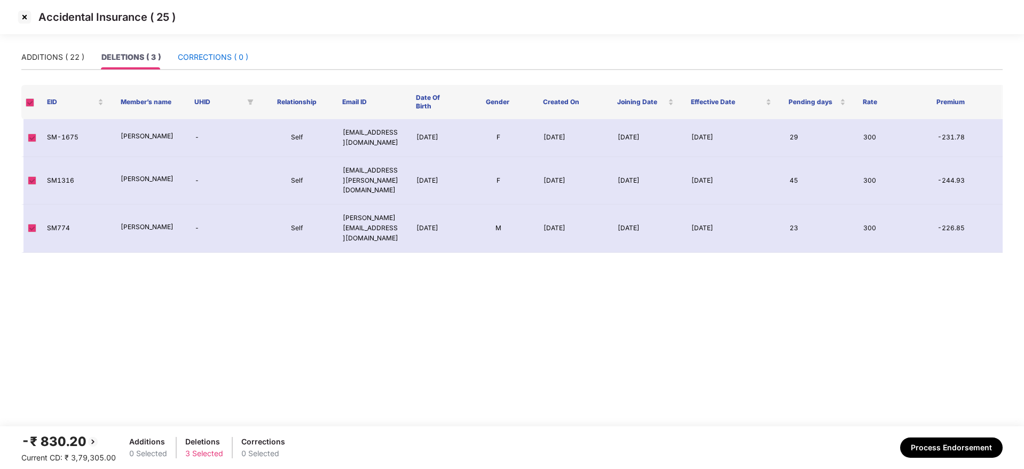
click at [220, 56] on div "CORRECTIONS ( 0 )" at bounding box center [213, 57] width 71 height 12
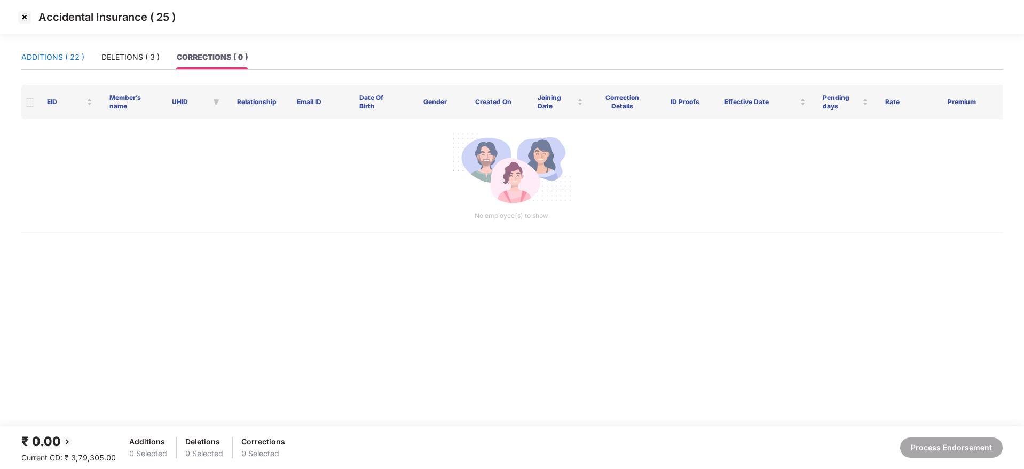
click at [58, 53] on div "ADDITIONS ( 22 )" at bounding box center [52, 57] width 63 height 12
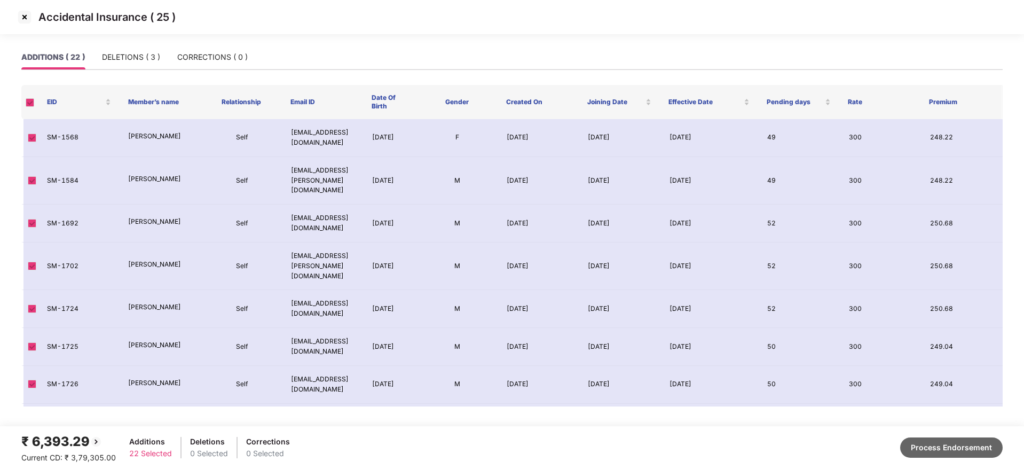
click at [950, 456] on button "Process Endorsement" at bounding box center [952, 447] width 103 height 20
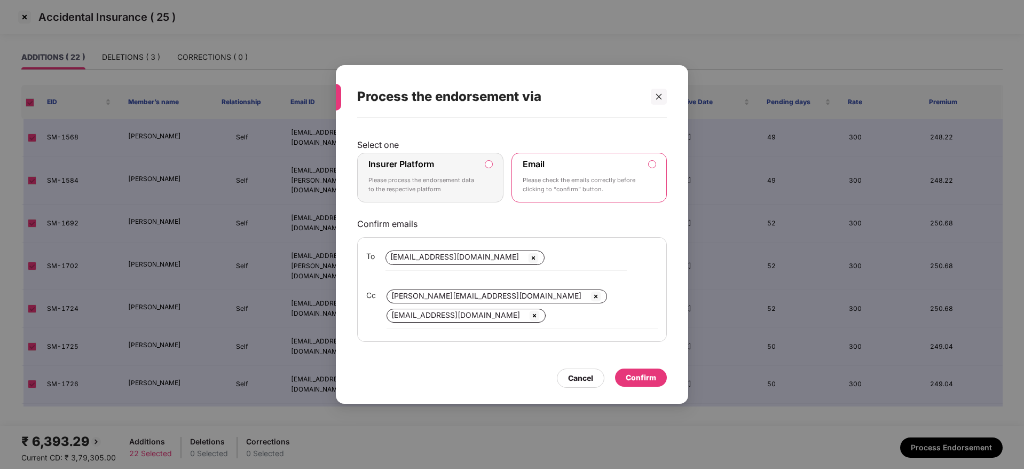
click at [449, 159] on div "Insurer Platform Please process the endorsement data to the respective platform" at bounding box center [423, 178] width 109 height 38
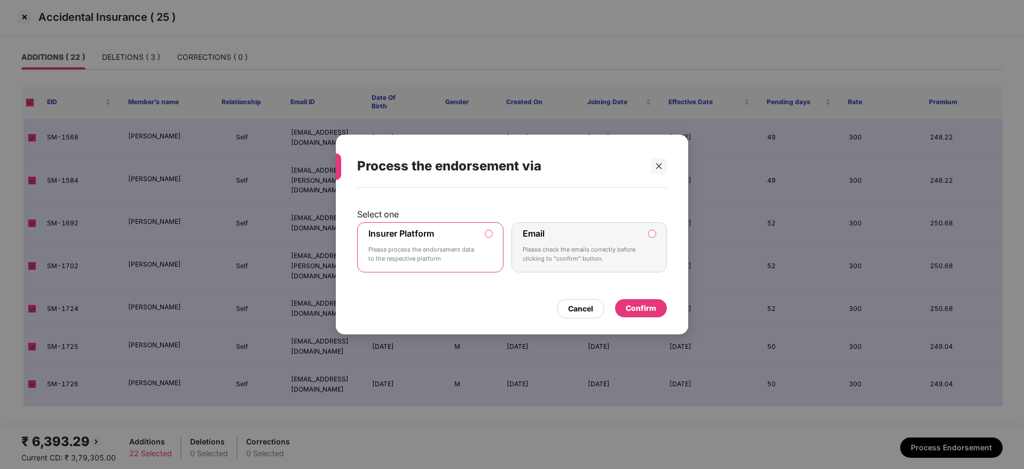
click at [655, 306] on div "Confirm" at bounding box center [641, 308] width 30 height 12
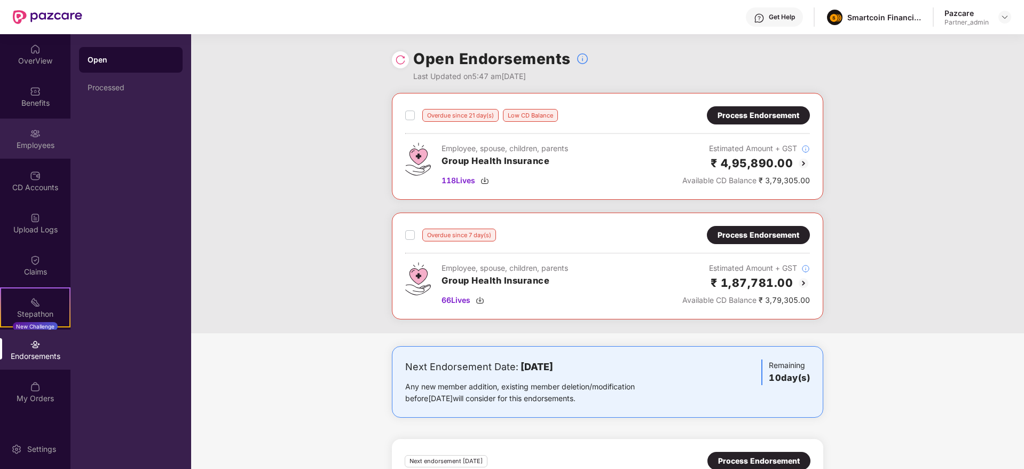
click at [41, 138] on div "Employees" at bounding box center [35, 139] width 71 height 40
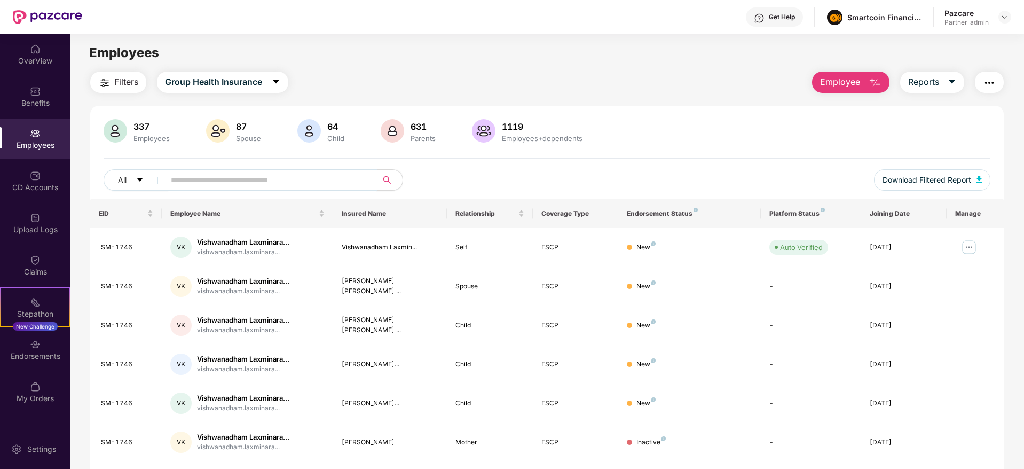
click at [234, 182] on input "text" at bounding box center [267, 180] width 192 height 16
paste input "*******"
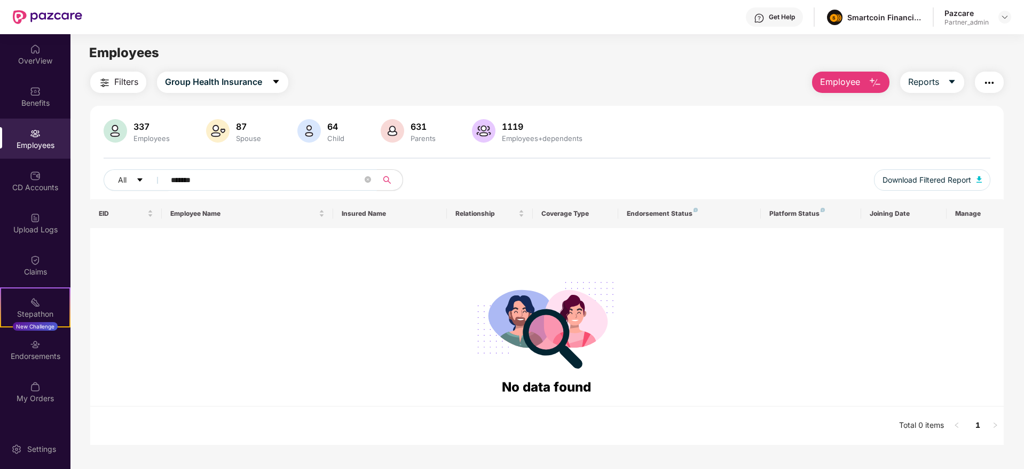
type input "*******"
click at [267, 85] on button "Group Health Insurance" at bounding box center [222, 82] width 131 height 21
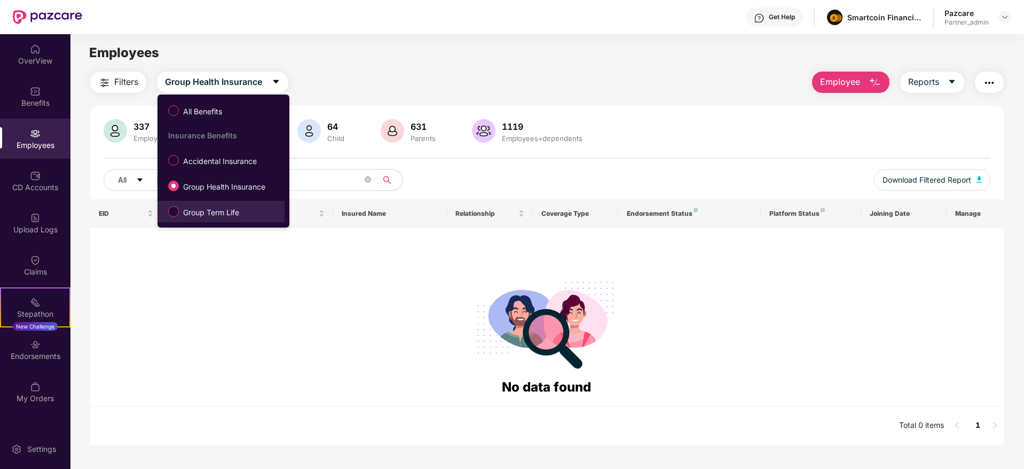
click at [212, 208] on span "Group Term Life" at bounding box center [211, 213] width 65 height 12
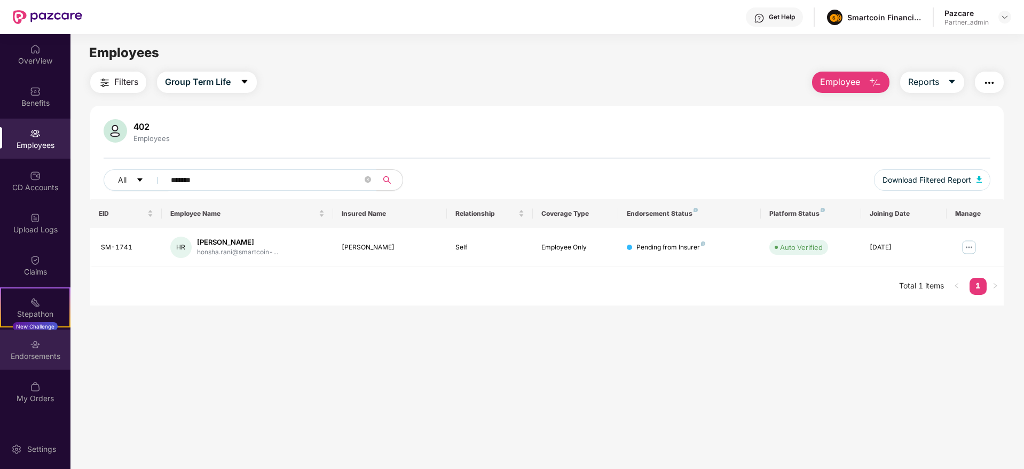
click at [14, 366] on div "Endorsements" at bounding box center [35, 350] width 71 height 40
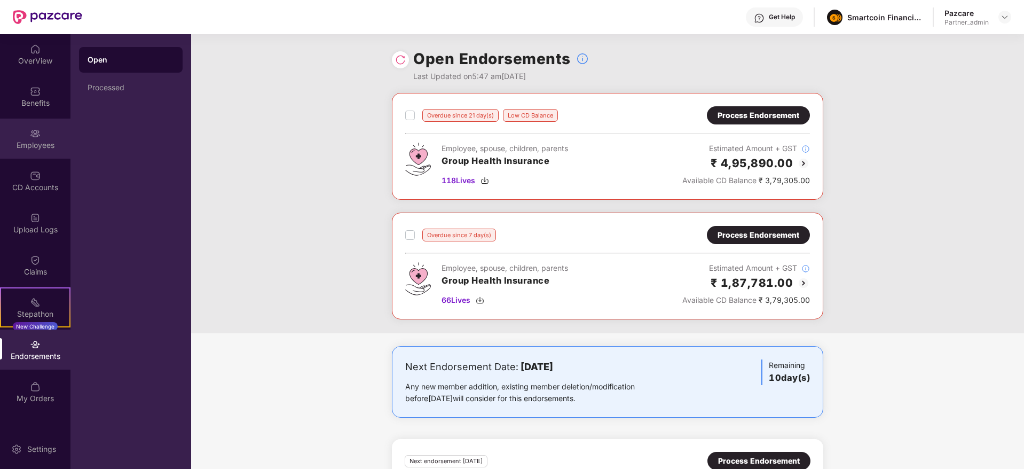
click at [30, 144] on div "Employees" at bounding box center [35, 145] width 71 height 11
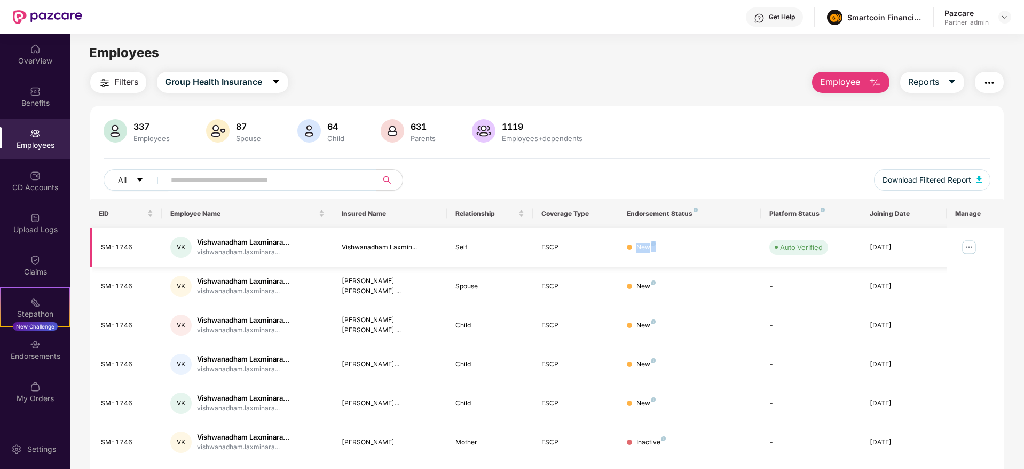
drag, startPoint x: 624, startPoint y: 247, endPoint x: 669, endPoint y: 245, distance: 44.4
click at [669, 245] on td "New" at bounding box center [690, 247] width 143 height 39
click at [222, 182] on input "text" at bounding box center [267, 180] width 192 height 16
click at [239, 92] on button "Group Health Insurance" at bounding box center [222, 82] width 131 height 21
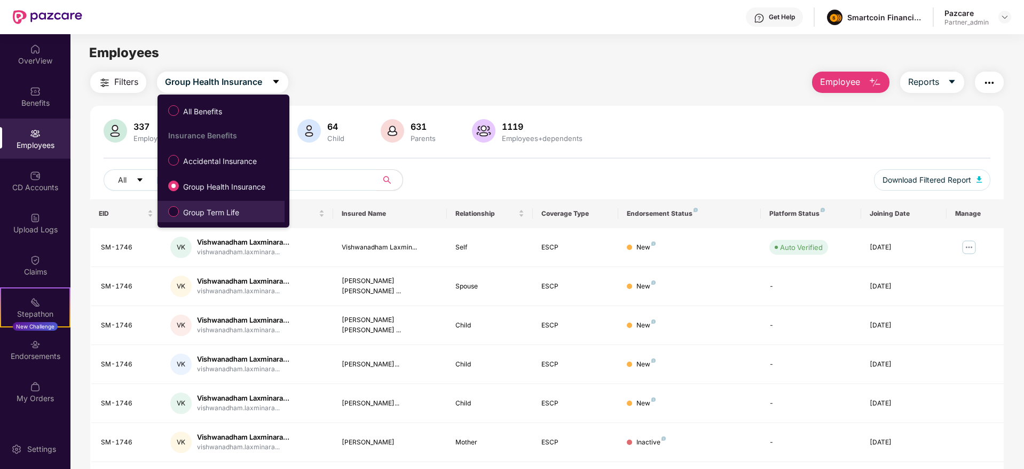
click at [192, 212] on span "Group Term Life" at bounding box center [211, 213] width 65 height 12
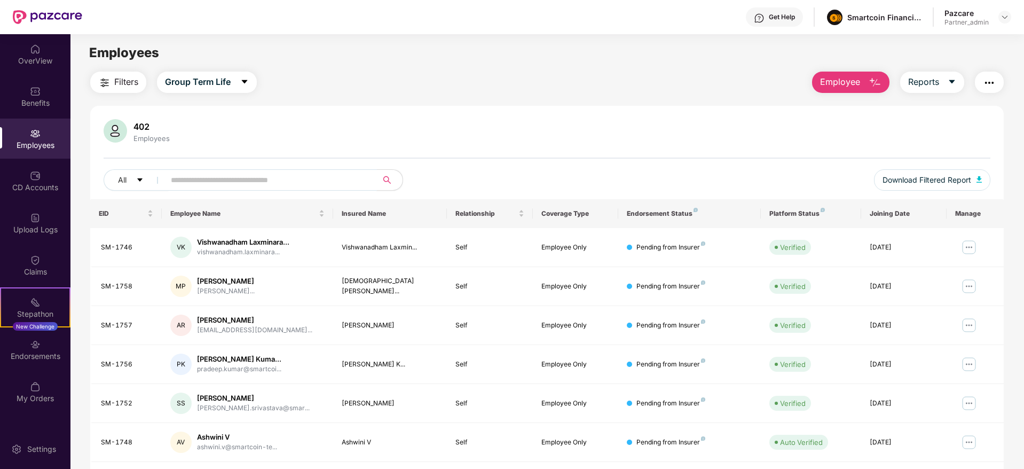
click at [224, 181] on input "text" at bounding box center [267, 180] width 192 height 16
click at [204, 86] on span "Group Term Life" at bounding box center [198, 81] width 66 height 13
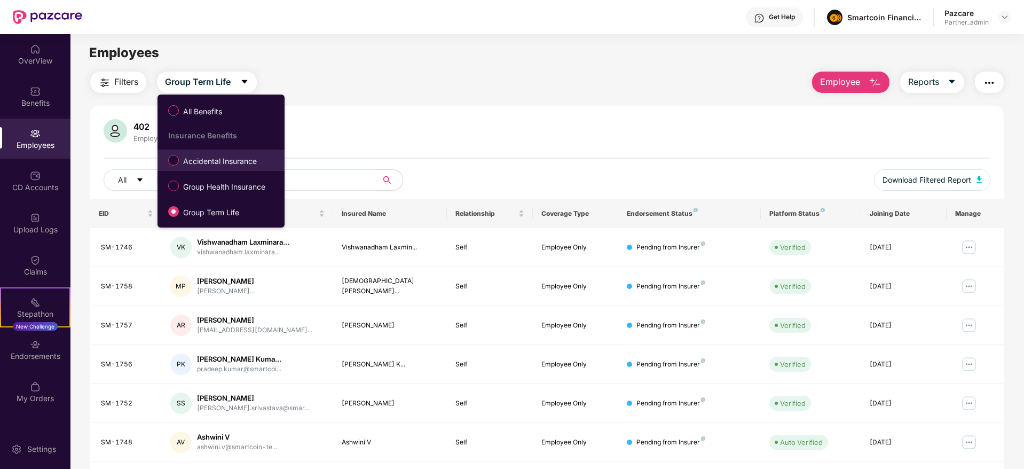
click at [203, 159] on span "Accidental Insurance" at bounding box center [220, 161] width 82 height 12
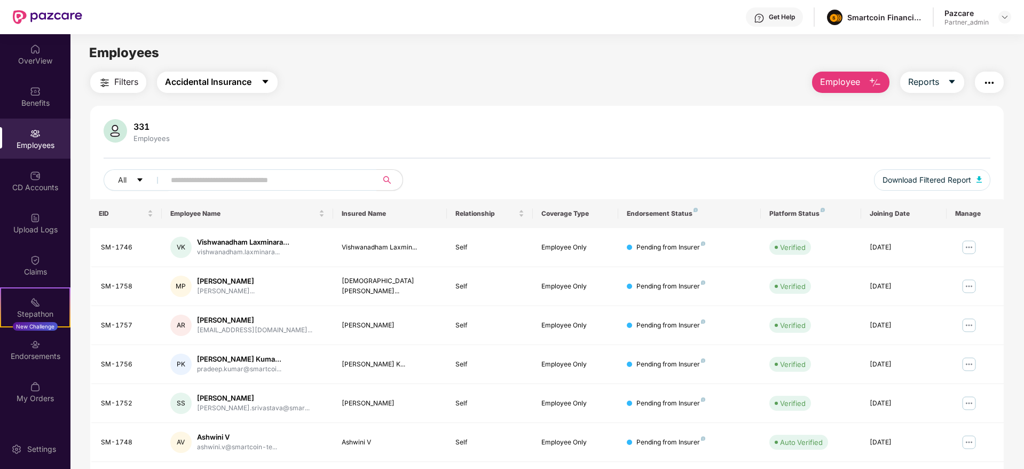
click at [226, 89] on button "Accidental Insurance" at bounding box center [217, 82] width 121 height 21
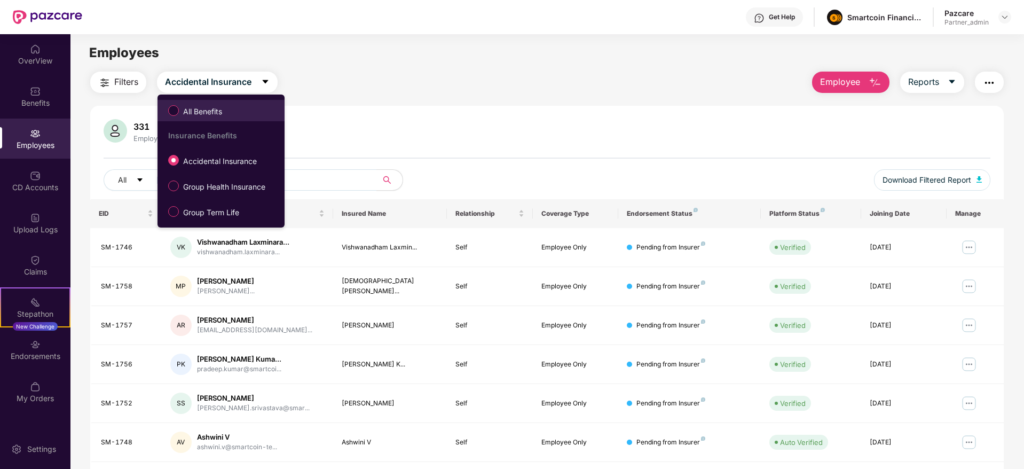
click at [207, 110] on span "All Benefits" at bounding box center [203, 112] width 48 height 12
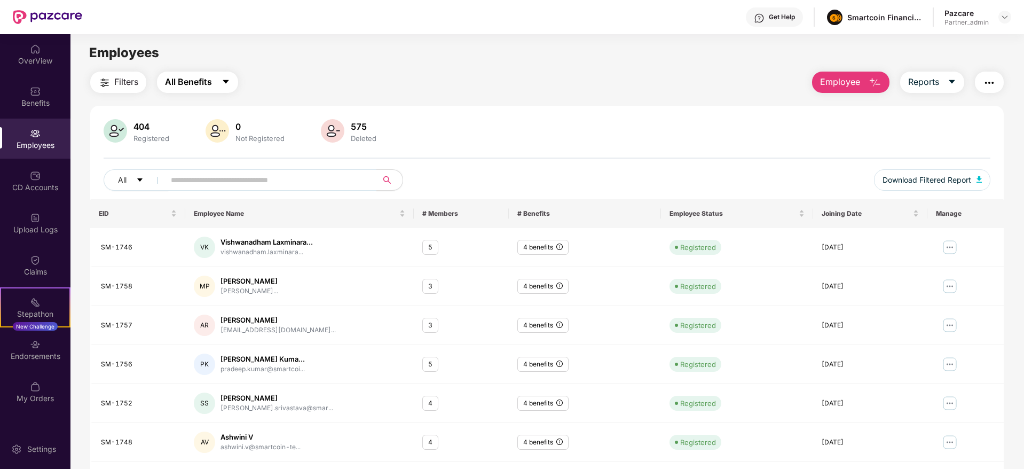
click at [185, 75] on span "All Benefits" at bounding box center [188, 81] width 47 height 13
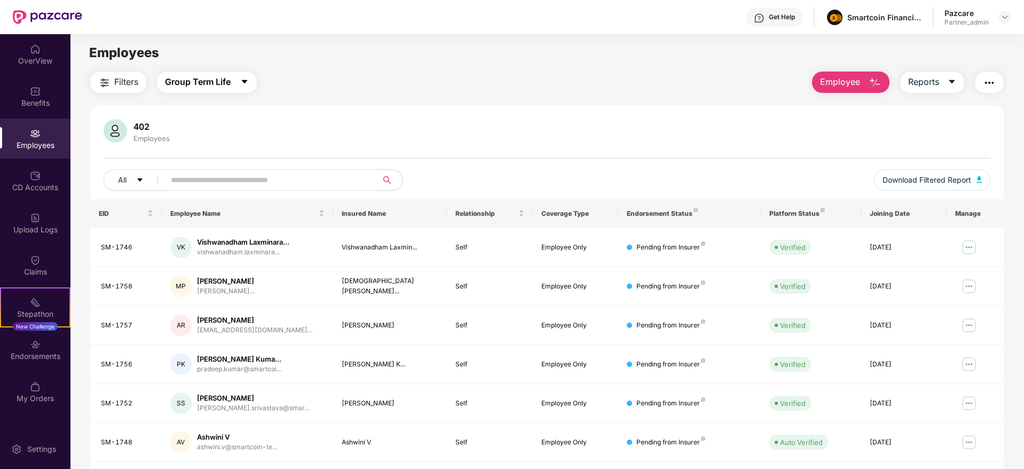
click at [218, 84] on span "Group Term Life" at bounding box center [198, 81] width 66 height 13
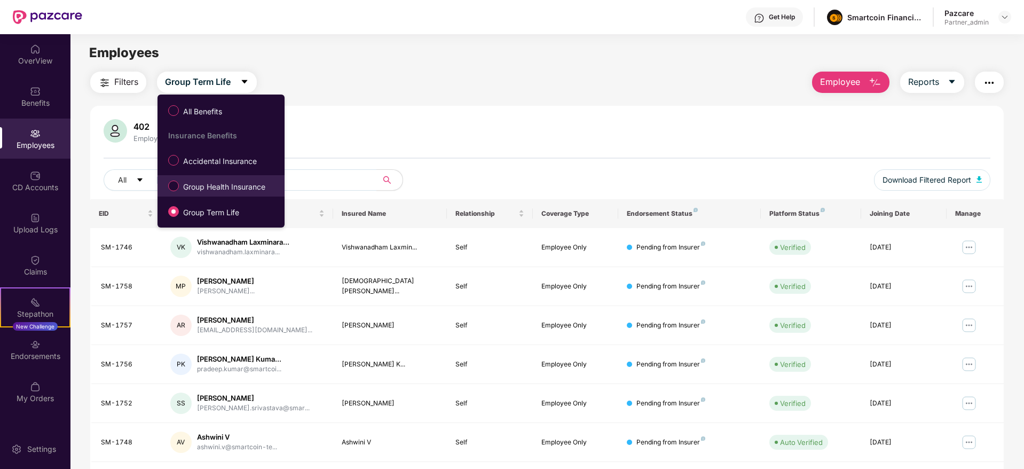
click at [188, 187] on span "Group Health Insurance" at bounding box center [224, 187] width 91 height 12
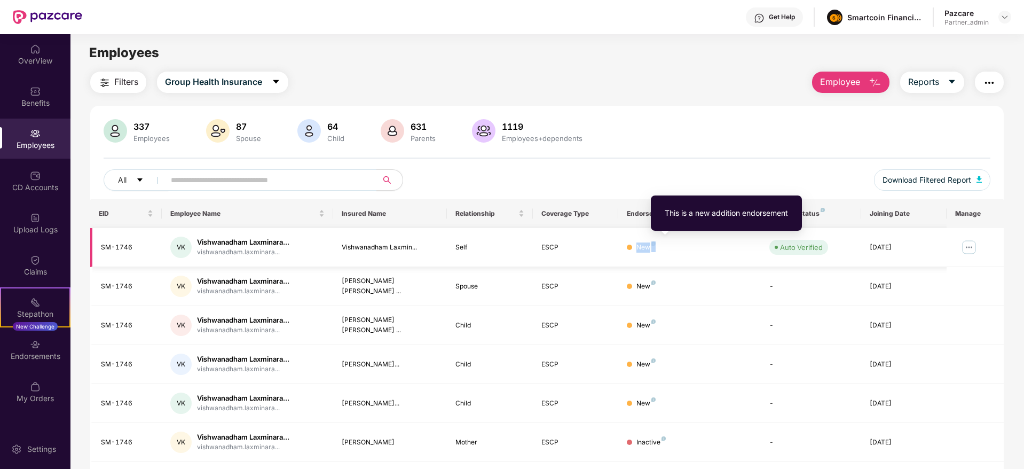
drag, startPoint x: 638, startPoint y: 245, endPoint x: 654, endPoint y: 244, distance: 15.5
click at [654, 244] on div "New" at bounding box center [646, 247] width 19 height 10
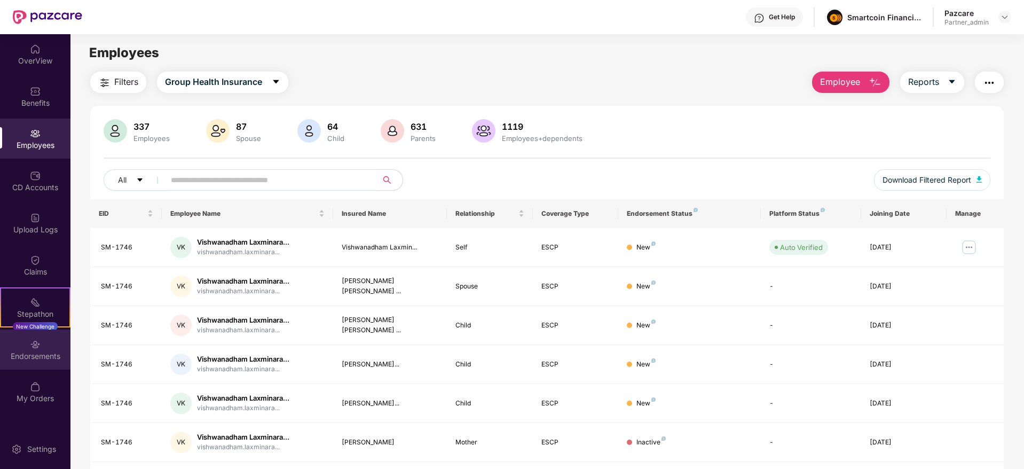
click at [26, 351] on div "Endorsements" at bounding box center [35, 356] width 71 height 11
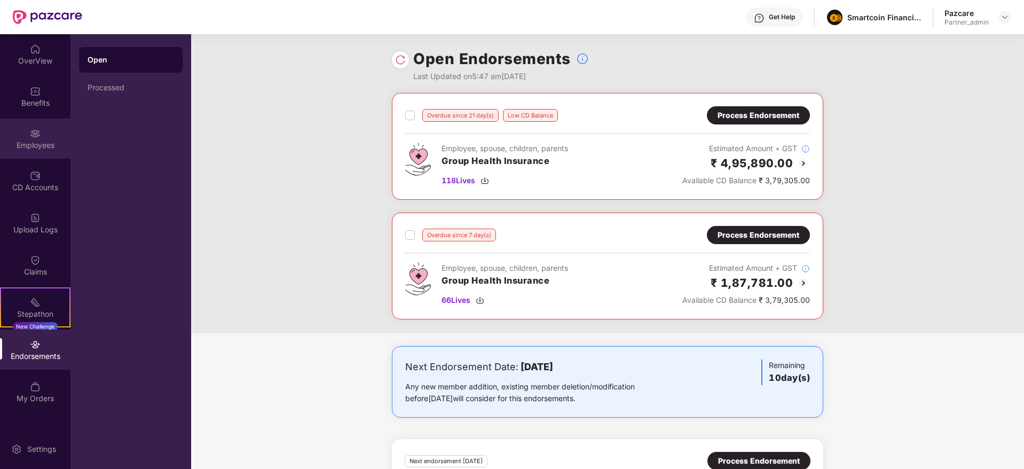
click at [41, 139] on div "Employees" at bounding box center [35, 139] width 71 height 40
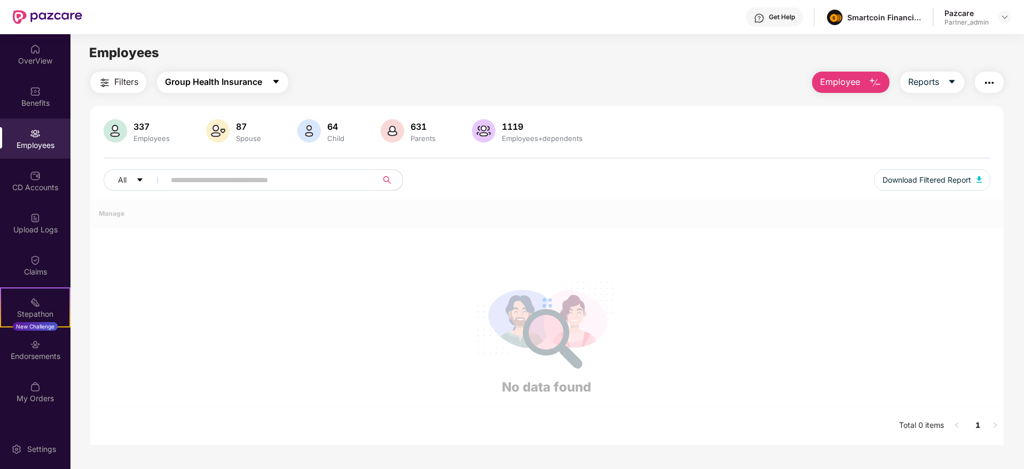
click at [241, 81] on span "Group Health Insurance" at bounding box center [213, 81] width 97 height 13
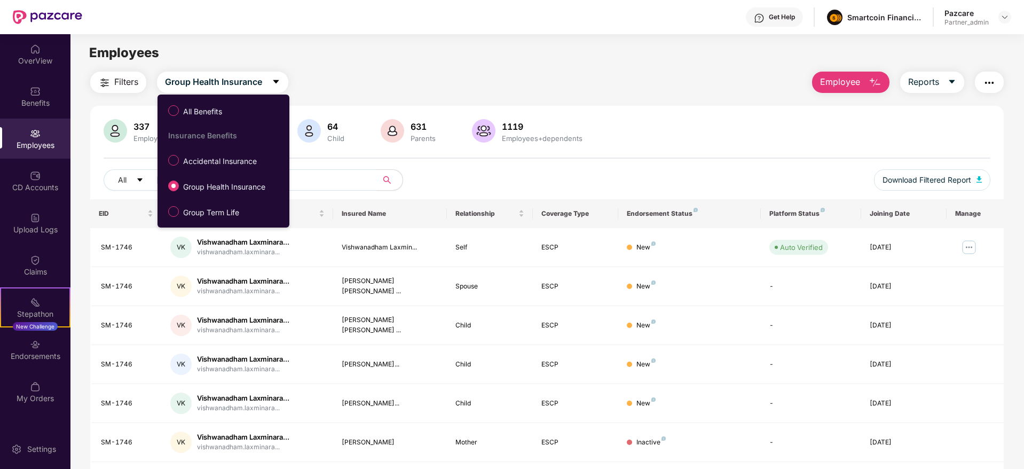
click at [211, 222] on ul "All Benefits Insurance Benefits Accidental Insurance Group Health Insurance Gro…" at bounding box center [224, 161] width 132 height 133
click at [216, 208] on span "Group Term Life" at bounding box center [211, 213] width 65 height 12
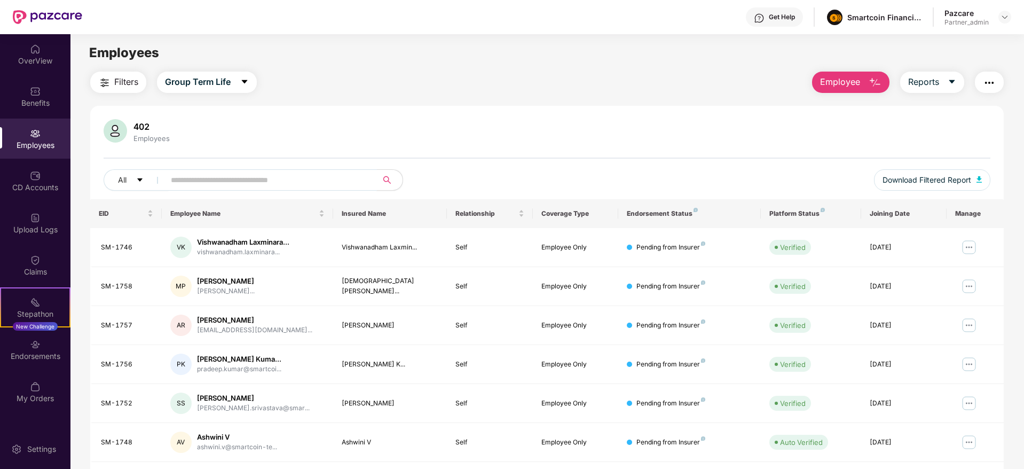
click at [220, 181] on input "text" at bounding box center [267, 180] width 192 height 16
paste input "*******"
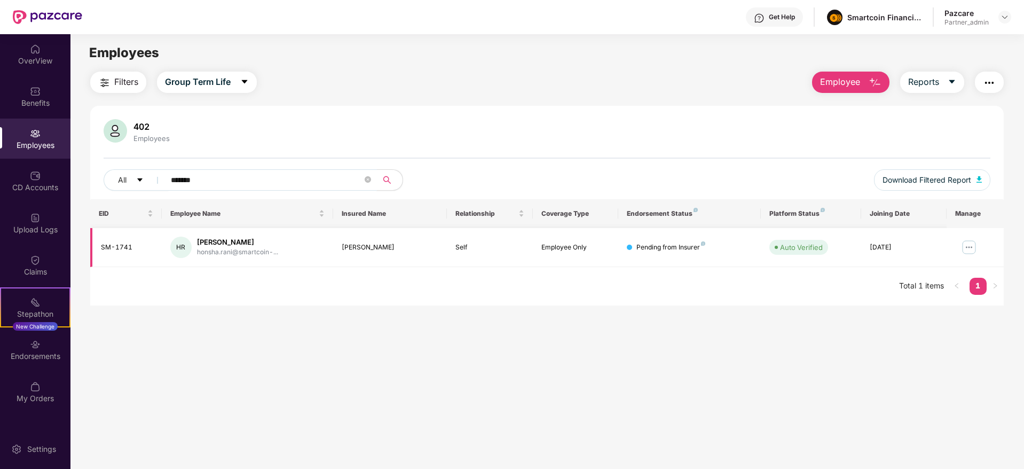
type input "*******"
drag, startPoint x: 624, startPoint y: 250, endPoint x: 708, endPoint y: 248, distance: 83.9
click at [708, 248] on td "Pending from Insurer" at bounding box center [690, 247] width 143 height 39
click at [990, 80] on img "button" at bounding box center [989, 82] width 13 height 13
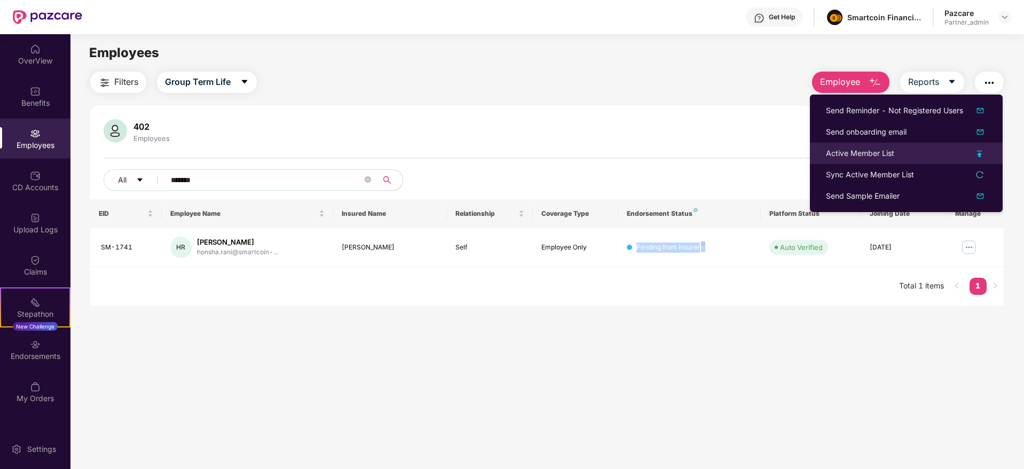
click at [851, 155] on div "Active Member List" at bounding box center [860, 153] width 68 height 12
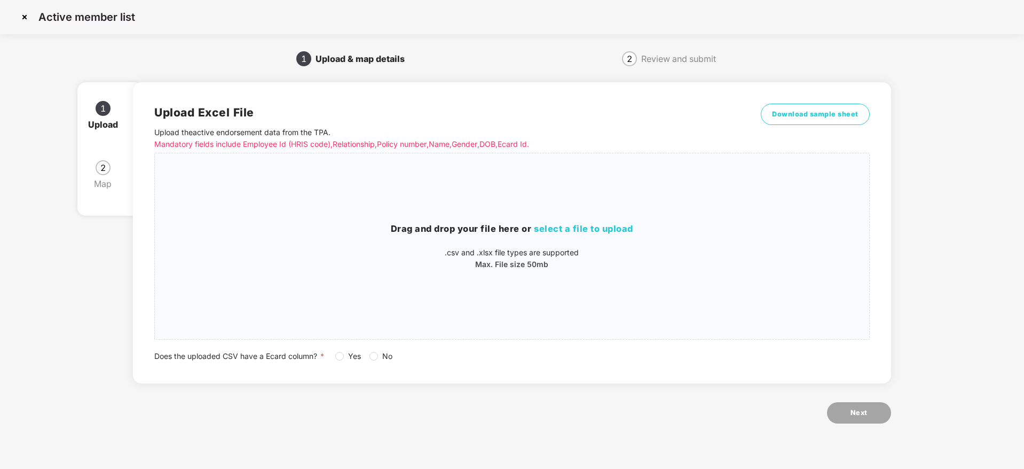
click at [21, 14] on img at bounding box center [24, 17] width 17 height 17
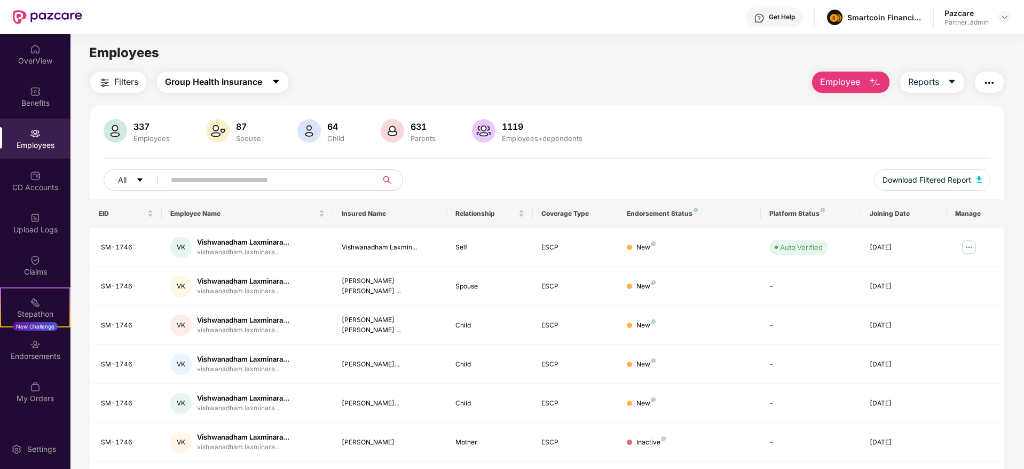
click at [251, 75] on span "Group Health Insurance" at bounding box center [213, 81] width 97 height 13
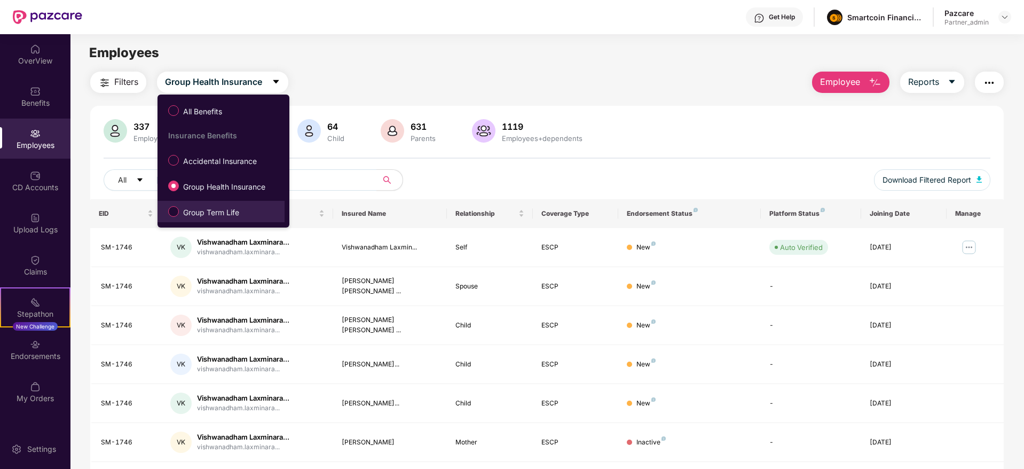
click at [198, 208] on span "Group Term Life" at bounding box center [211, 213] width 65 height 12
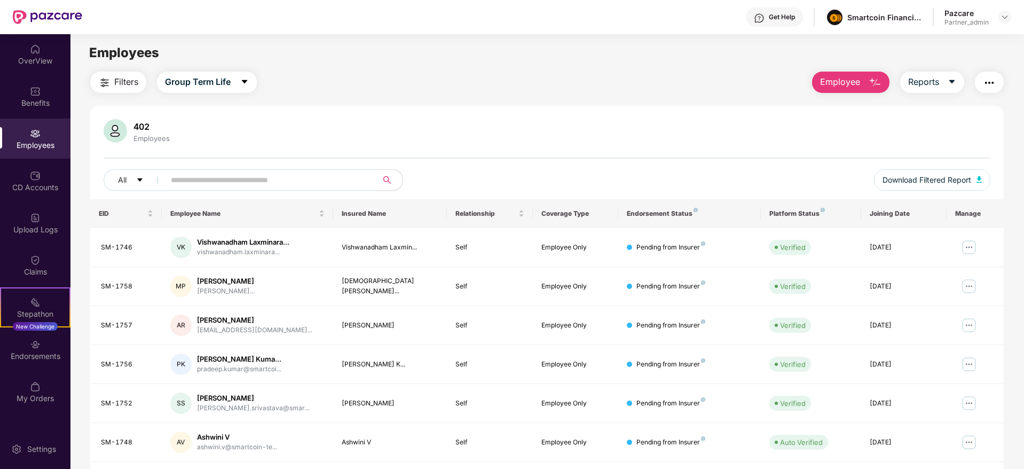
click at [223, 181] on input "text" at bounding box center [267, 180] width 192 height 16
paste input "*******"
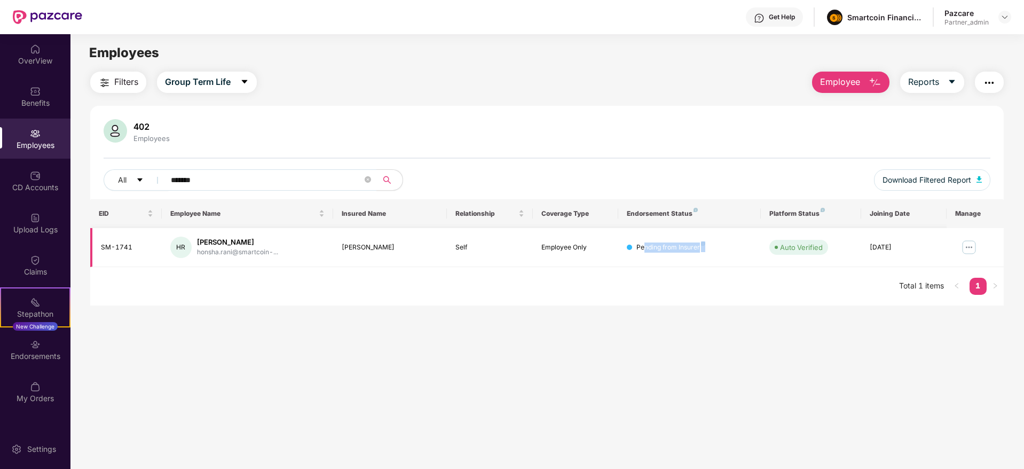
drag, startPoint x: 644, startPoint y: 246, endPoint x: 710, endPoint y: 244, distance: 66.3
click at [710, 244] on div "Pending from Insurer" at bounding box center [690, 247] width 126 height 10
drag, startPoint x: 243, startPoint y: 178, endPoint x: 33, endPoint y: 137, distance: 214.4
click at [33, 137] on div "OverView Benefits Employees CD Accounts Upload Logs Claims Stepathon New Challe…" at bounding box center [512, 251] width 1024 height 435
paste input "text"
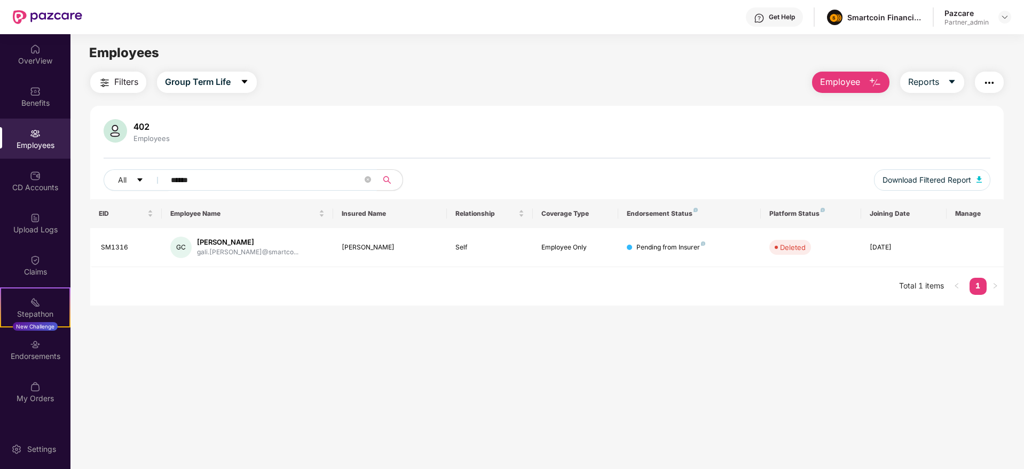
type input "******"
click at [24, 363] on div "Endorsements" at bounding box center [35, 350] width 71 height 40
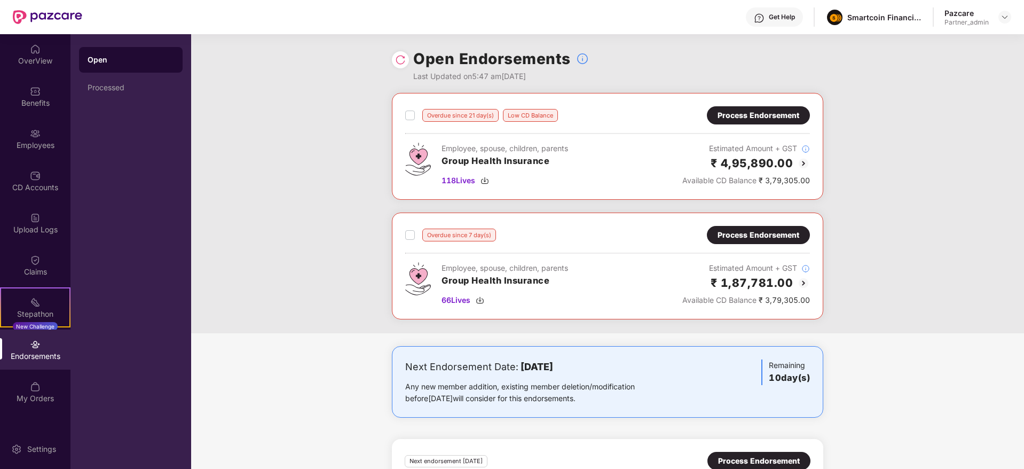
drag, startPoint x: 436, startPoint y: 174, endPoint x: 517, endPoint y: 174, distance: 81.2
click at [517, 174] on div "Employee, spouse, children, parents Group Health Insurance 118 Lives" at bounding box center [486, 165] width 163 height 44
click at [728, 116] on div "Process Endorsement" at bounding box center [759, 115] width 82 height 12
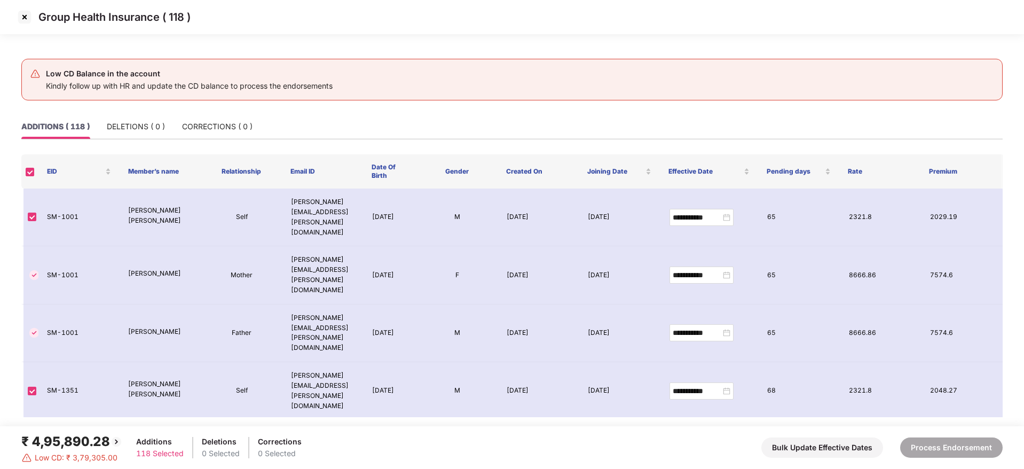
click at [26, 5] on div "Group Health Insurance ( 118 )" at bounding box center [512, 17] width 1024 height 34
click at [25, 16] on img at bounding box center [24, 17] width 17 height 17
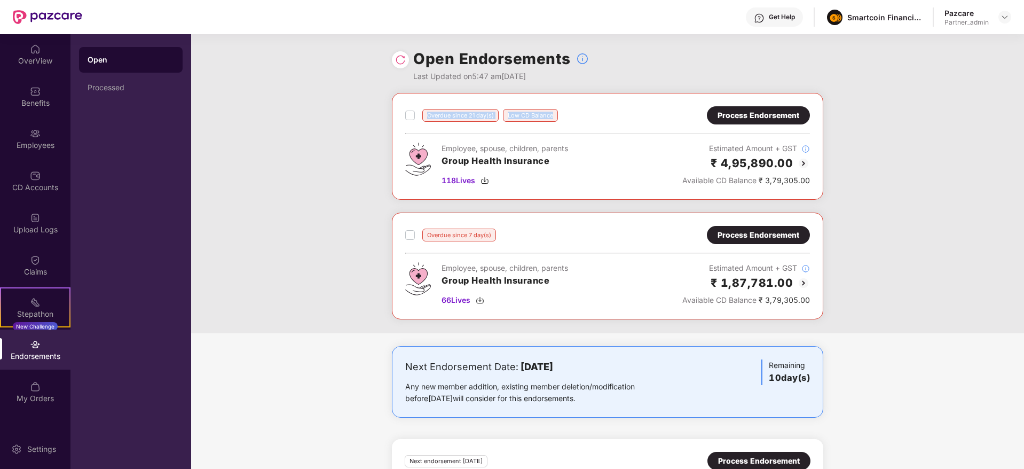
drag, startPoint x: 423, startPoint y: 113, endPoint x: 584, endPoint y: 121, distance: 161.5
click at [584, 121] on div "Overdue since 21 day(s) Low CD Balance Process Endorsement" at bounding box center [607, 115] width 405 height 18
click at [557, 177] on div "118 Lives" at bounding box center [505, 181] width 127 height 12
drag, startPoint x: 441, startPoint y: 273, endPoint x: 573, endPoint y: 273, distance: 131.4
click at [573, 273] on div "Employee, spouse, children, parents Group Health Insurance 66 Lives Estimated A…" at bounding box center [607, 284] width 405 height 44
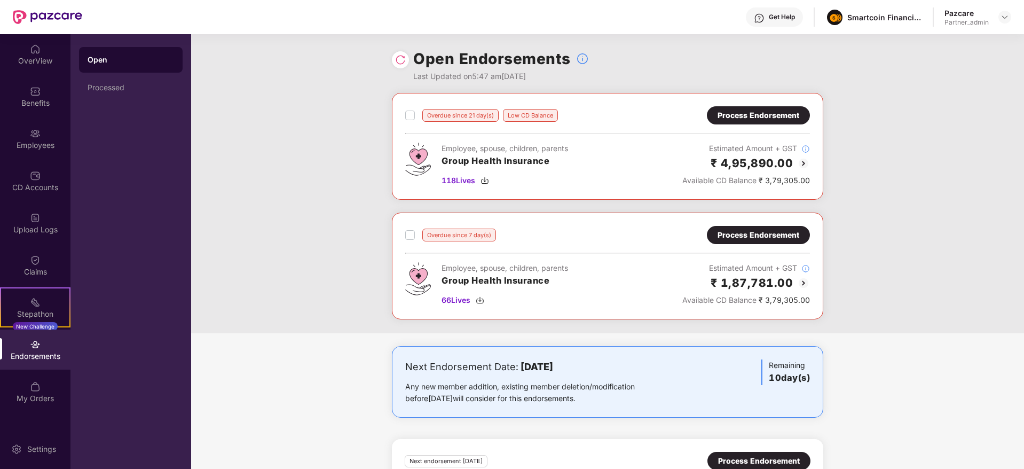
click at [734, 245] on div "Overdue since 7 day(s) Process Endorsement Employee, spouse, children, parents …" at bounding box center [607, 266] width 405 height 80
click at [744, 236] on div "Process Endorsement" at bounding box center [759, 235] width 82 height 12
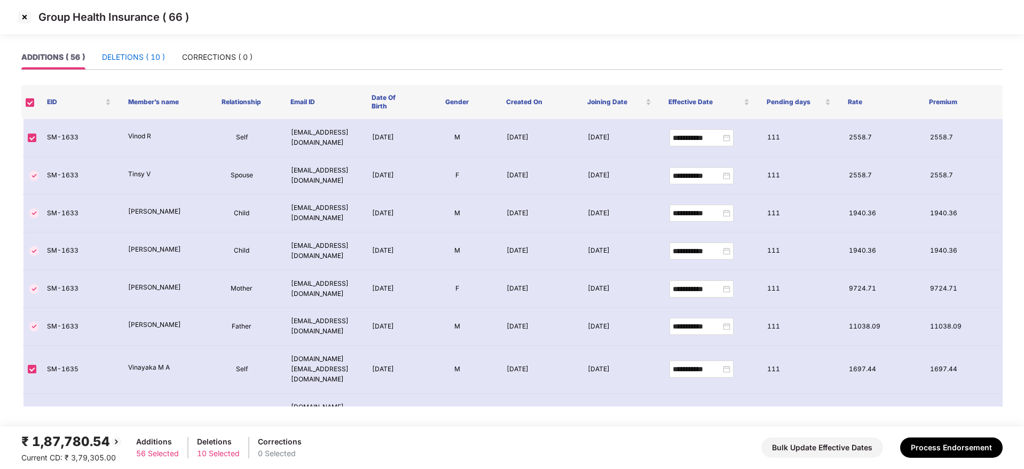
click at [135, 56] on div "DELETIONS ( 10 )" at bounding box center [133, 57] width 63 height 12
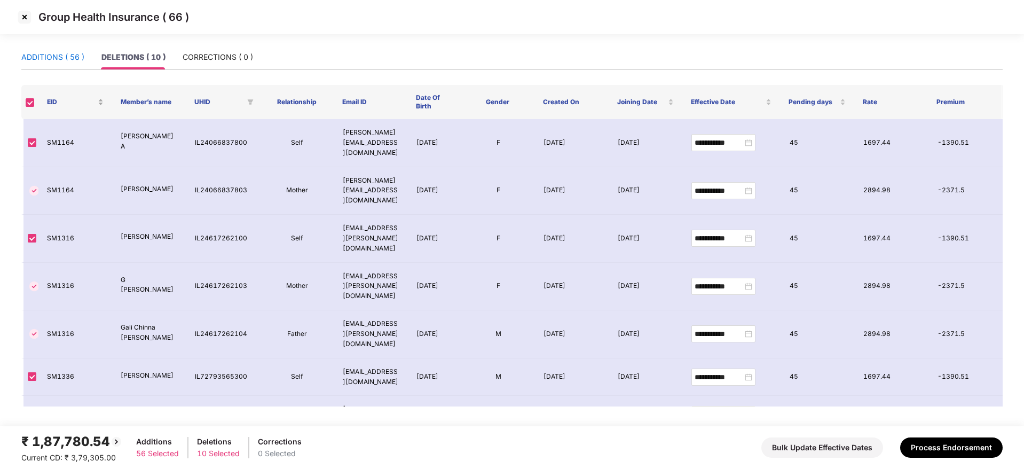
drag, startPoint x: 63, startPoint y: 52, endPoint x: 106, endPoint y: 109, distance: 71.8
click at [63, 51] on div "ADDITIONS ( 56 )" at bounding box center [52, 57] width 63 height 12
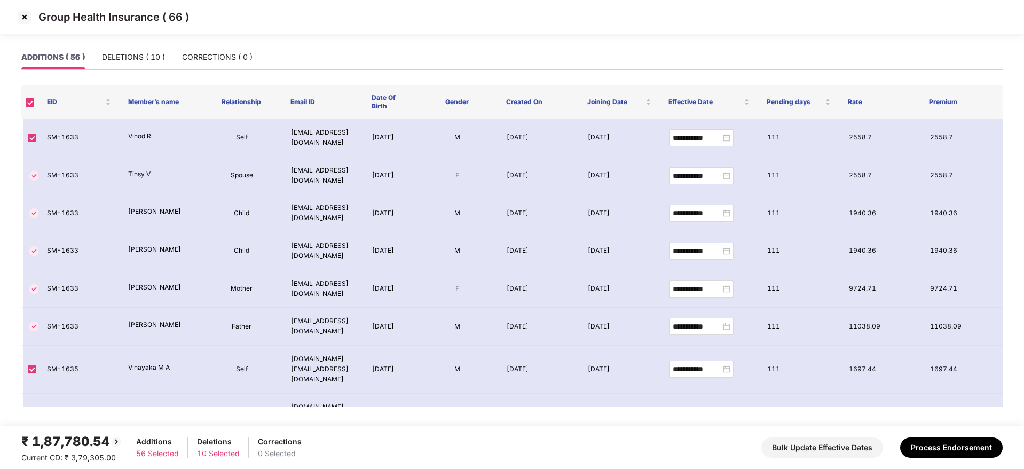
click at [26, 12] on img at bounding box center [24, 17] width 17 height 17
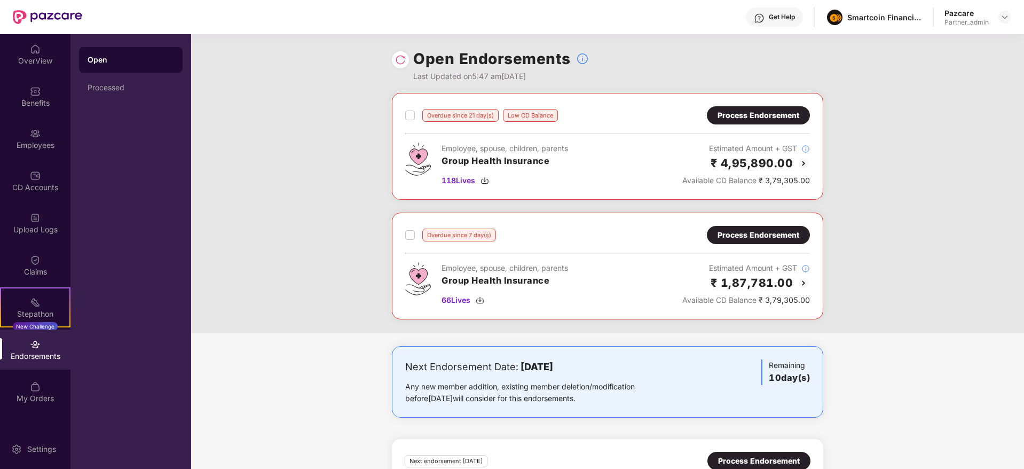
click at [754, 116] on div "Process Endorsement" at bounding box center [759, 115] width 82 height 12
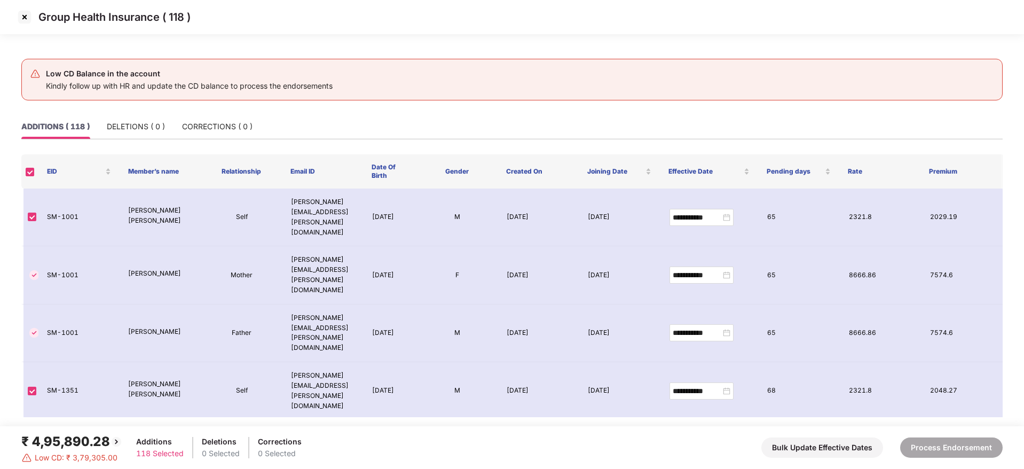
click at [22, 16] on img at bounding box center [24, 17] width 17 height 17
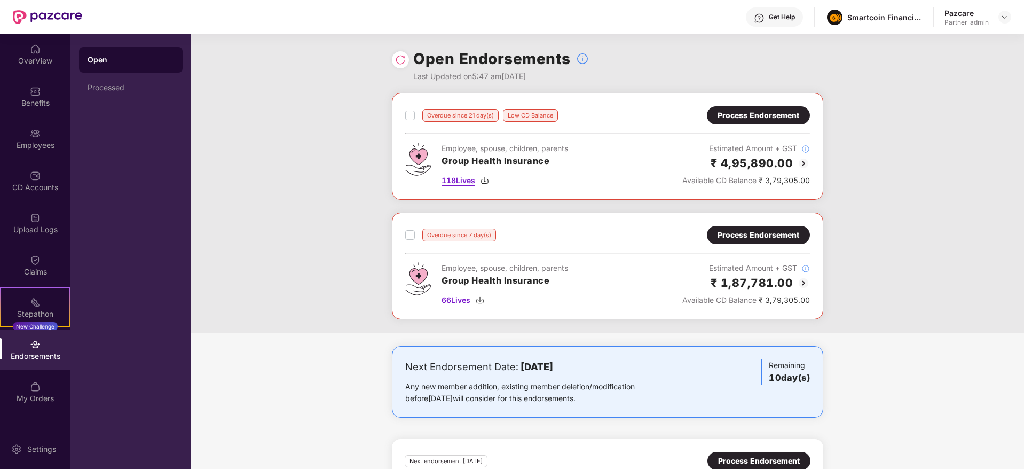
click at [484, 178] on img at bounding box center [485, 180] width 9 height 9
click at [484, 298] on img at bounding box center [480, 300] width 9 height 9
